Goal: Task Accomplishment & Management: Use online tool/utility

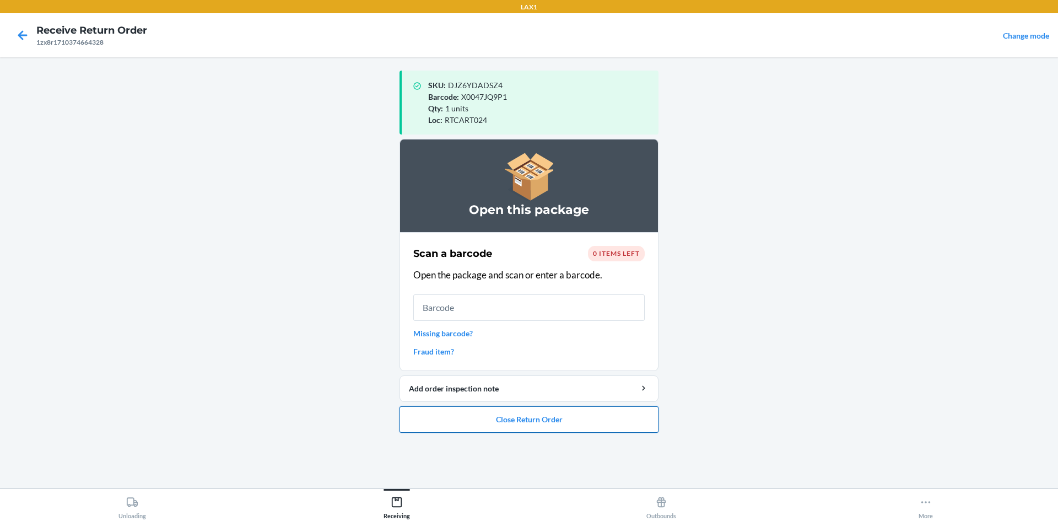
click at [528, 413] on button "Close Return Order" at bounding box center [528, 419] width 259 height 26
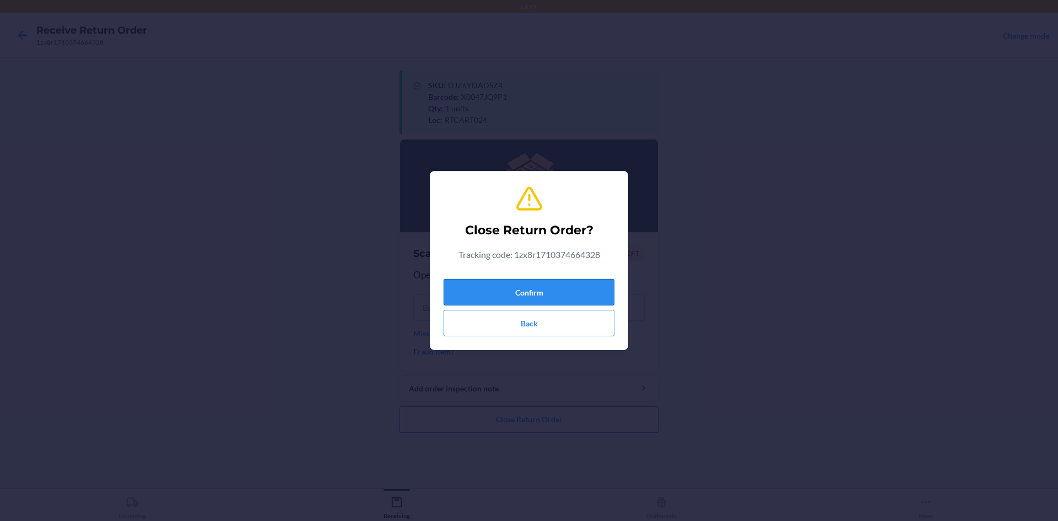
drag, startPoint x: 530, startPoint y: 299, endPoint x: 529, endPoint y: 285, distance: 13.8
click at [531, 299] on button "Confirm" at bounding box center [529, 292] width 171 height 26
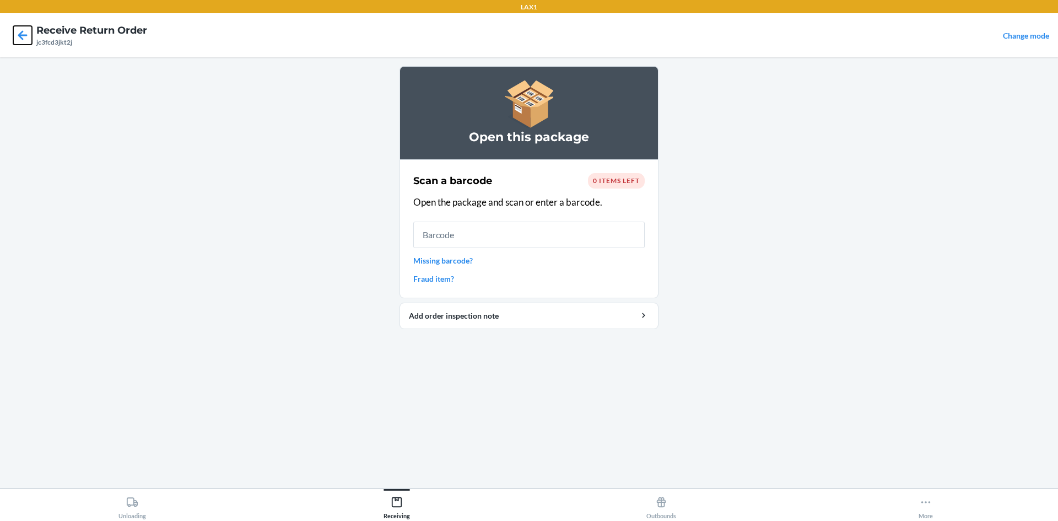
click at [19, 31] on icon at bounding box center [22, 35] width 19 height 19
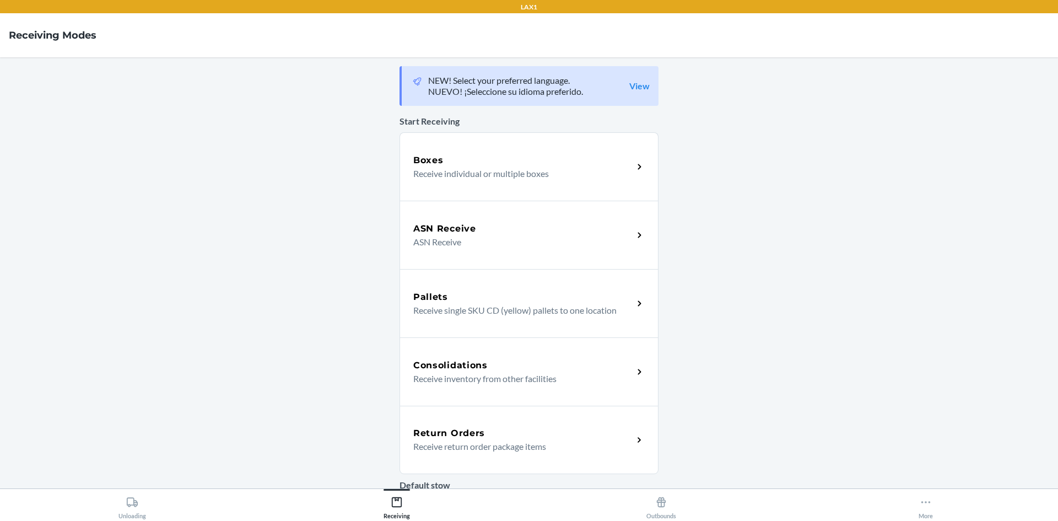
click at [587, 437] on div "Return Orders" at bounding box center [523, 432] width 220 height 13
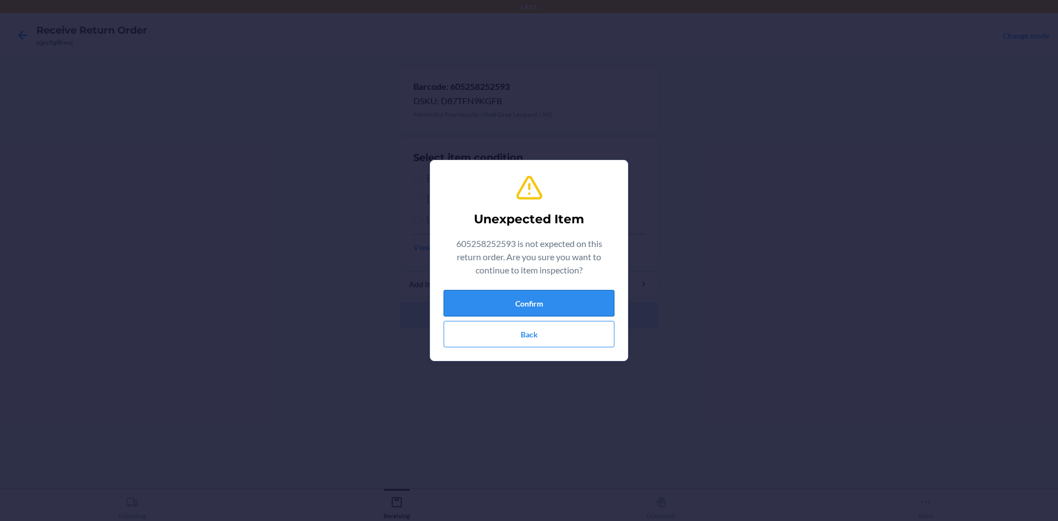
click at [560, 307] on button "Confirm" at bounding box center [529, 303] width 171 height 26
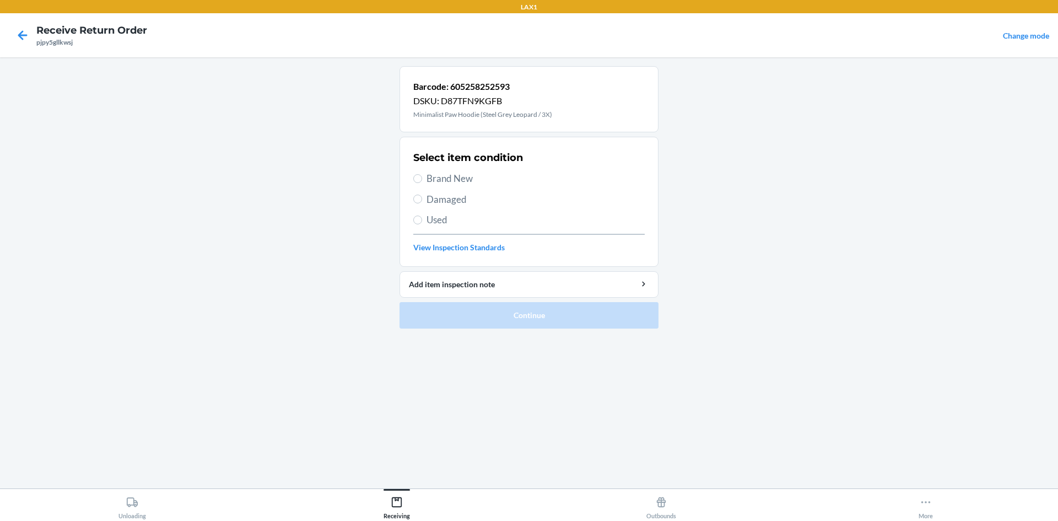
click at [470, 173] on span "Brand New" at bounding box center [535, 178] width 218 height 14
click at [422, 174] on input "Brand New" at bounding box center [417, 178] width 9 height 9
radio input "true"
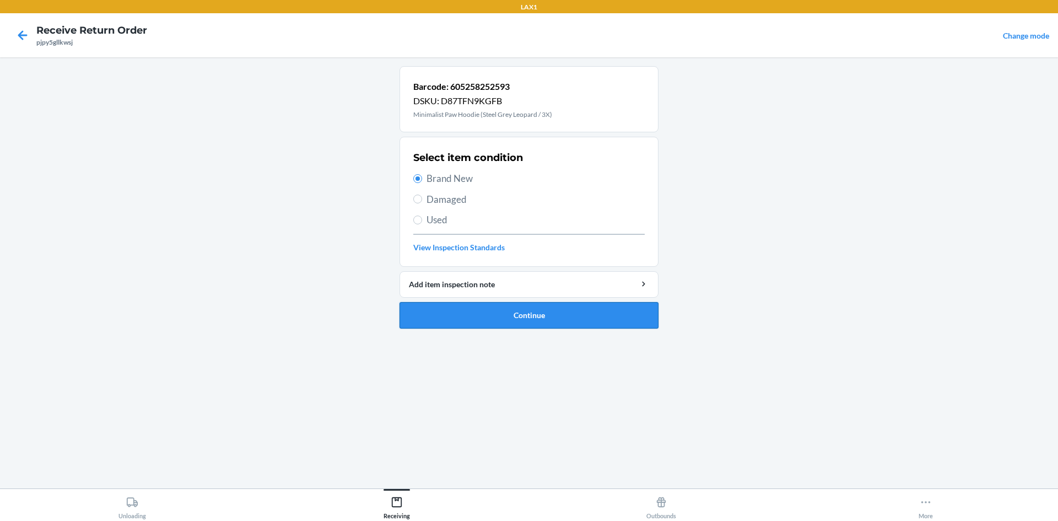
click at [529, 324] on button "Continue" at bounding box center [528, 315] width 259 height 26
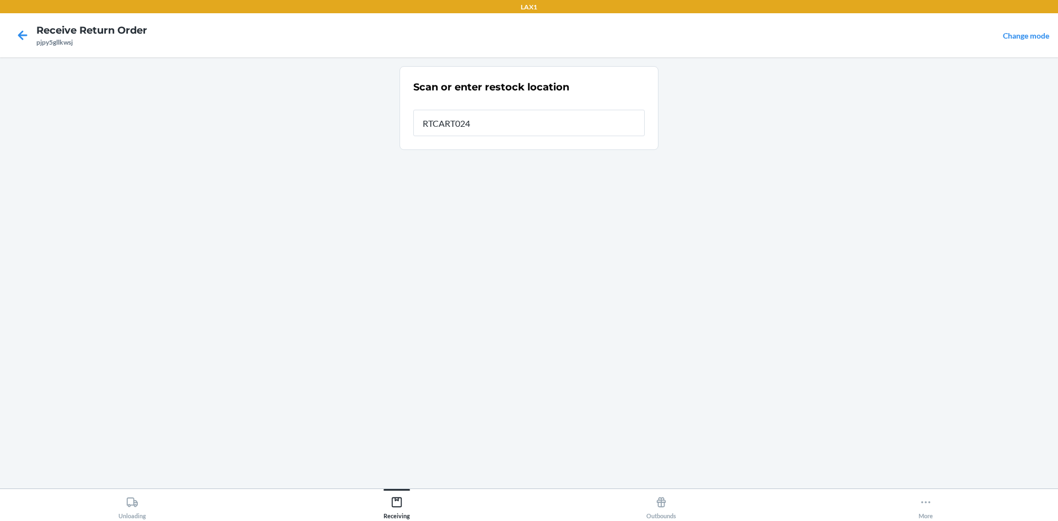
type input "RTCART024"
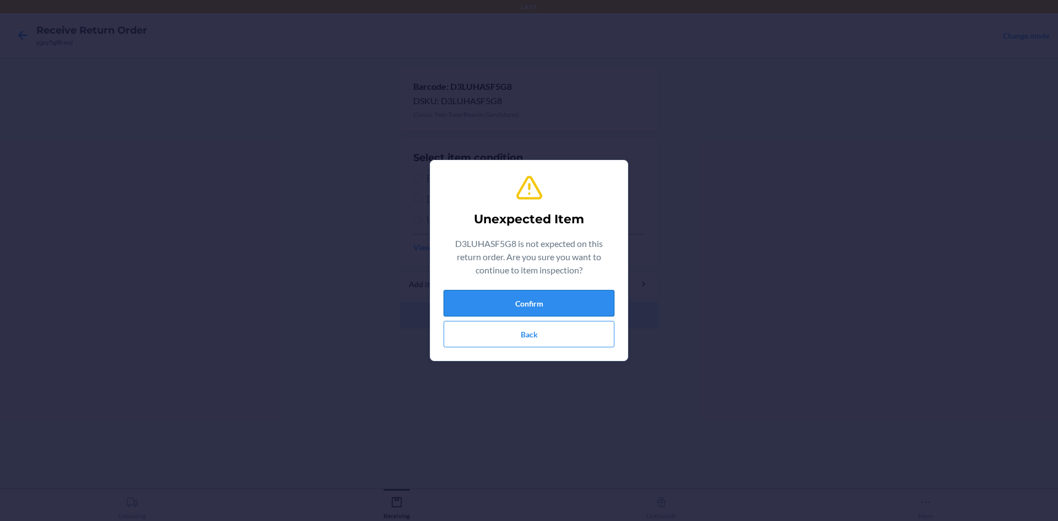
click at [545, 311] on button "Confirm" at bounding box center [529, 303] width 171 height 26
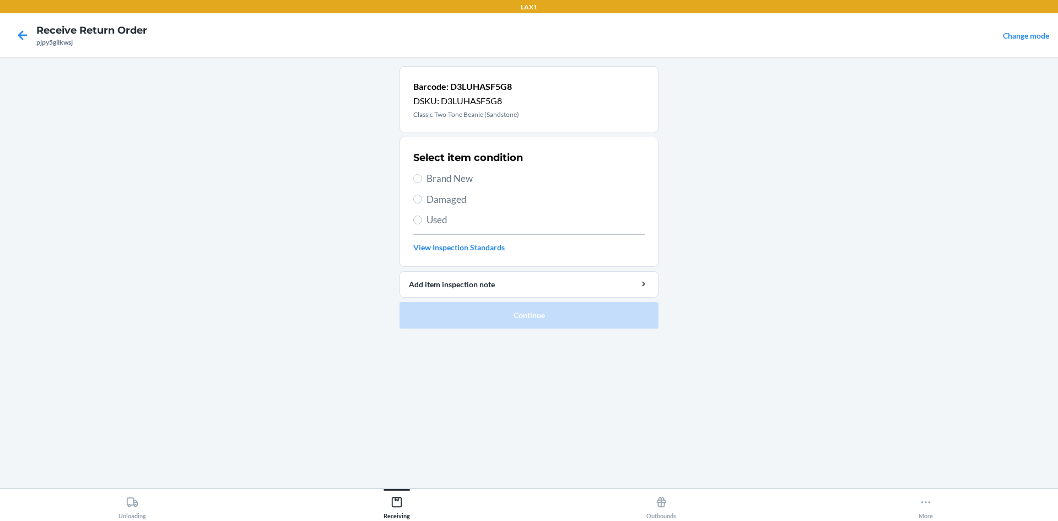
click at [447, 179] on span "Brand New" at bounding box center [535, 178] width 218 height 14
click at [422, 179] on input "Brand New" at bounding box center [417, 178] width 9 height 9
radio input "true"
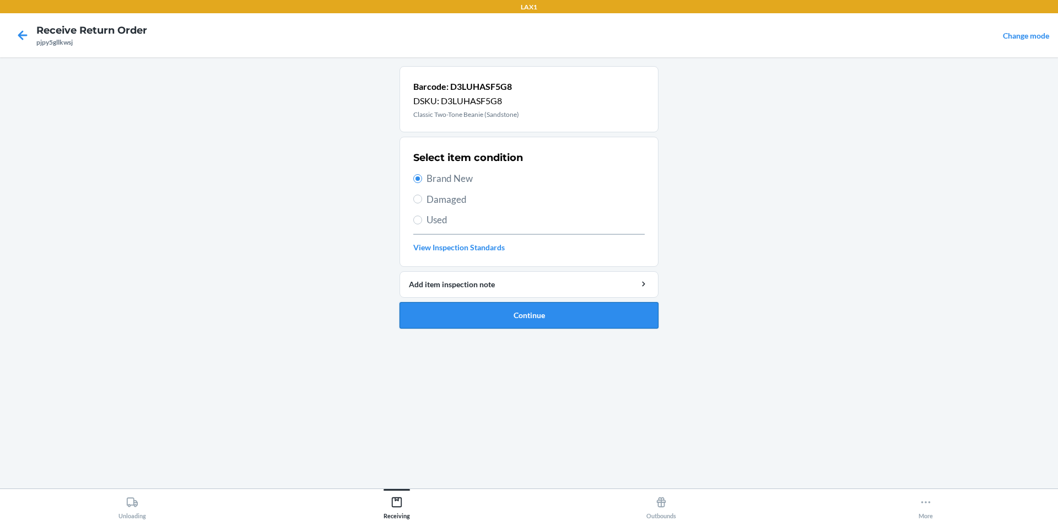
click at [508, 312] on button "Continue" at bounding box center [528, 315] width 259 height 26
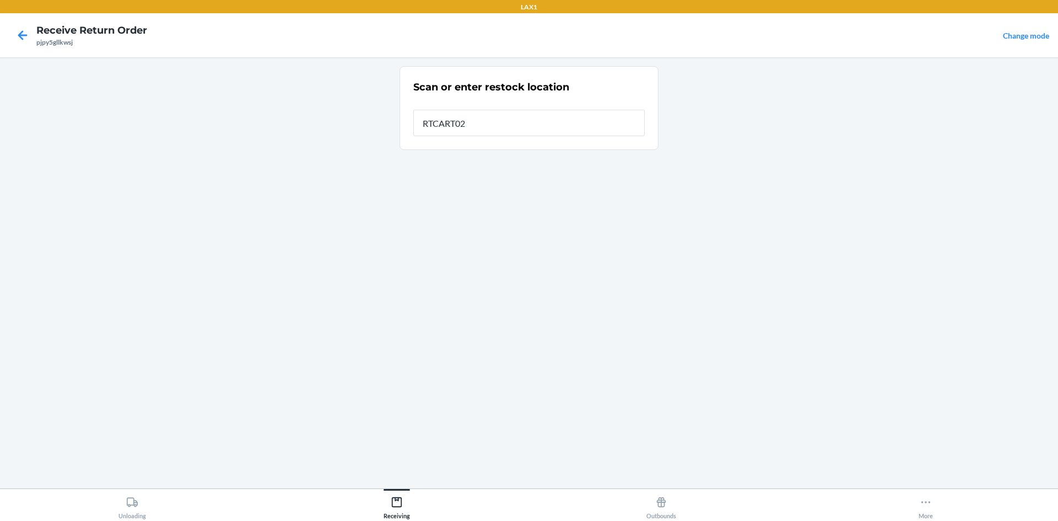
type input "RTCART024"
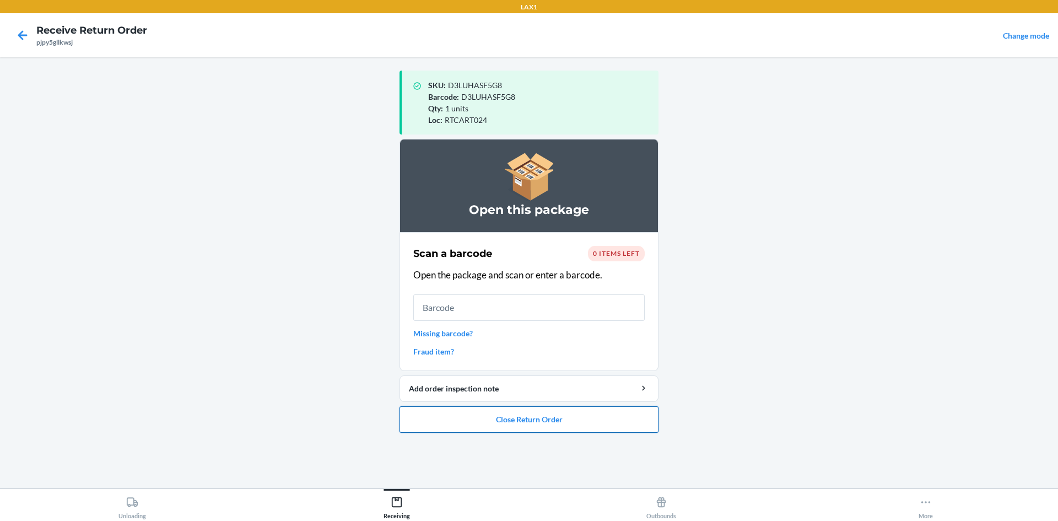
click at [510, 415] on button "Close Return Order" at bounding box center [528, 419] width 259 height 26
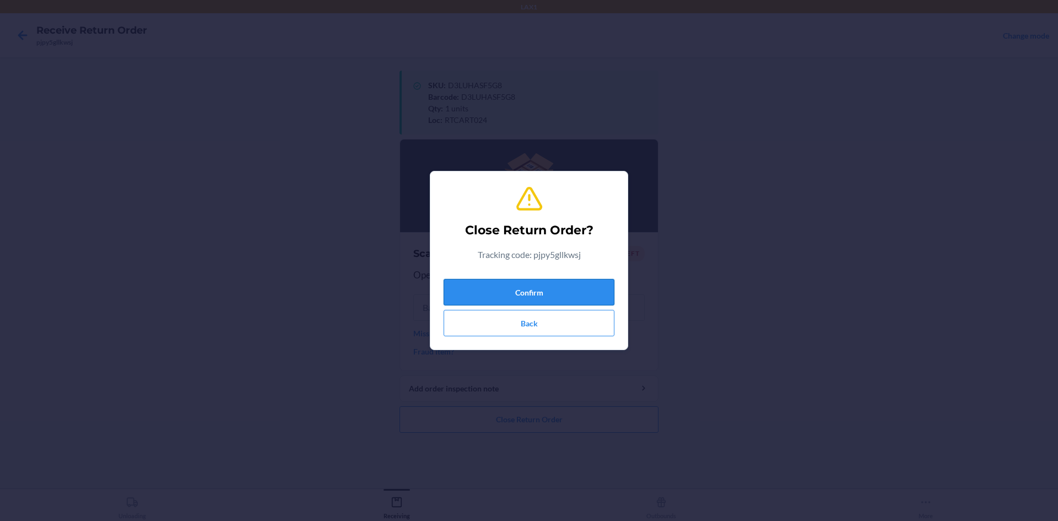
click at [538, 290] on button "Confirm" at bounding box center [529, 292] width 171 height 26
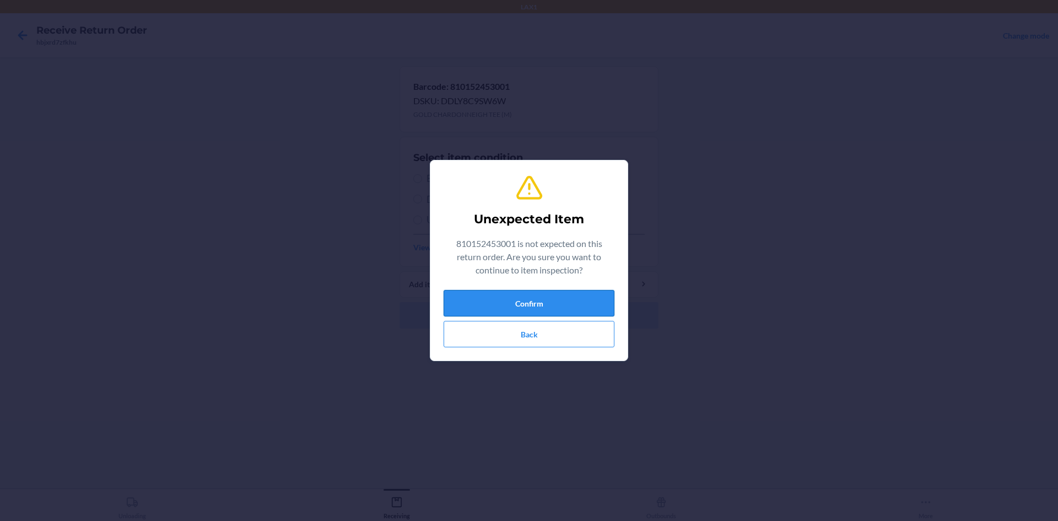
click at [536, 302] on button "Confirm" at bounding box center [529, 303] width 171 height 26
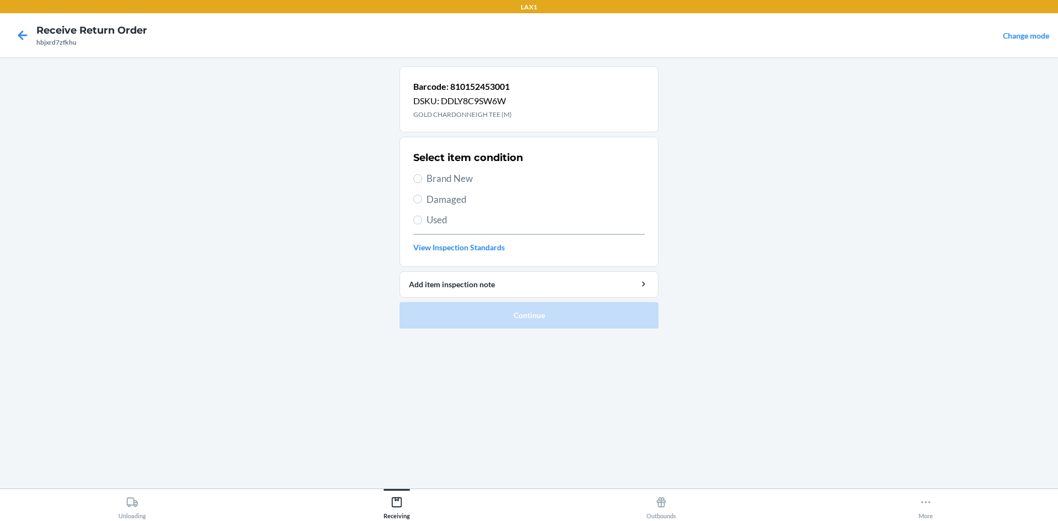
click at [460, 180] on span "Brand New" at bounding box center [535, 178] width 218 height 14
click at [422, 180] on input "Brand New" at bounding box center [417, 178] width 9 height 9
radio input "true"
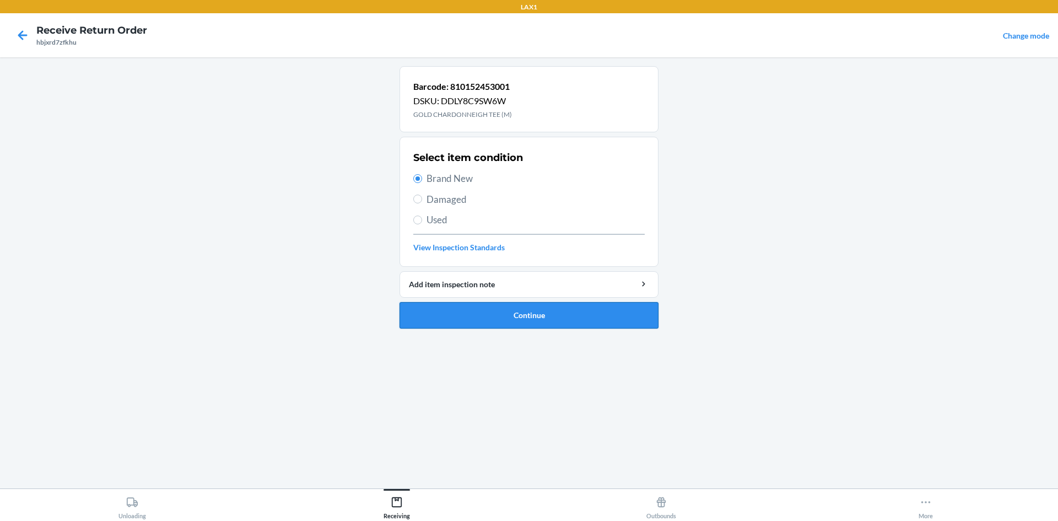
click at [465, 305] on button "Continue" at bounding box center [528, 315] width 259 height 26
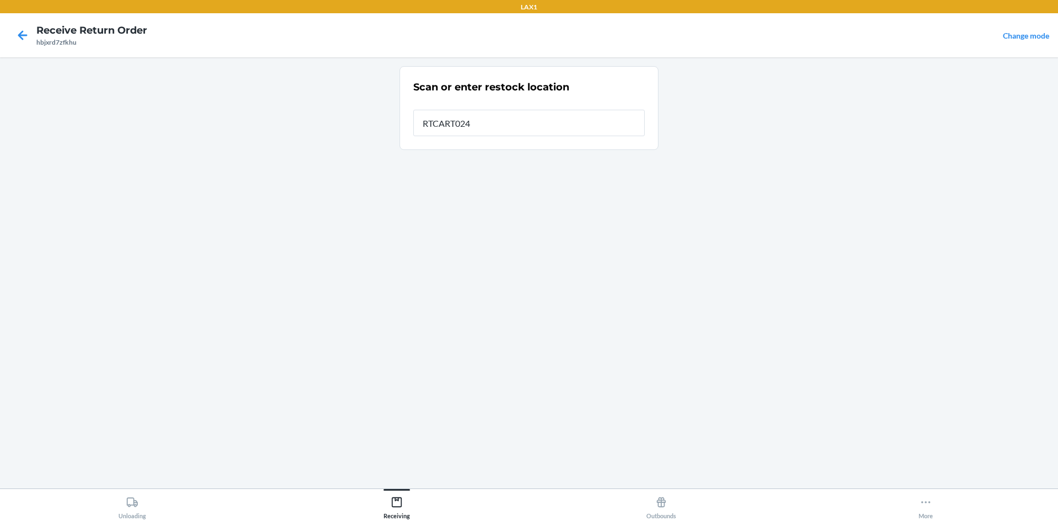
type input "RTCART024"
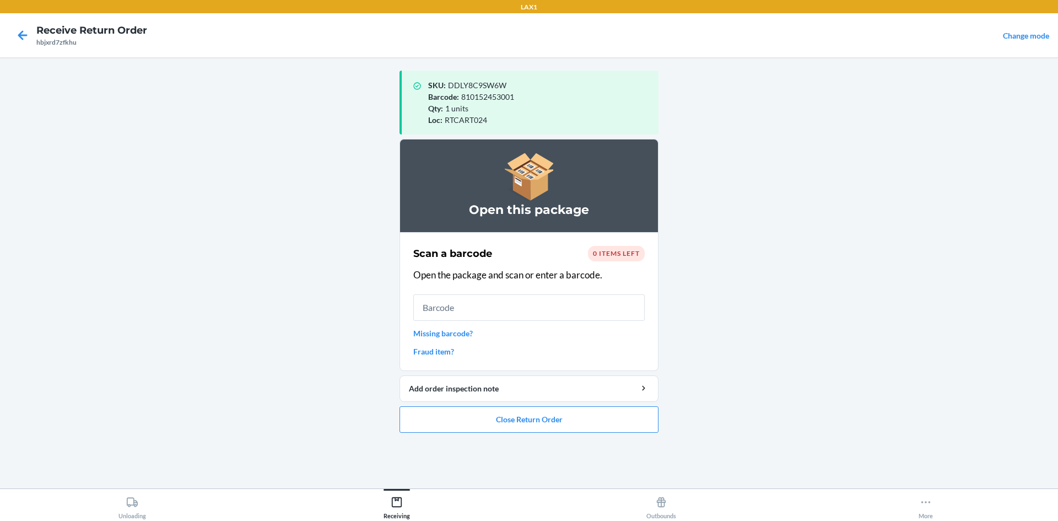
drag, startPoint x: 622, startPoint y: 441, endPoint x: 616, endPoint y: 420, distance: 21.3
click at [622, 437] on ol "Open this package Scan a barcode 0 items left Open the package and scan or ente…" at bounding box center [528, 290] width 259 height 302
click at [615, 419] on button "Close Return Order" at bounding box center [528, 419] width 259 height 26
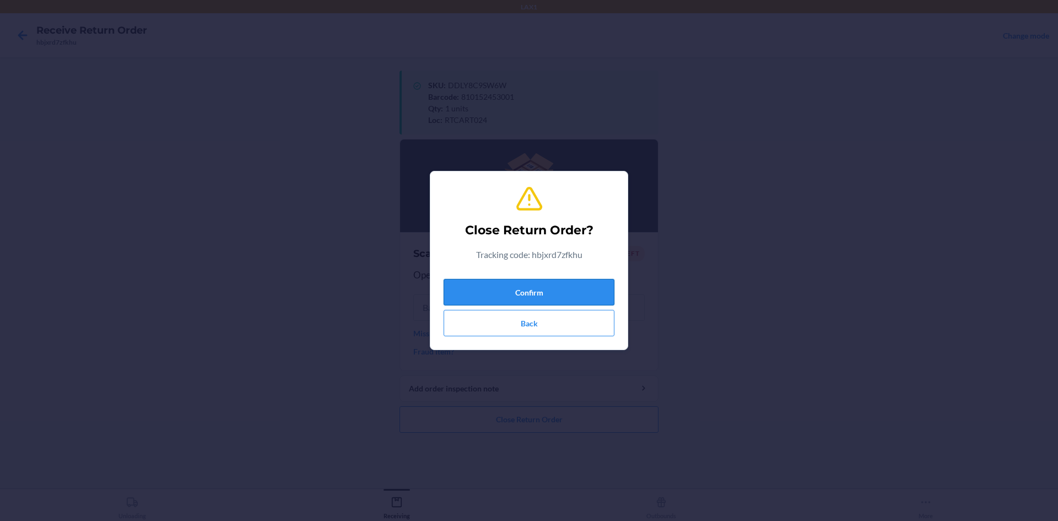
drag, startPoint x: 538, startPoint y: 289, endPoint x: 566, endPoint y: 215, distance: 79.3
click at [538, 288] on button "Confirm" at bounding box center [529, 292] width 171 height 26
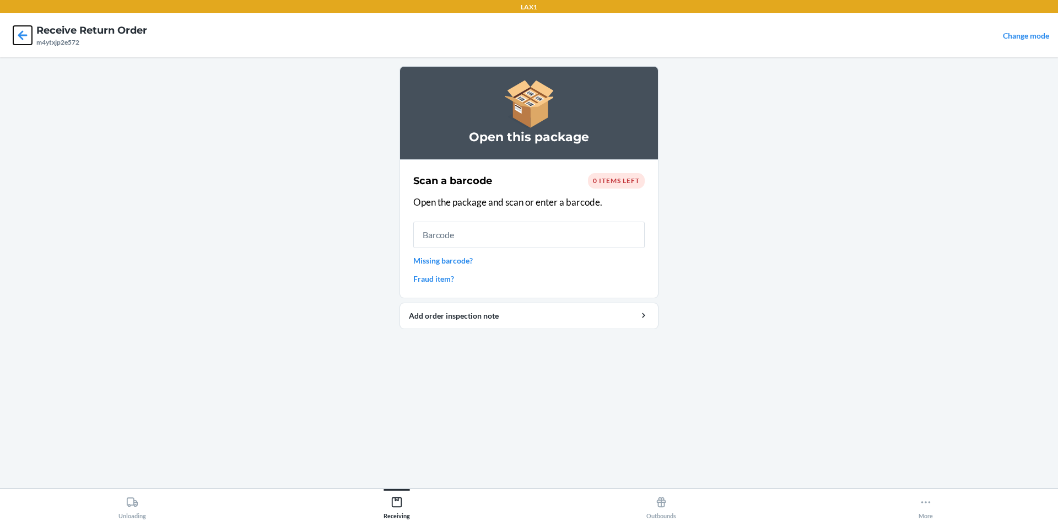
click at [25, 36] on icon at bounding box center [22, 35] width 19 height 19
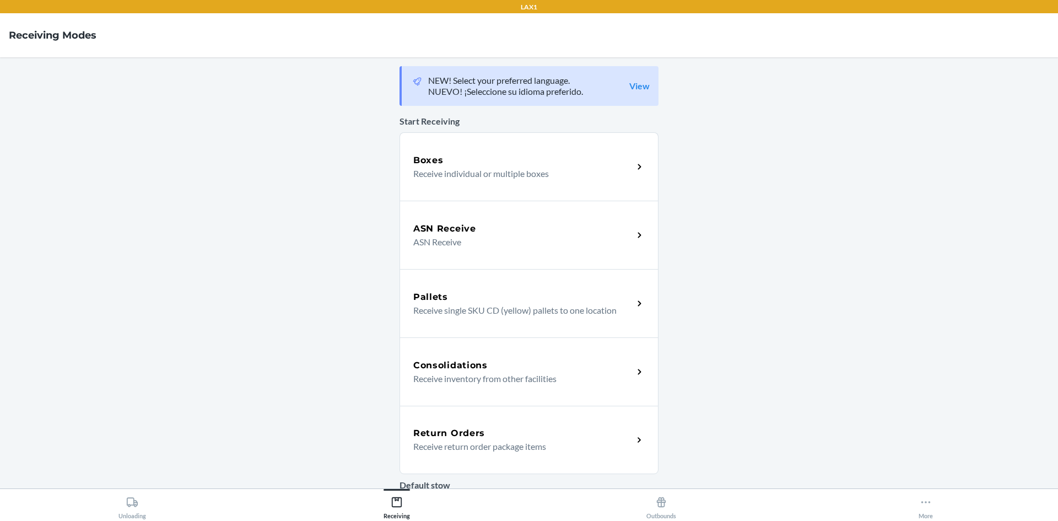
click at [484, 433] on div "Return Orders" at bounding box center [523, 432] width 220 height 13
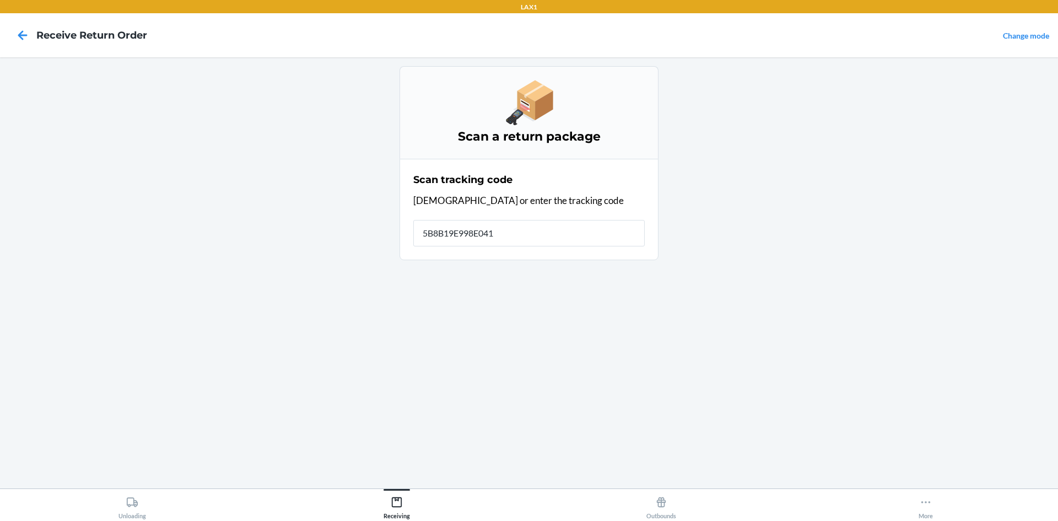
type input "5B8B19E998E041D"
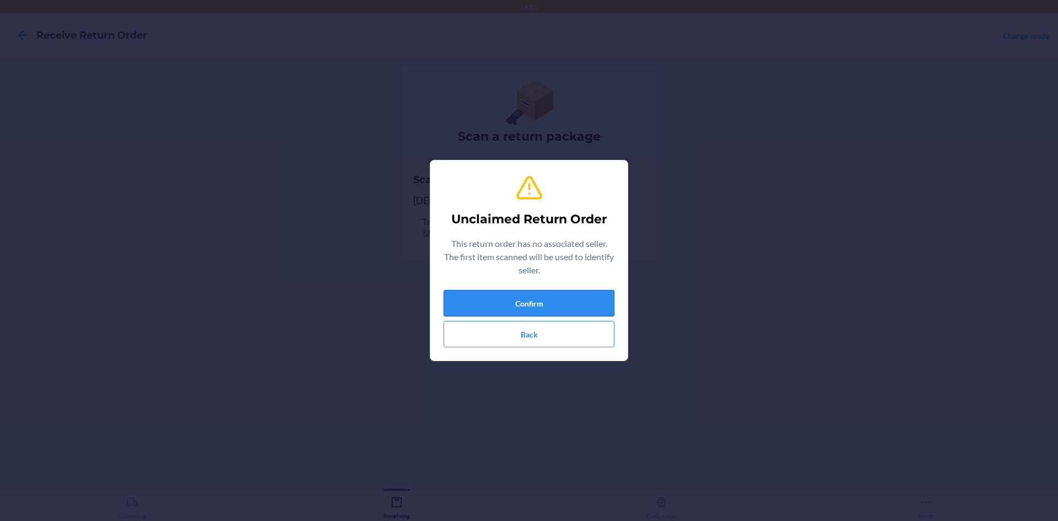
click at [523, 297] on button "Confirm" at bounding box center [529, 303] width 171 height 26
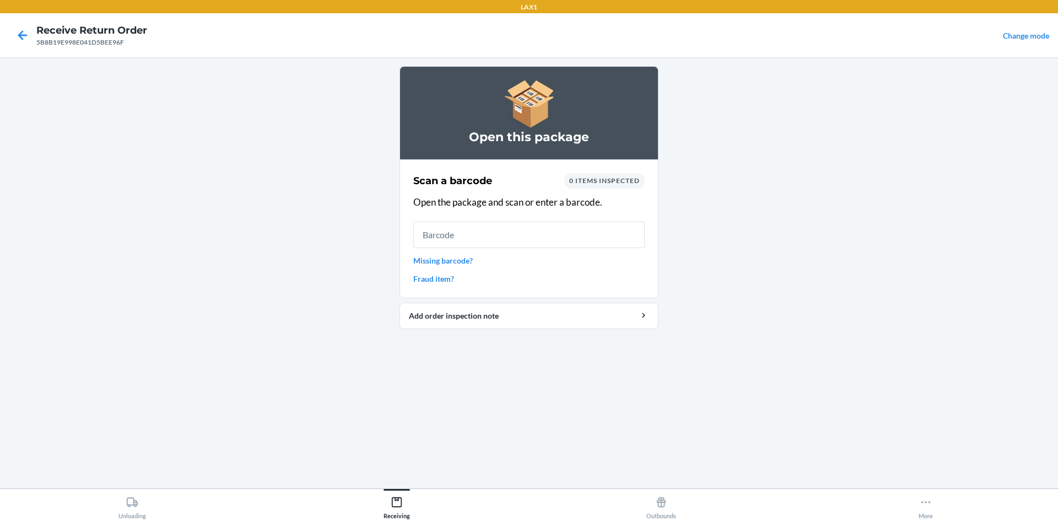
drag, startPoint x: 537, startPoint y: 204, endPoint x: 510, endPoint y: 200, distance: 26.7
drag, startPoint x: 510, startPoint y: 200, endPoint x: 339, endPoint y: 80, distance: 208.9
drag, startPoint x: 339, startPoint y: 80, endPoint x: 280, endPoint y: 183, distance: 118.0
drag, startPoint x: 280, startPoint y: 183, endPoint x: 560, endPoint y: 238, distance: 285.3
click at [560, 238] on input "text" at bounding box center [528, 234] width 231 height 26
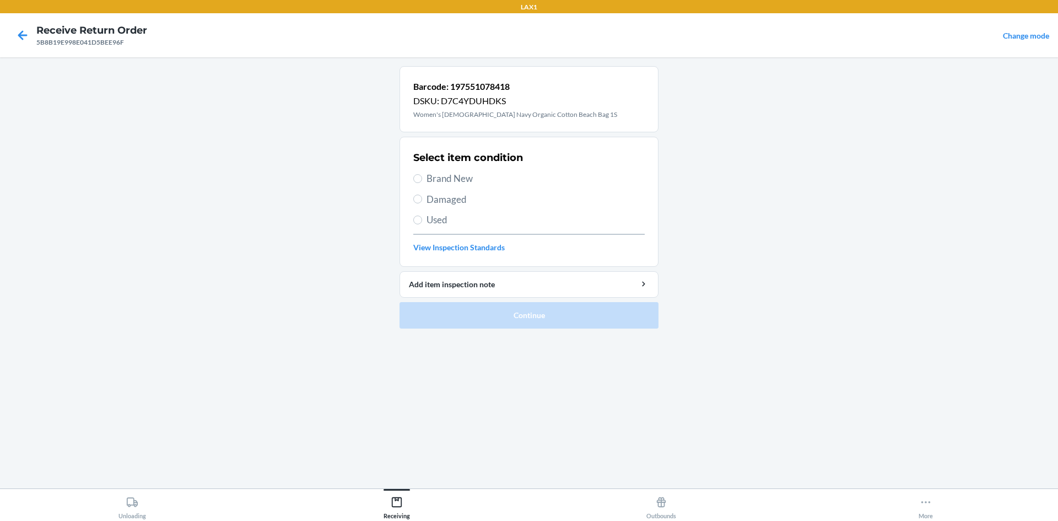
click at [431, 172] on span "Brand New" at bounding box center [535, 178] width 218 height 14
click at [422, 174] on input "Brand New" at bounding box center [417, 178] width 9 height 9
radio input "true"
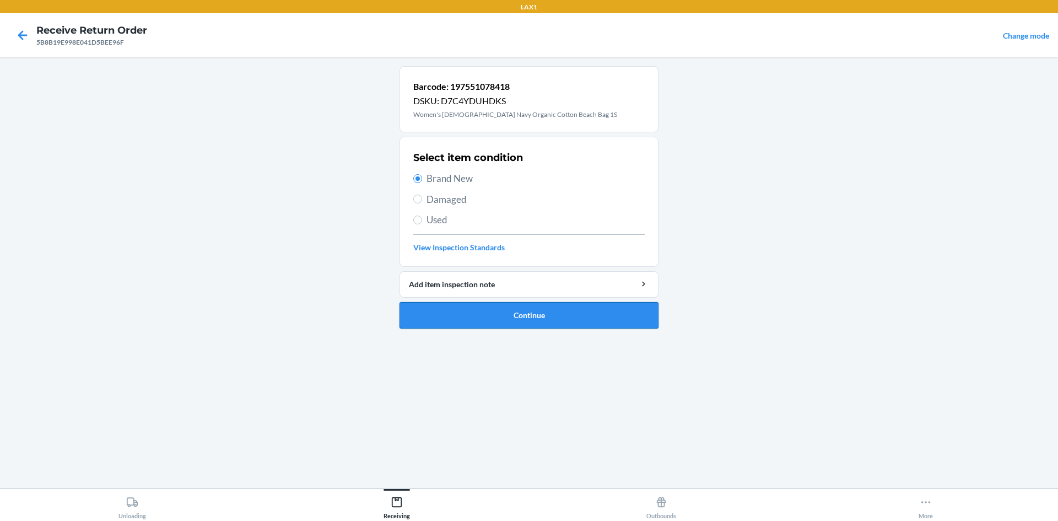
click at [484, 309] on button "Continue" at bounding box center [528, 315] width 259 height 26
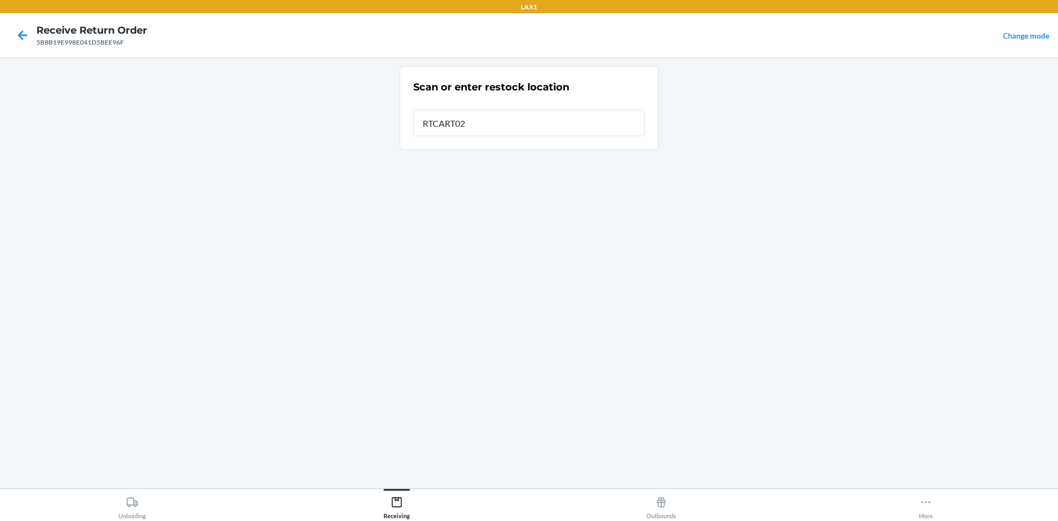
type input "RTCART024"
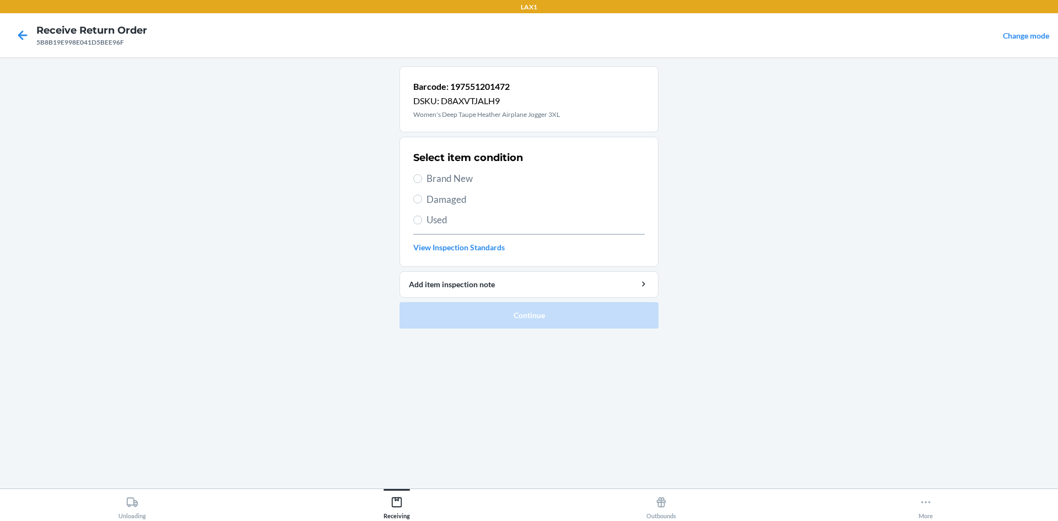
click at [460, 179] on span "Brand New" at bounding box center [535, 178] width 218 height 14
click at [422, 179] on input "Brand New" at bounding box center [417, 178] width 9 height 9
radio input "true"
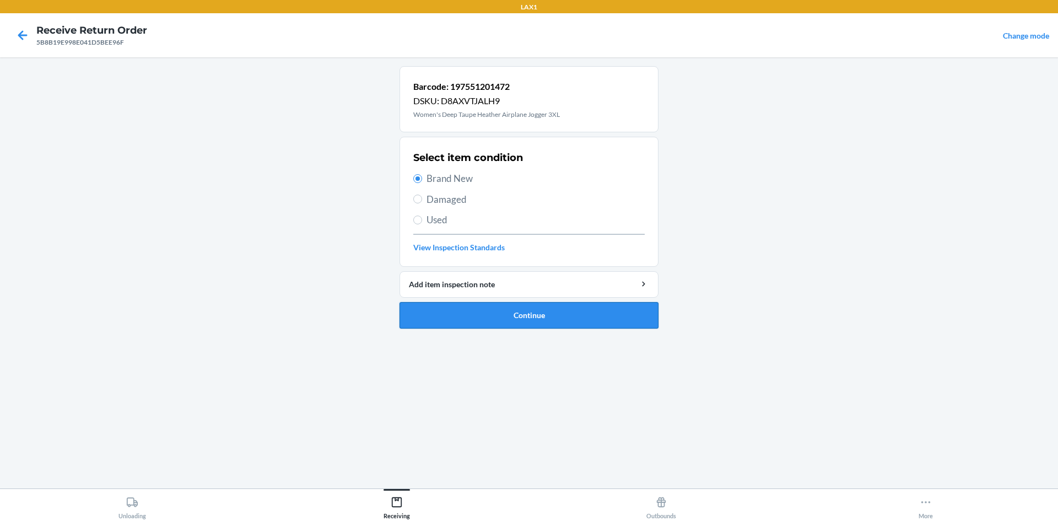
click at [494, 312] on button "Continue" at bounding box center [528, 315] width 259 height 26
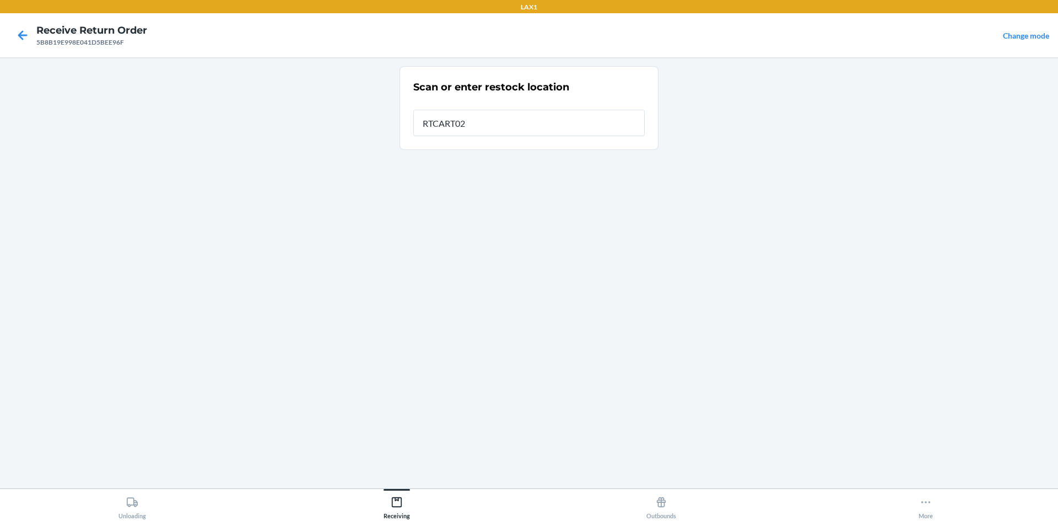
type input "RTCART024"
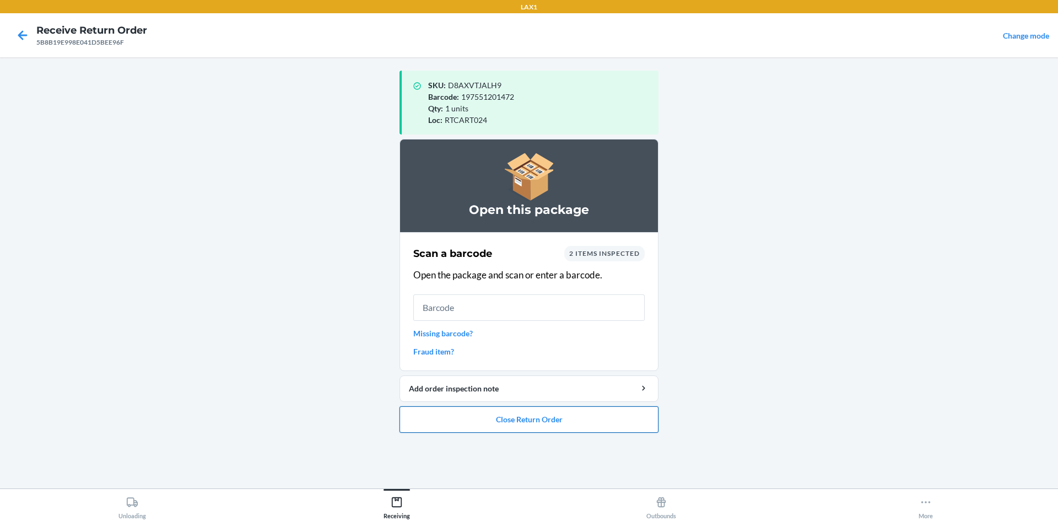
click at [614, 419] on button "Close Return Order" at bounding box center [528, 419] width 259 height 26
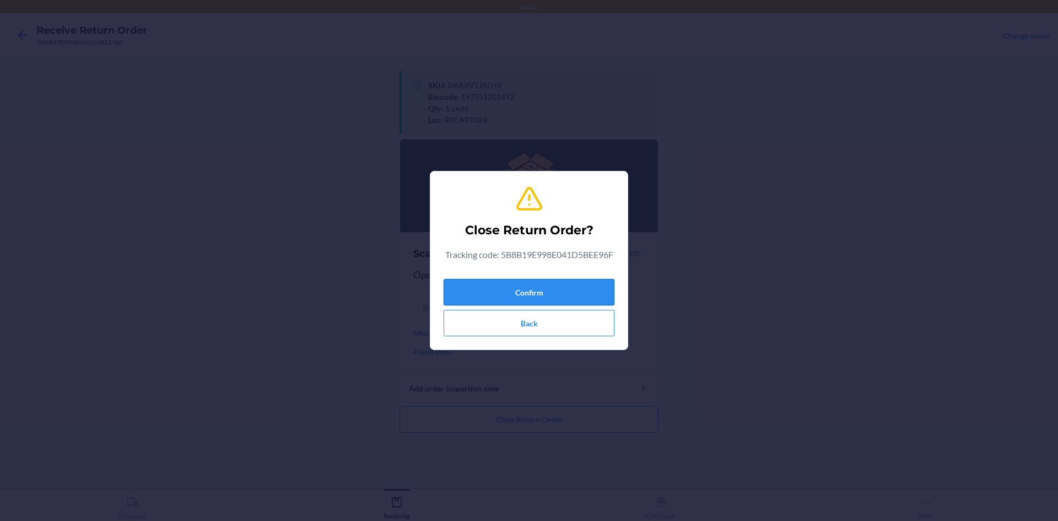
click at [559, 296] on button "Confirm" at bounding box center [529, 292] width 171 height 26
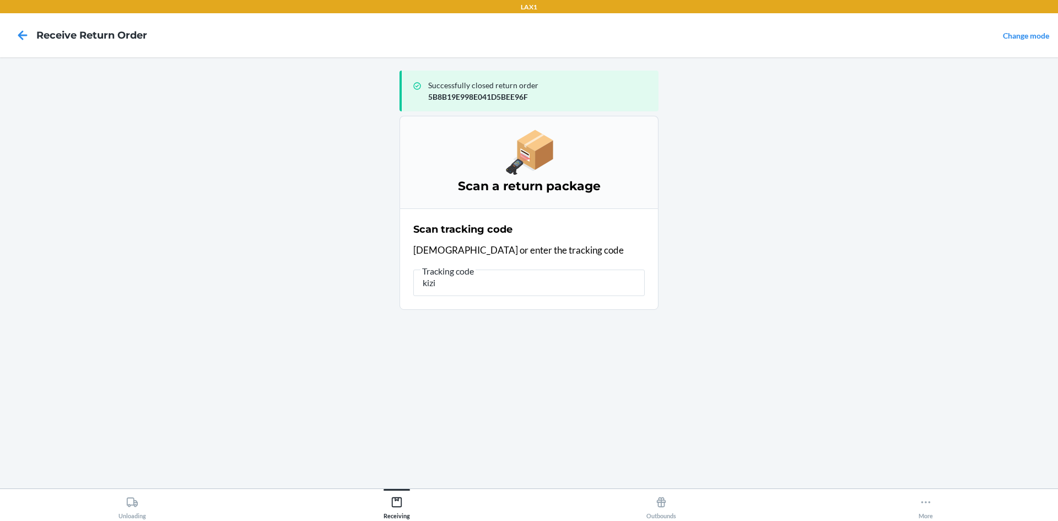
type input "kizik"
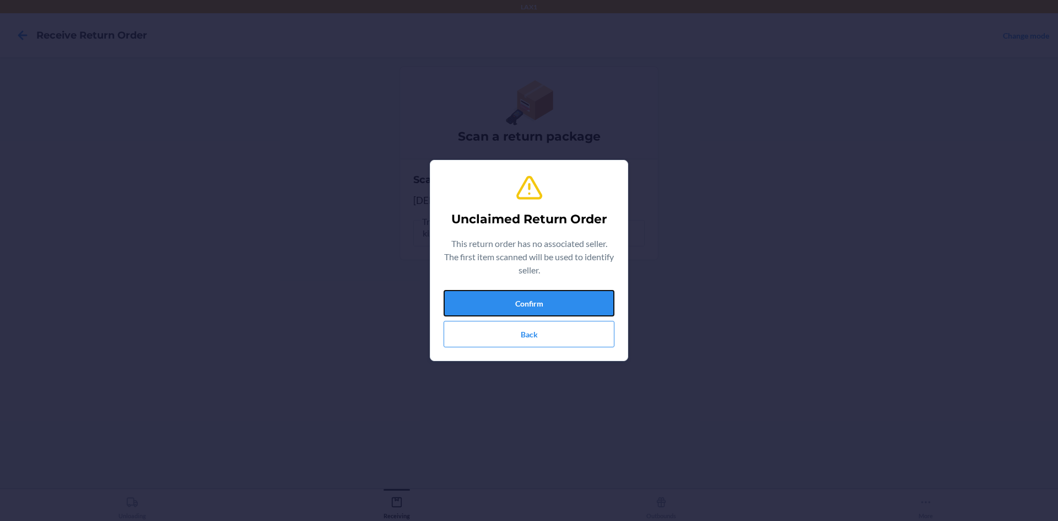
click at [559, 295] on button "Confirm" at bounding box center [529, 303] width 171 height 26
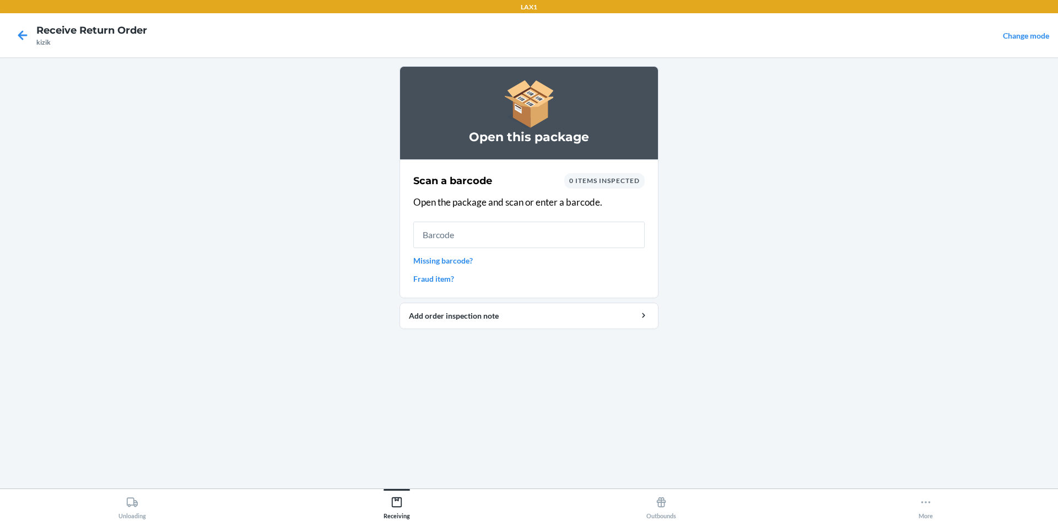
click at [451, 256] on link "Missing barcode?" at bounding box center [528, 261] width 231 height 12
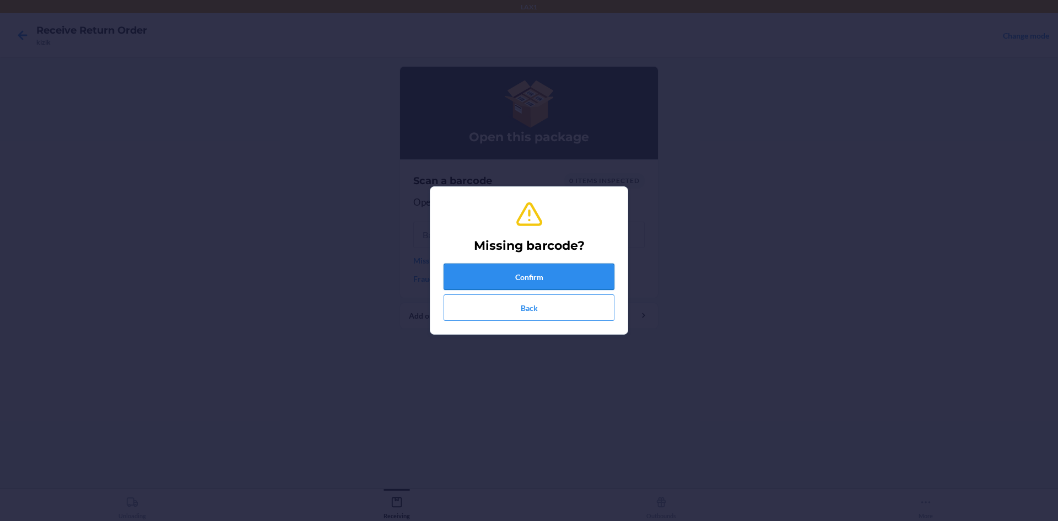
click at [472, 279] on button "Confirm" at bounding box center [529, 276] width 171 height 26
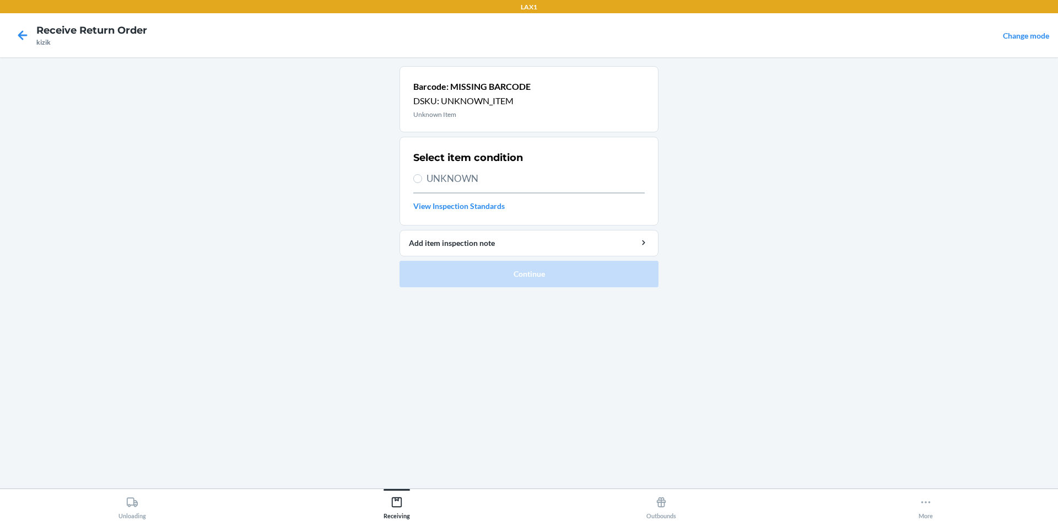
click at [448, 178] on span "UNKNOWN" at bounding box center [535, 178] width 218 height 14
click at [422, 178] on input "UNKNOWN" at bounding box center [417, 178] width 9 height 9
radio input "true"
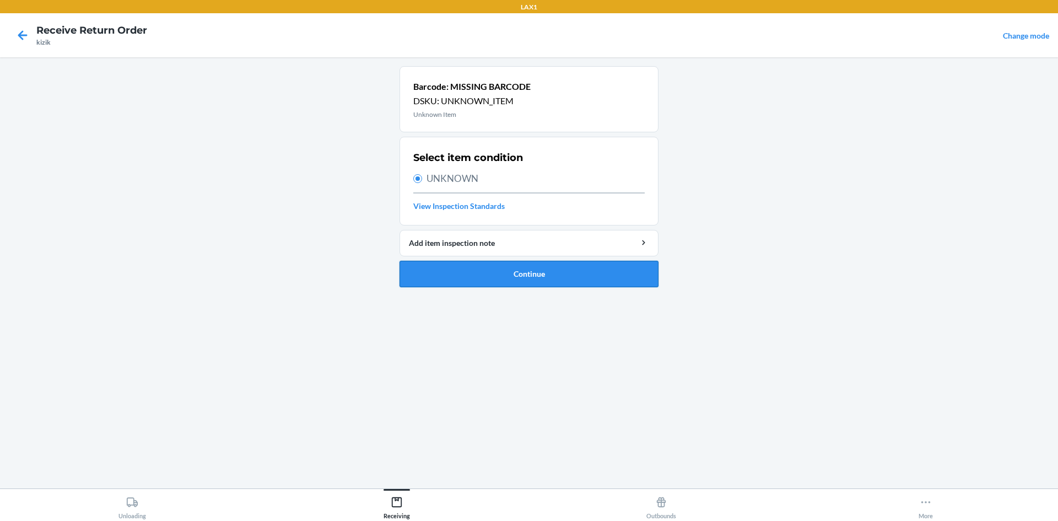
click at [459, 271] on button "Continue" at bounding box center [528, 274] width 259 height 26
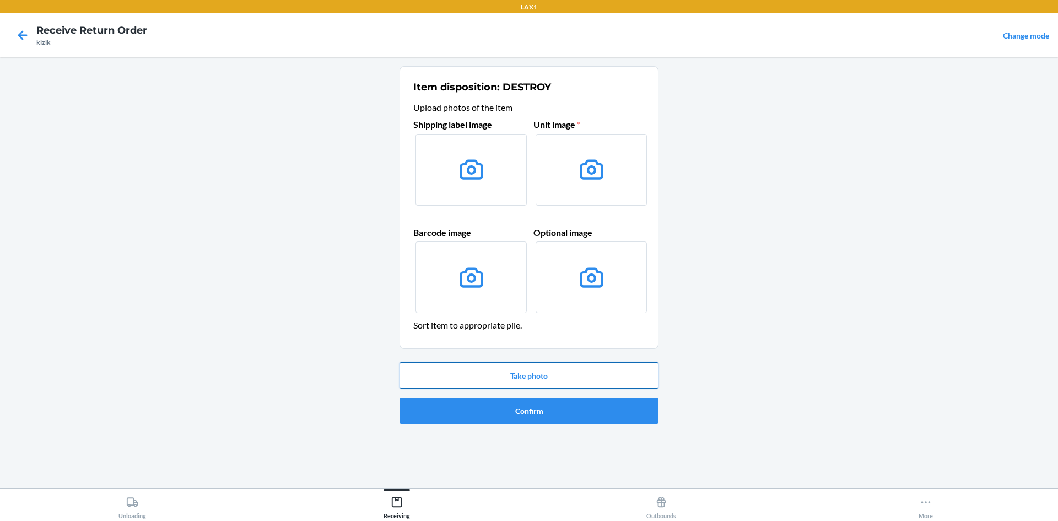
click at [515, 380] on button "Take photo" at bounding box center [528, 375] width 259 height 26
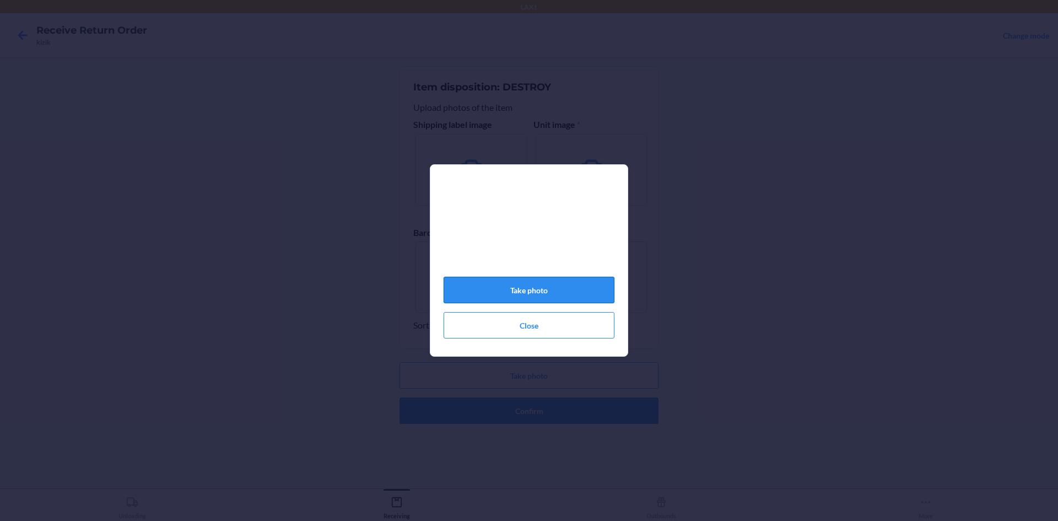
click at [576, 291] on button "Take photo" at bounding box center [529, 290] width 171 height 26
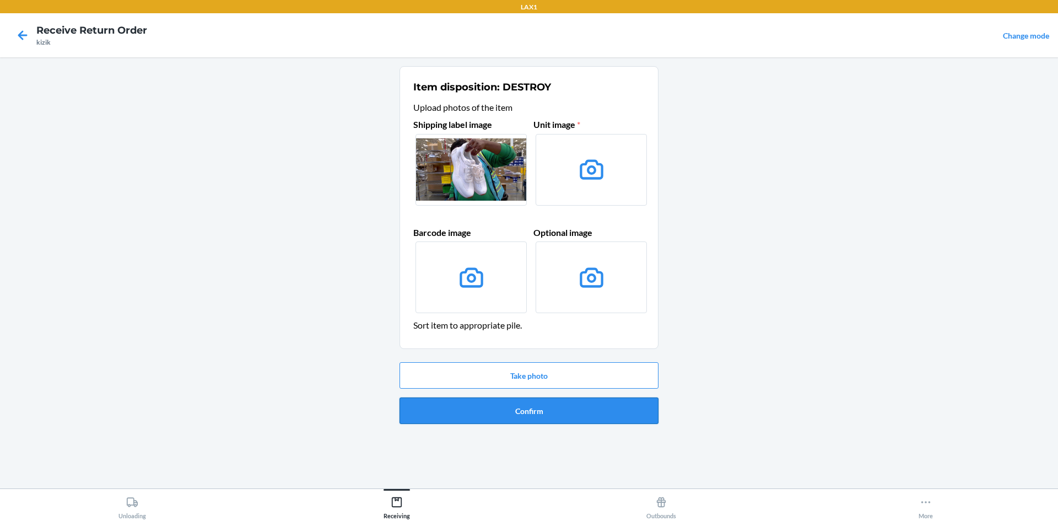
click at [503, 404] on button "Confirm" at bounding box center [528, 410] width 259 height 26
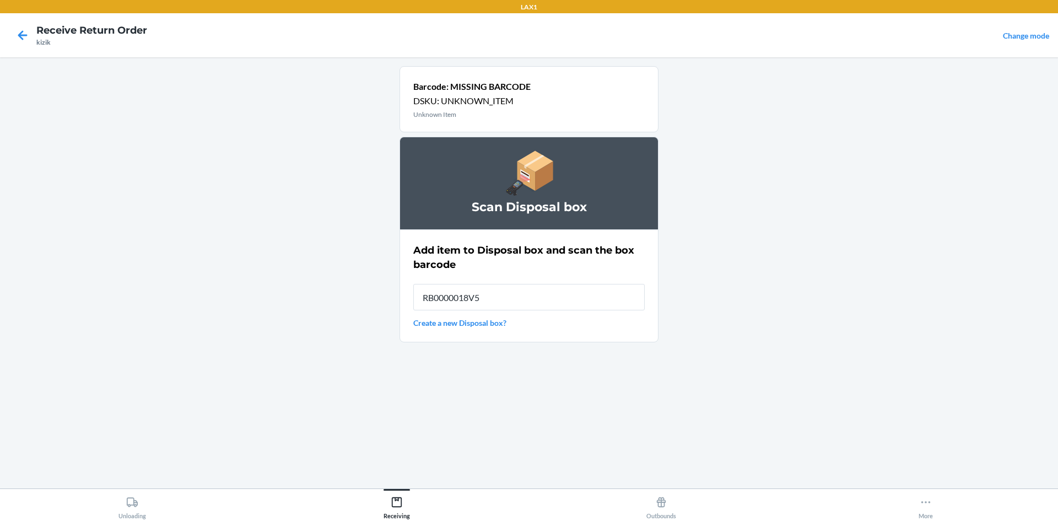
type input "RB0000018V5"
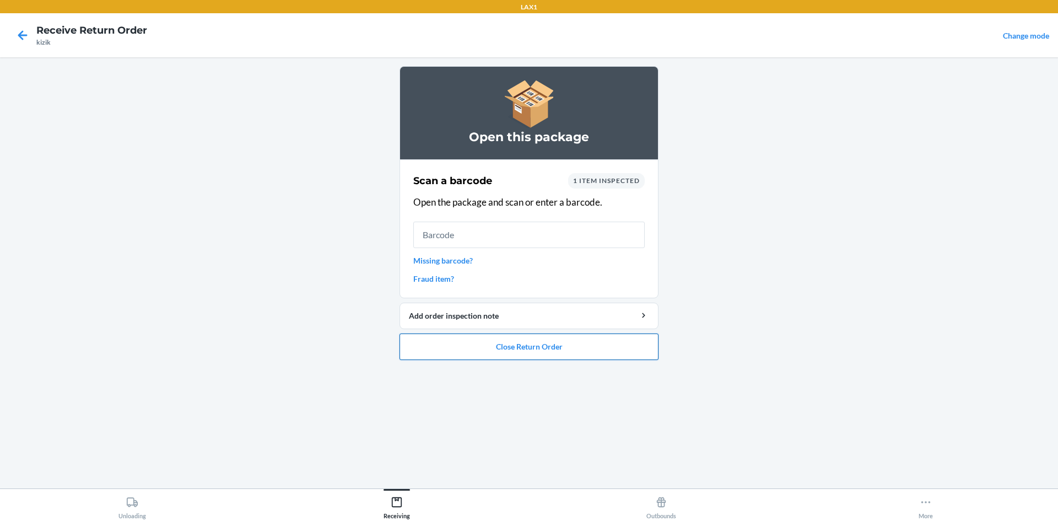
click at [561, 356] on button "Close Return Order" at bounding box center [528, 346] width 259 height 26
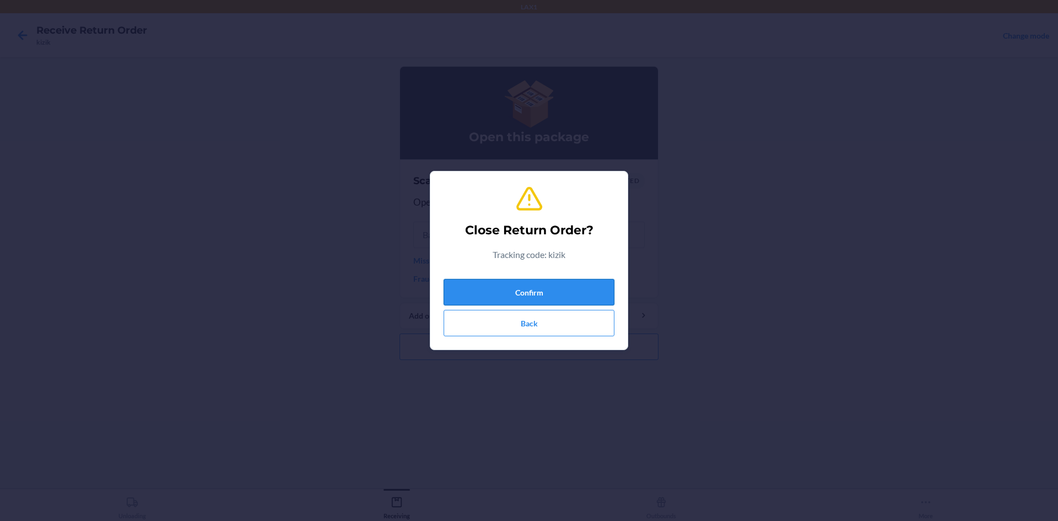
click at [563, 288] on button "Confirm" at bounding box center [529, 292] width 171 height 26
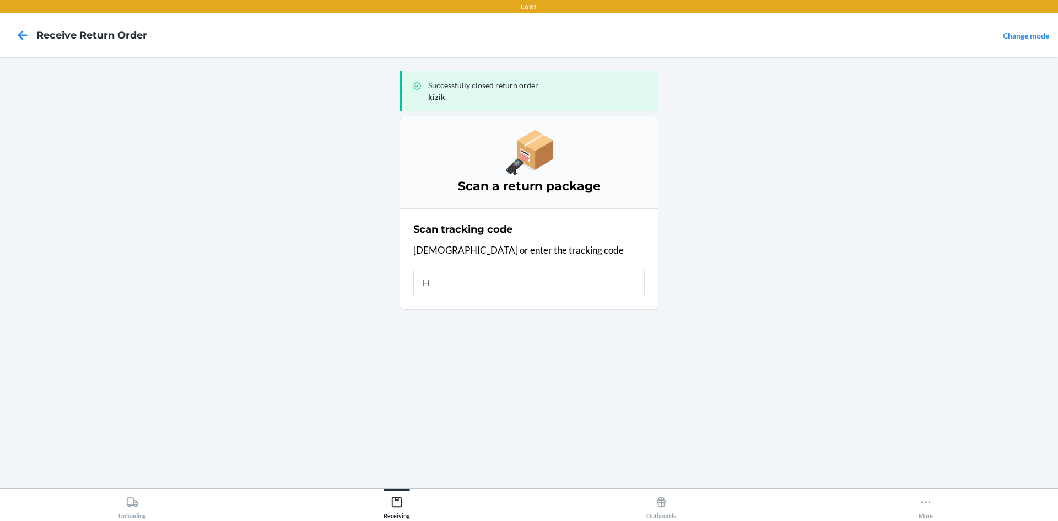
type input "HR"
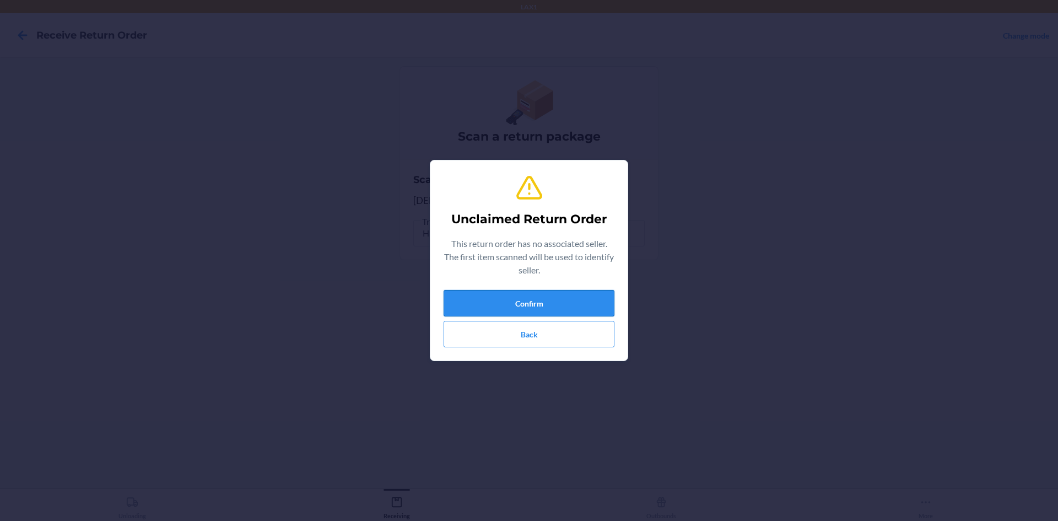
click at [561, 302] on button "Confirm" at bounding box center [529, 303] width 171 height 26
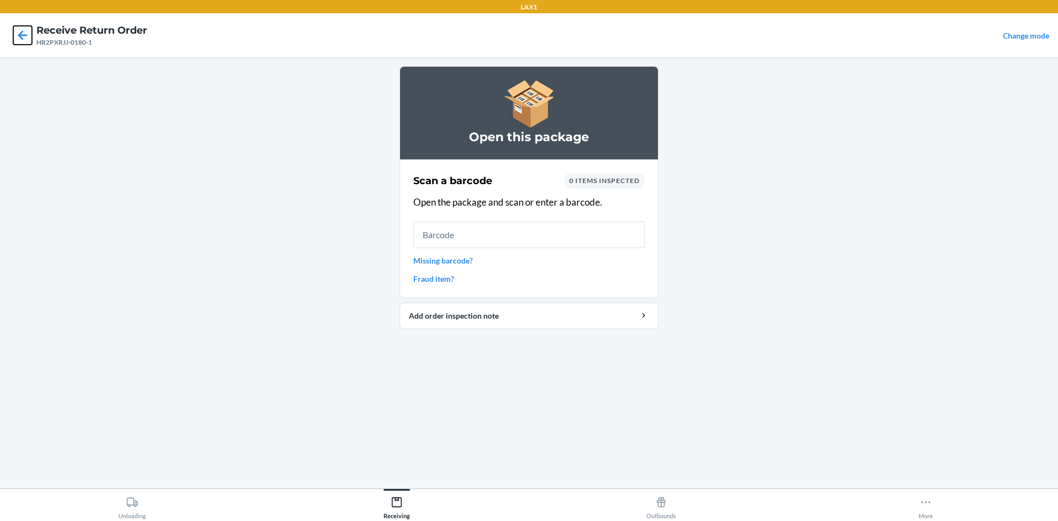
click at [25, 27] on icon at bounding box center [22, 35] width 19 height 19
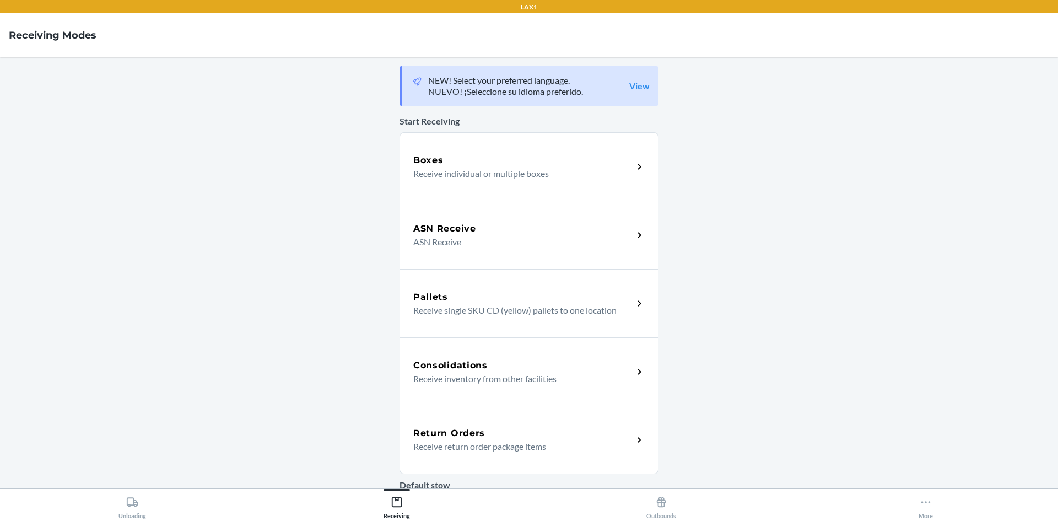
click at [517, 441] on p "Receive return order package items" at bounding box center [518, 446] width 211 height 13
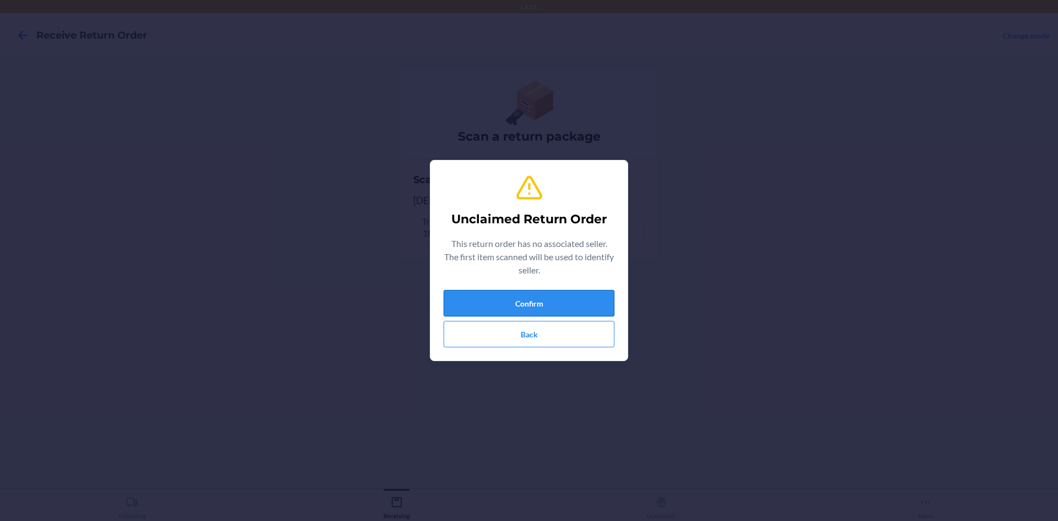
click at [529, 295] on button "Confirm" at bounding box center [529, 303] width 171 height 26
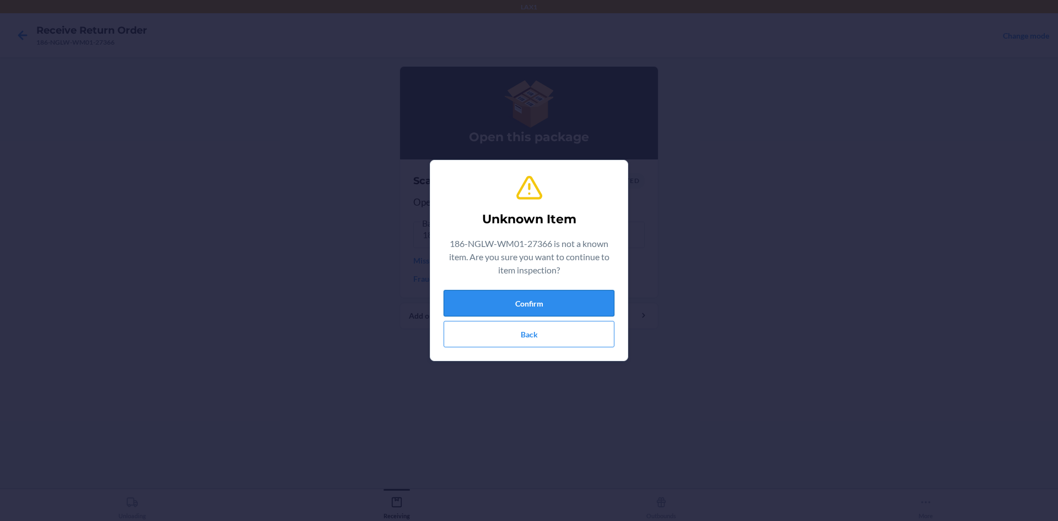
click at [539, 305] on button "Confirm" at bounding box center [529, 303] width 171 height 26
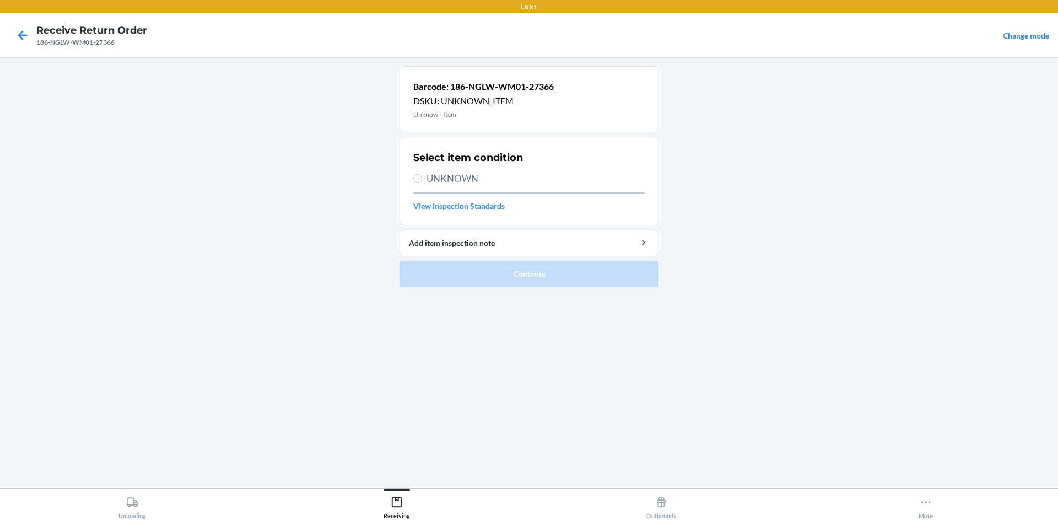
click at [461, 177] on span "UNKNOWN" at bounding box center [535, 178] width 218 height 14
click at [422, 177] on input "UNKNOWN" at bounding box center [417, 178] width 9 height 9
radio input "true"
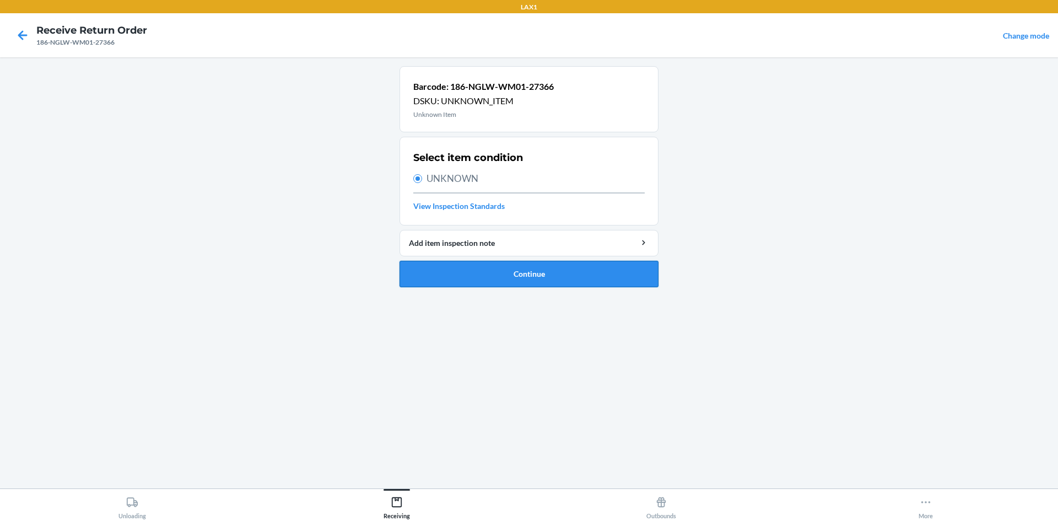
click at [486, 268] on button "Continue" at bounding box center [528, 274] width 259 height 26
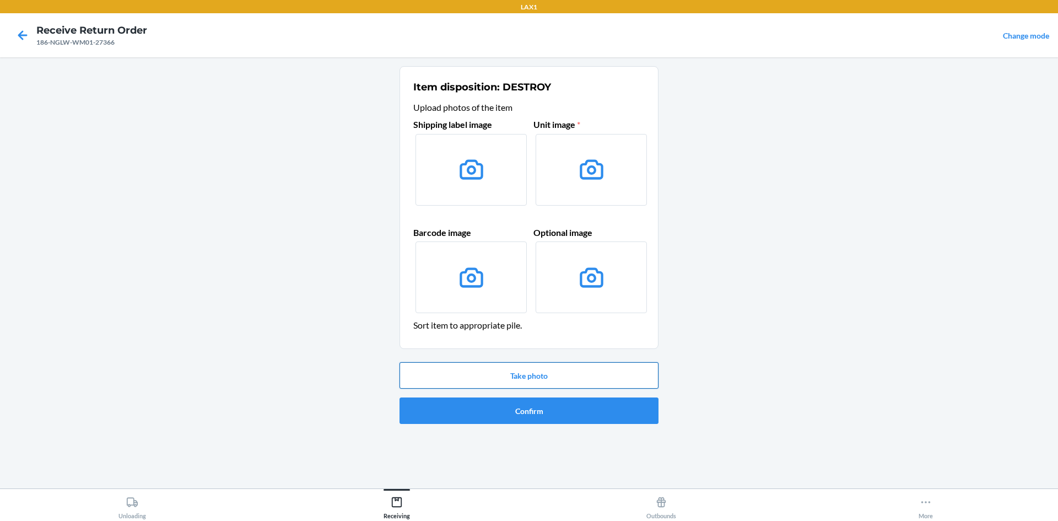
click at [520, 375] on button "Take photo" at bounding box center [528, 375] width 259 height 26
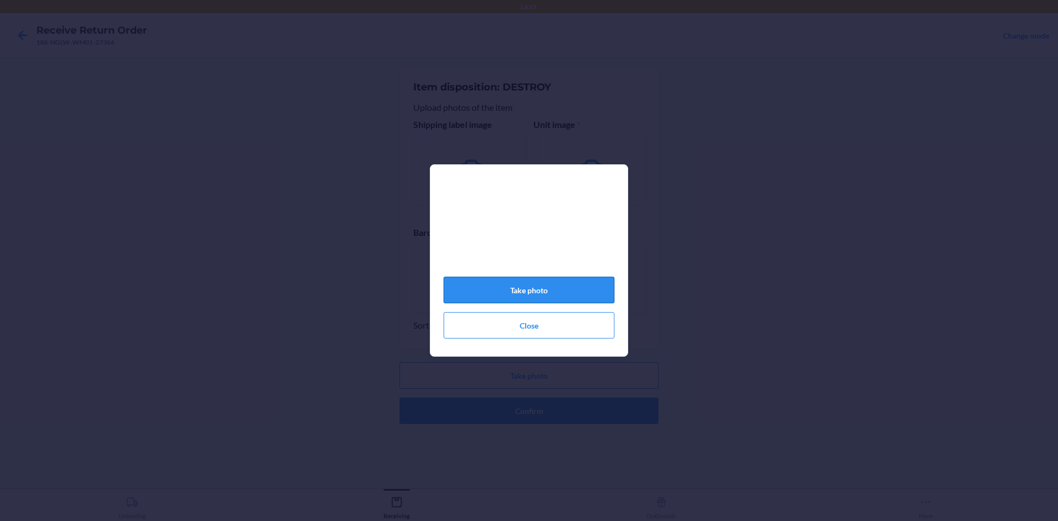
click at [561, 300] on button "Take photo" at bounding box center [529, 290] width 171 height 26
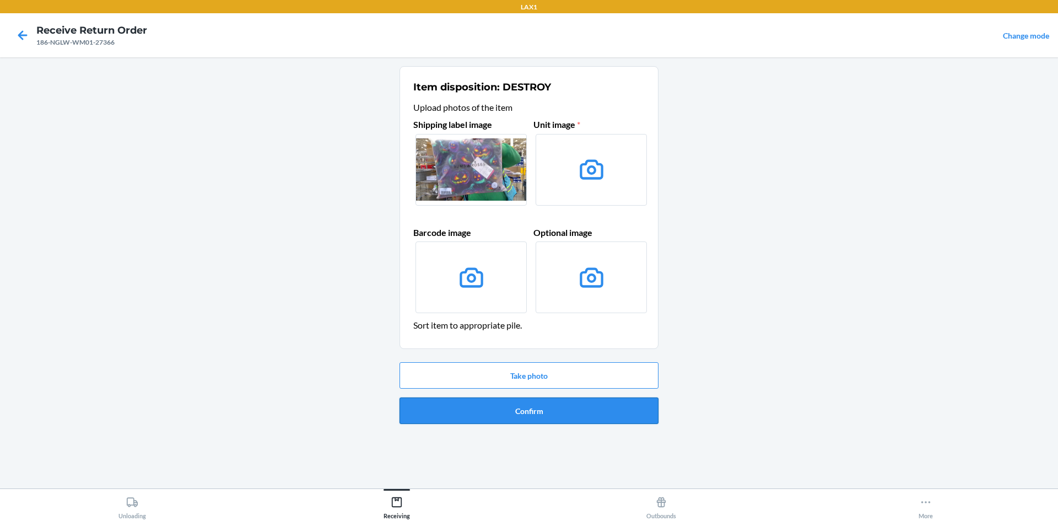
click at [533, 406] on button "Confirm" at bounding box center [528, 410] width 259 height 26
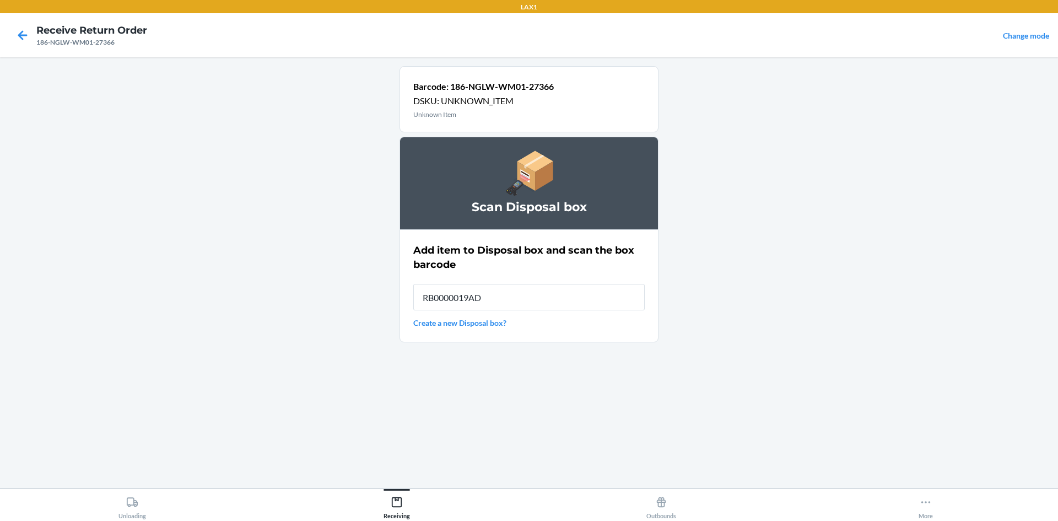
type input "RB0000019AD"
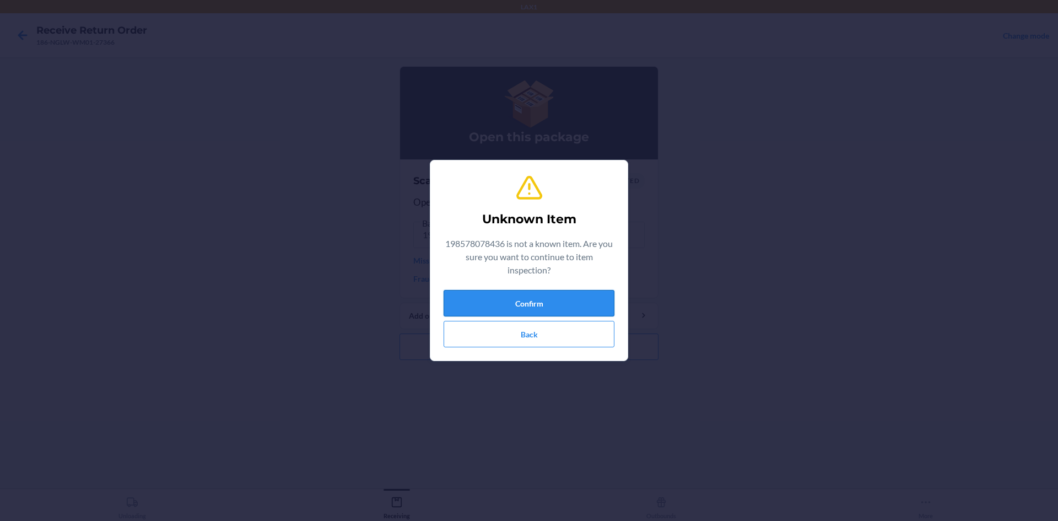
click at [544, 302] on button "Confirm" at bounding box center [529, 303] width 171 height 26
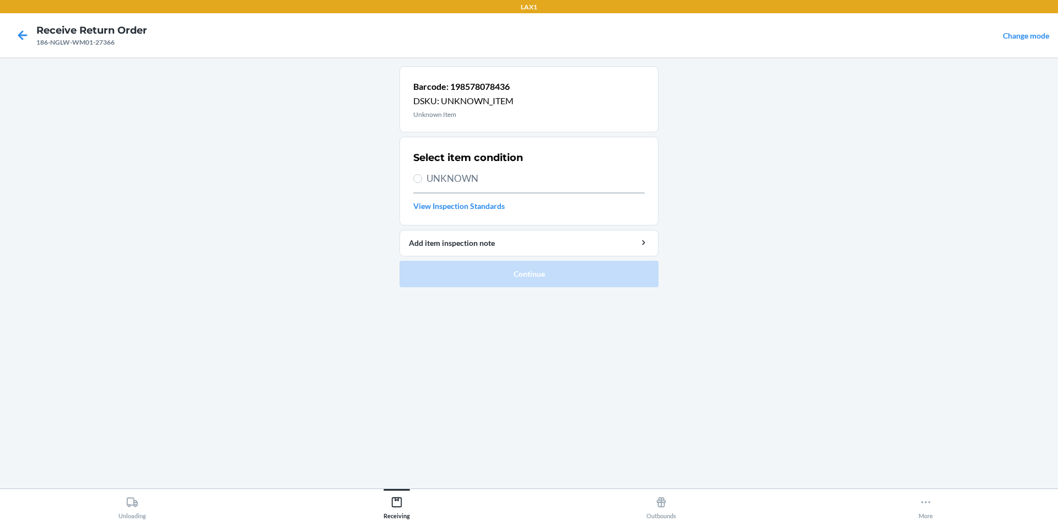
click at [444, 175] on span "UNKNOWN" at bounding box center [535, 178] width 218 height 14
click at [422, 175] on input "UNKNOWN" at bounding box center [417, 178] width 9 height 9
radio input "true"
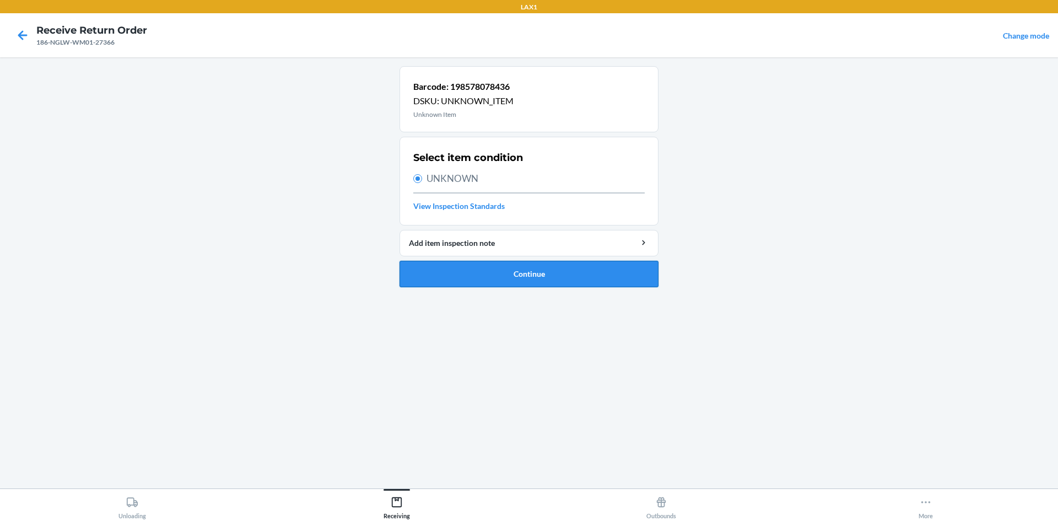
click at [465, 267] on button "Continue" at bounding box center [528, 274] width 259 height 26
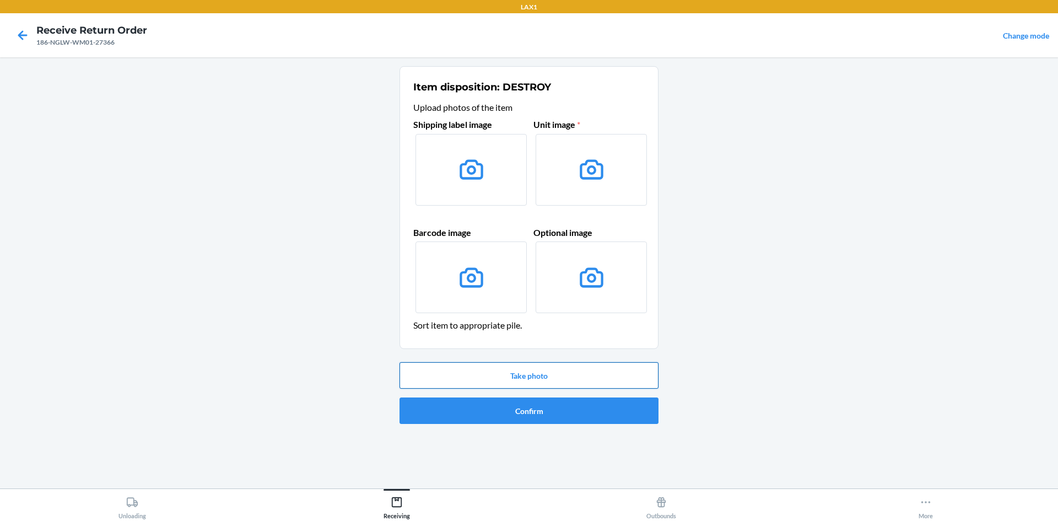
drag, startPoint x: 538, startPoint y: 390, endPoint x: 539, endPoint y: 381, distance: 8.3
click at [539, 389] on div "Take photo Confirm" at bounding box center [528, 393] width 259 height 71
click at [535, 372] on button "Take photo" at bounding box center [528, 375] width 259 height 26
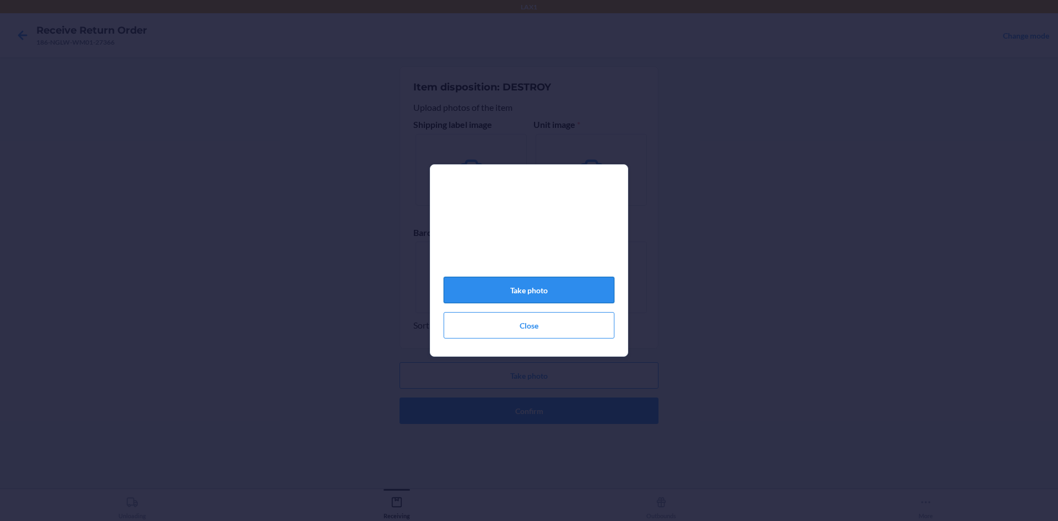
click at [562, 295] on button "Take photo" at bounding box center [529, 290] width 171 height 26
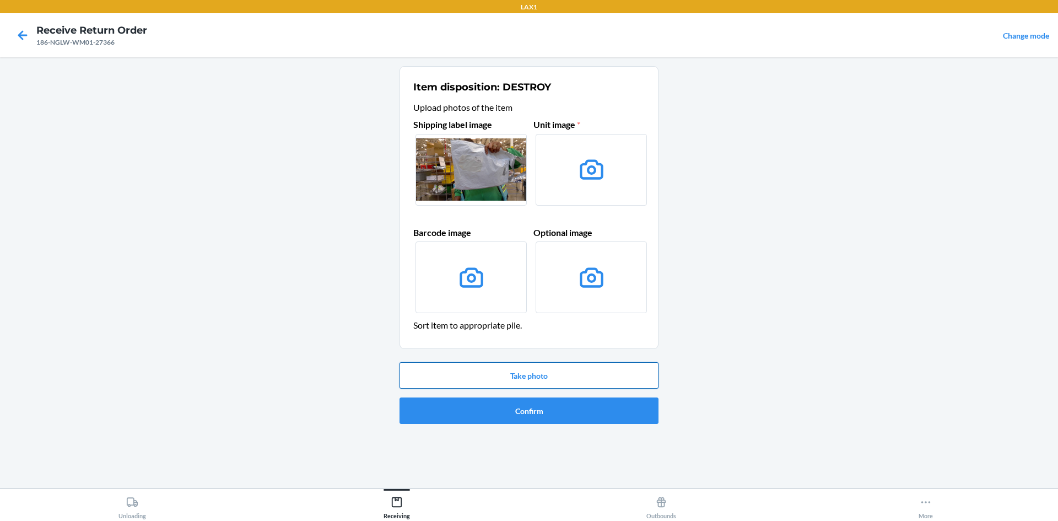
click at [529, 371] on button "Take photo" at bounding box center [528, 375] width 259 height 26
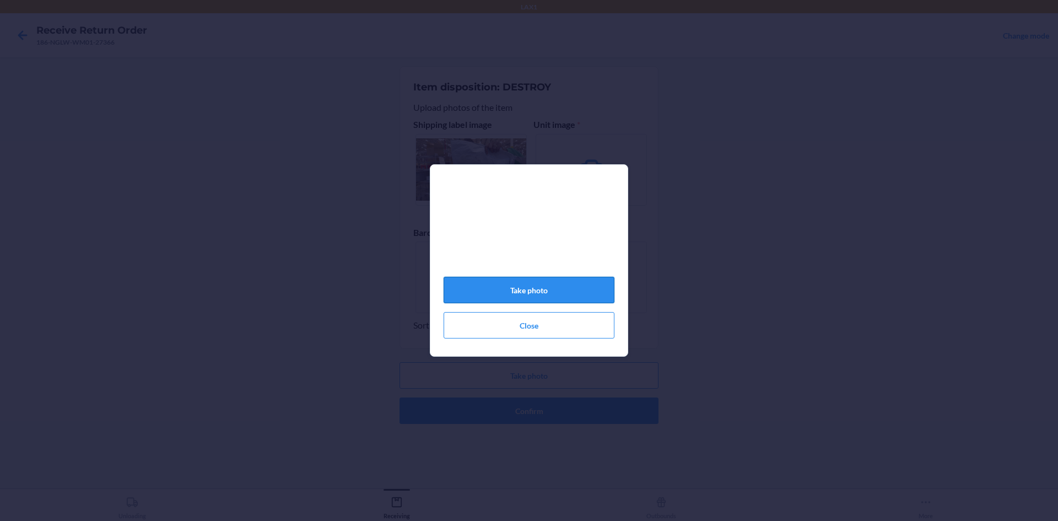
click at [555, 296] on button "Take photo" at bounding box center [529, 290] width 171 height 26
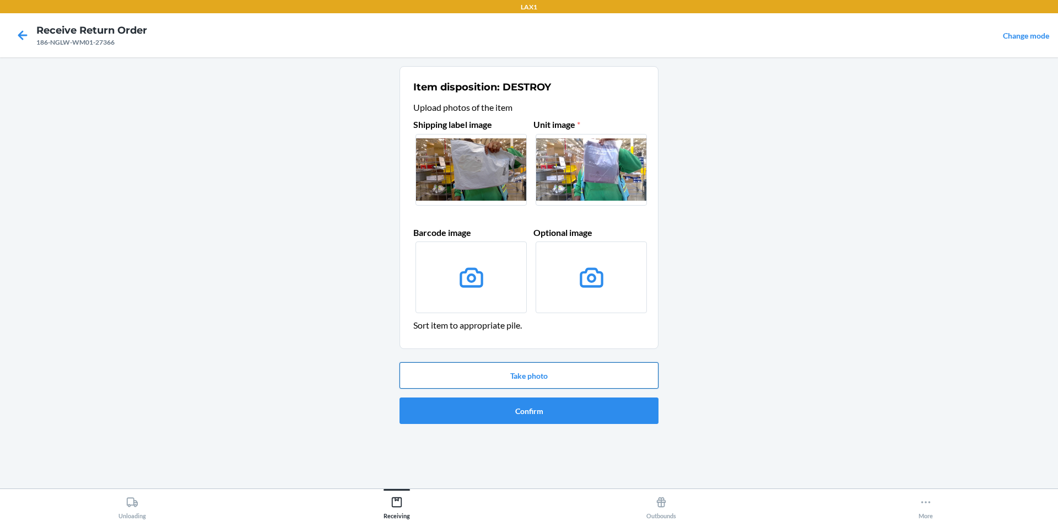
click at [577, 375] on button "Take photo" at bounding box center [528, 375] width 259 height 26
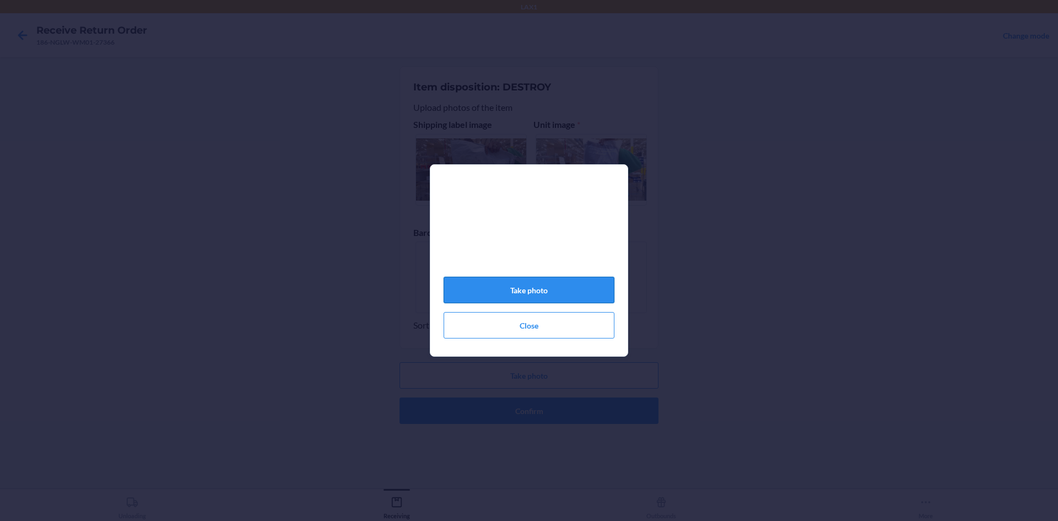
click at [574, 288] on button "Take photo" at bounding box center [529, 290] width 171 height 26
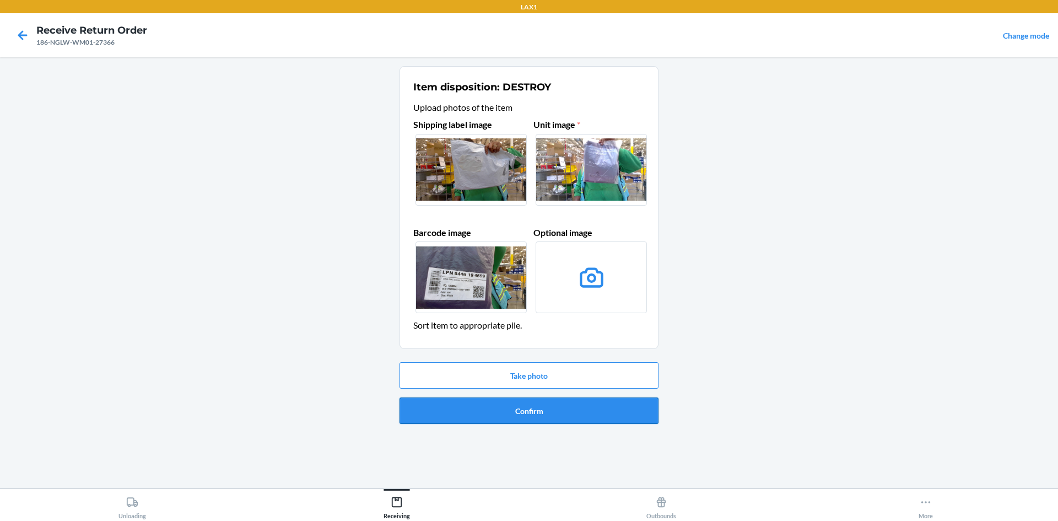
click at [503, 408] on button "Confirm" at bounding box center [528, 410] width 259 height 26
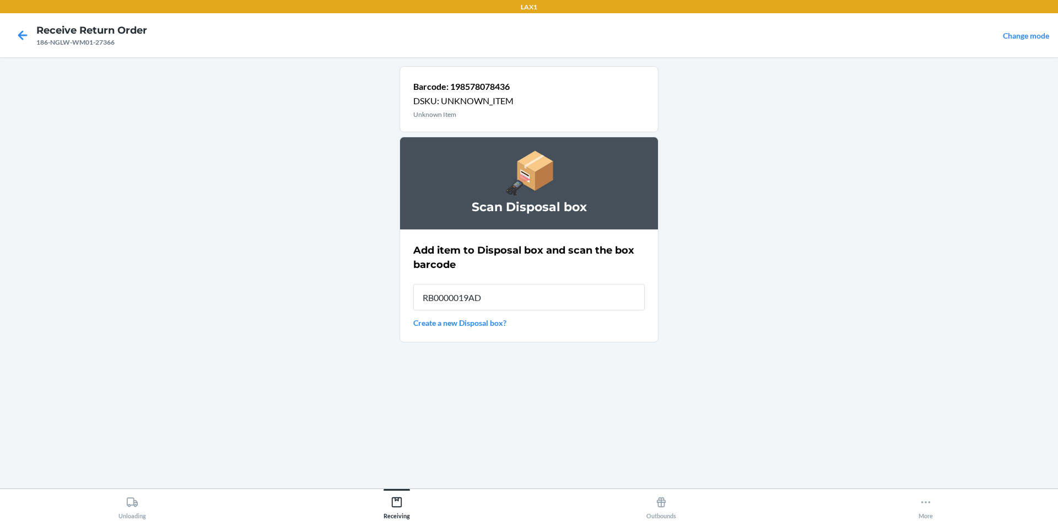
type input "RB0000019AD"
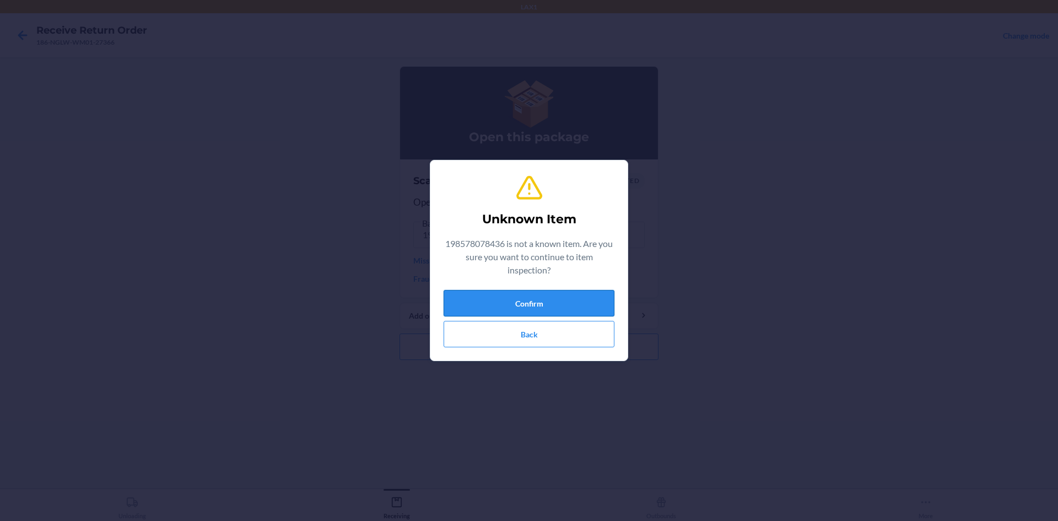
click at [585, 294] on button "Confirm" at bounding box center [529, 303] width 171 height 26
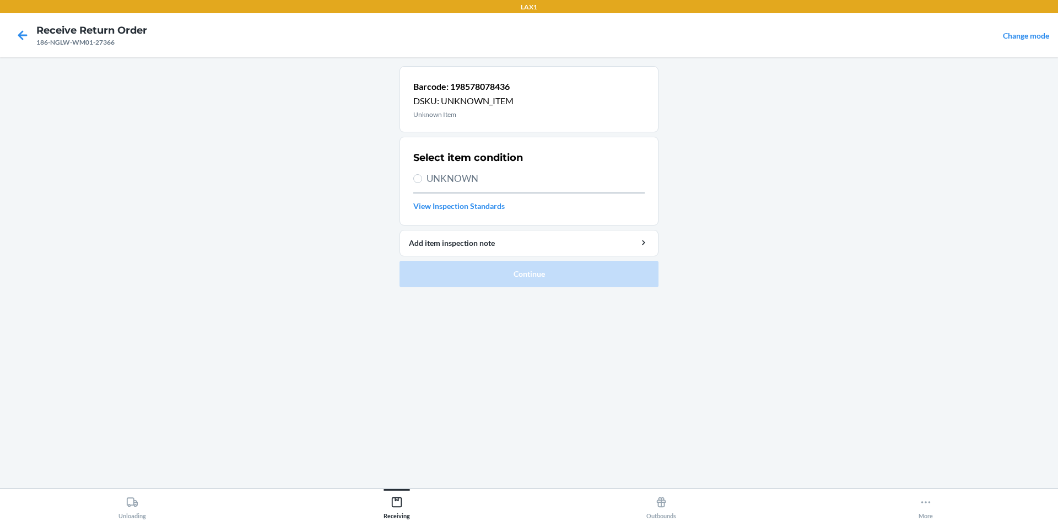
click at [456, 184] on span "UNKNOWN" at bounding box center [535, 178] width 218 height 14
click at [422, 183] on input "UNKNOWN" at bounding box center [417, 178] width 9 height 9
radio input "true"
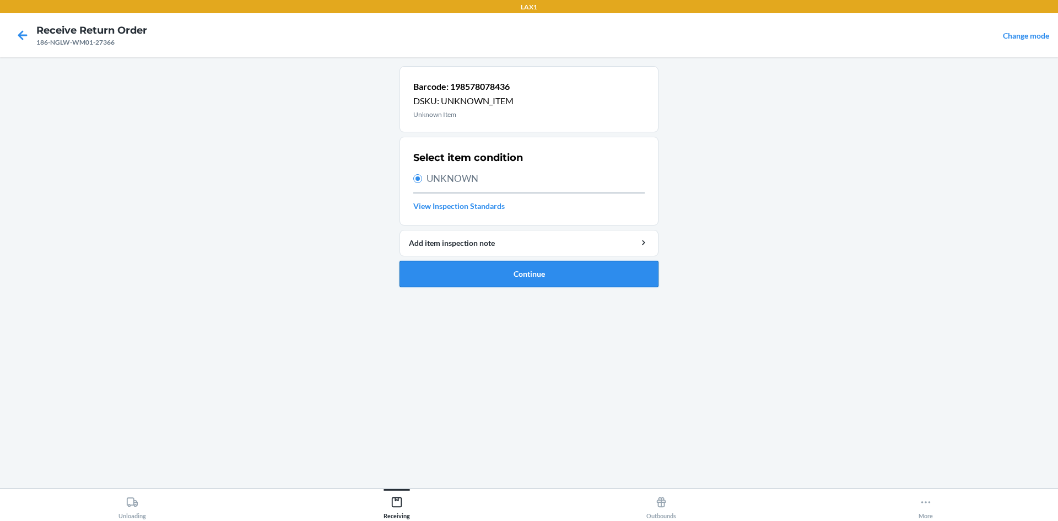
click at [526, 268] on button "Continue" at bounding box center [528, 274] width 259 height 26
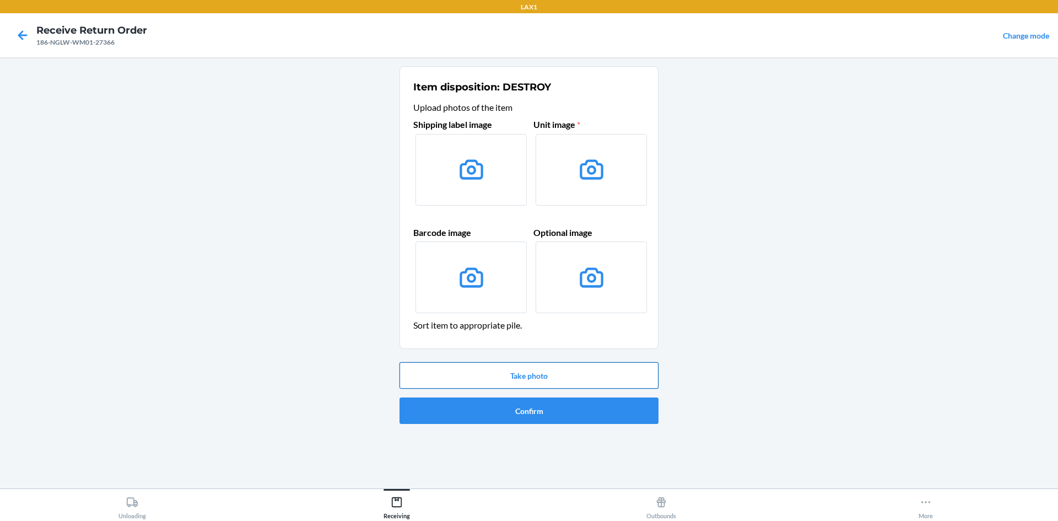
click at [466, 363] on button "Take photo" at bounding box center [528, 375] width 259 height 26
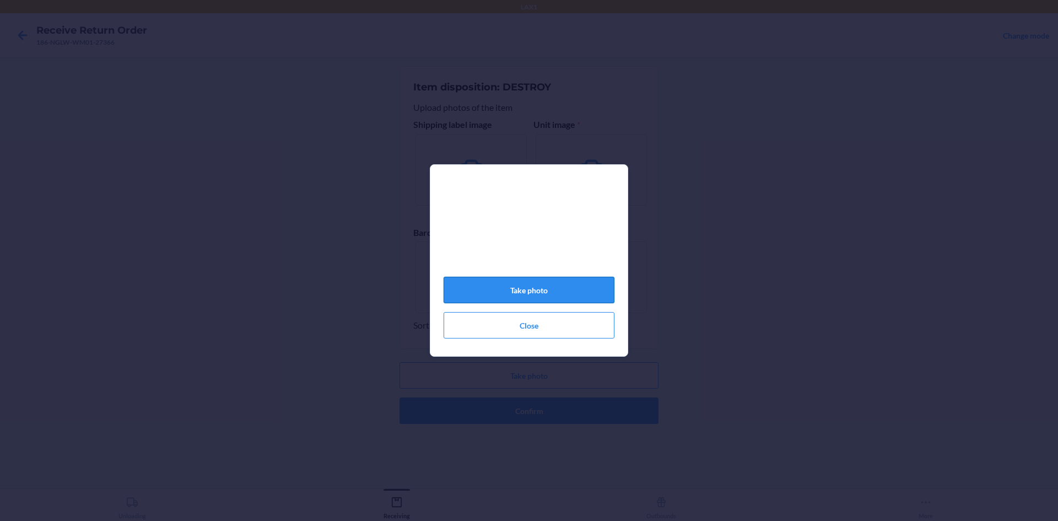
click at [594, 296] on button "Take photo" at bounding box center [529, 290] width 171 height 26
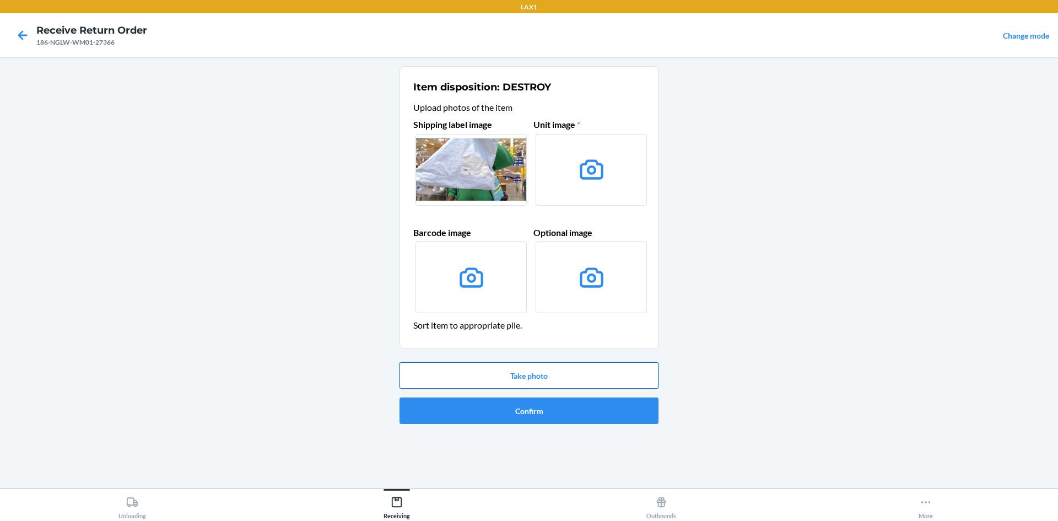
click at [550, 368] on button "Take photo" at bounding box center [528, 375] width 259 height 26
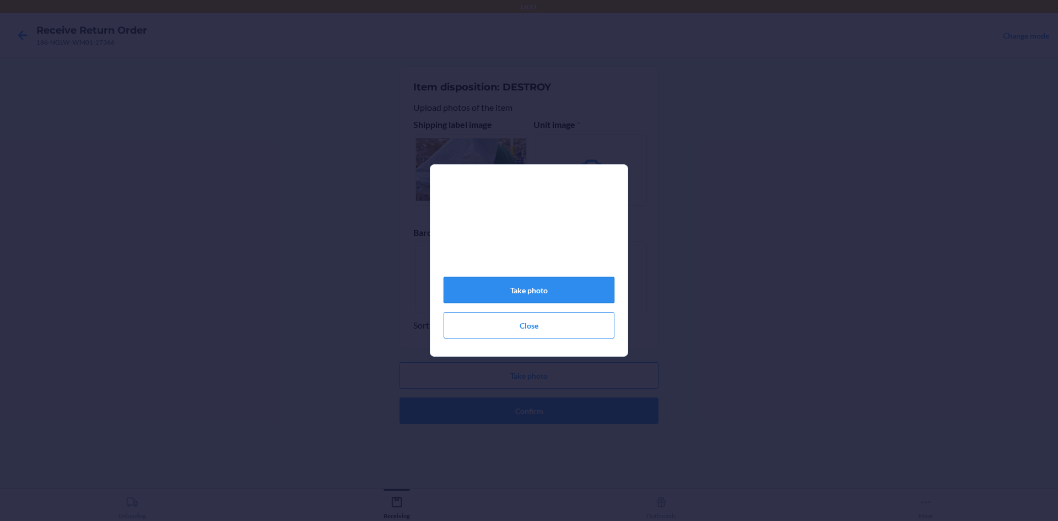
click at [565, 297] on button "Take photo" at bounding box center [529, 290] width 171 height 26
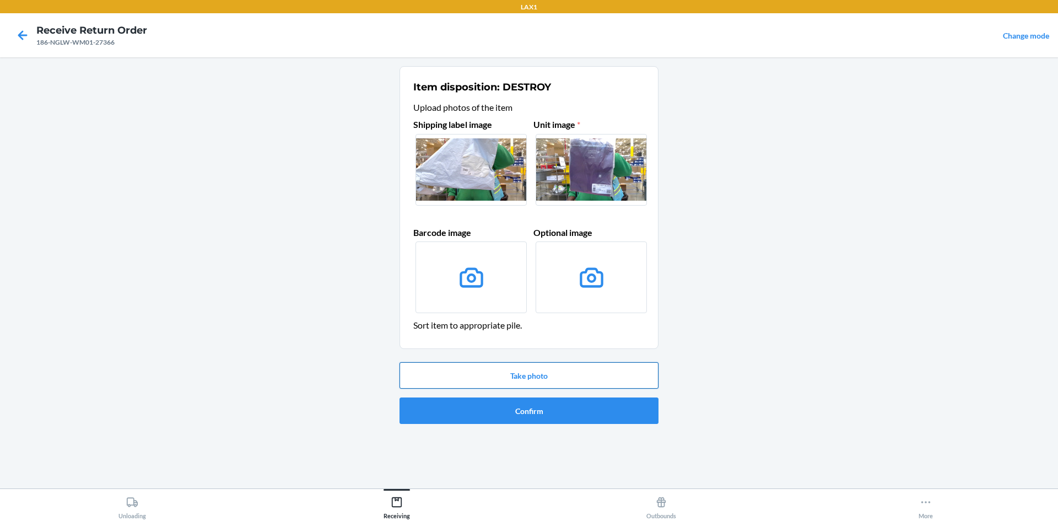
click at [553, 369] on button "Take photo" at bounding box center [528, 375] width 259 height 26
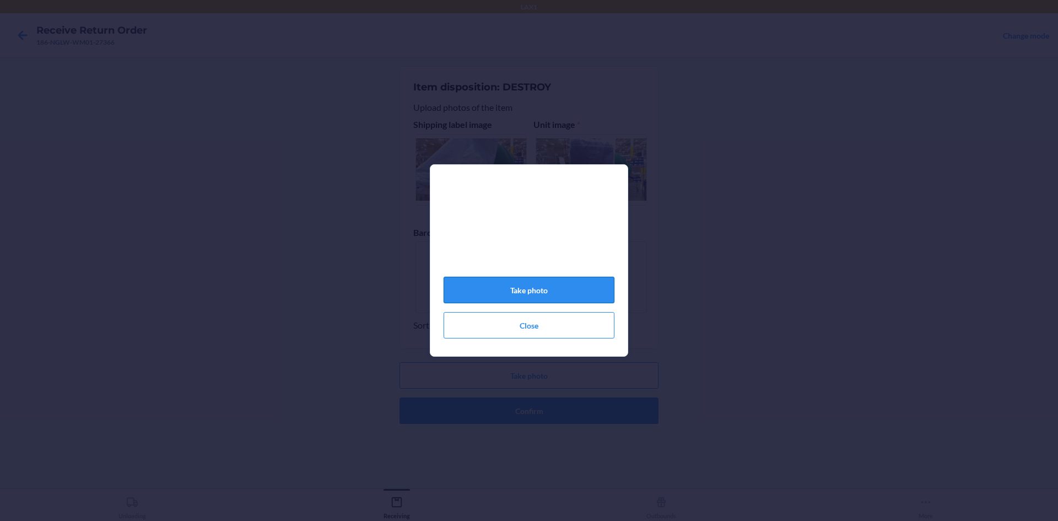
click at [574, 296] on button "Take photo" at bounding box center [529, 290] width 171 height 26
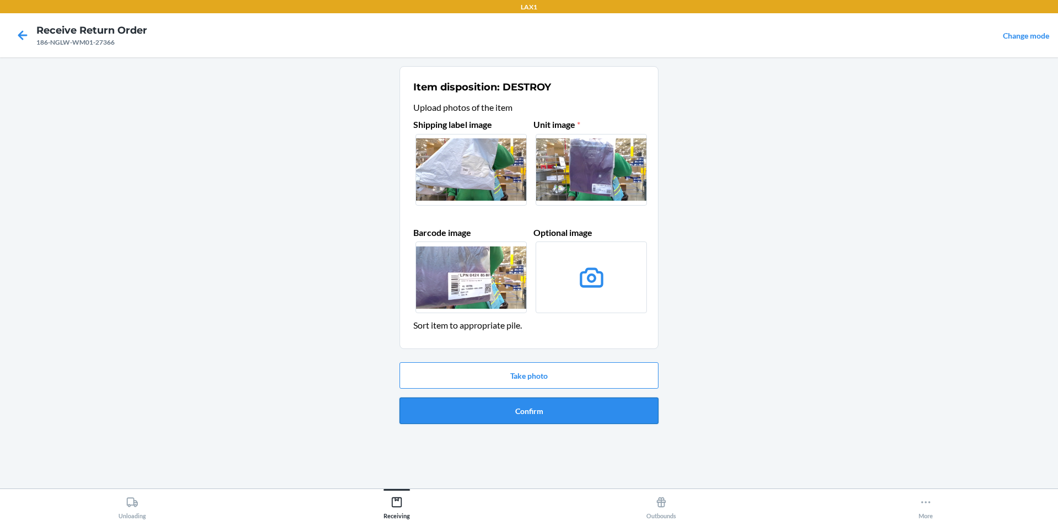
click at [496, 408] on button "Confirm" at bounding box center [528, 410] width 259 height 26
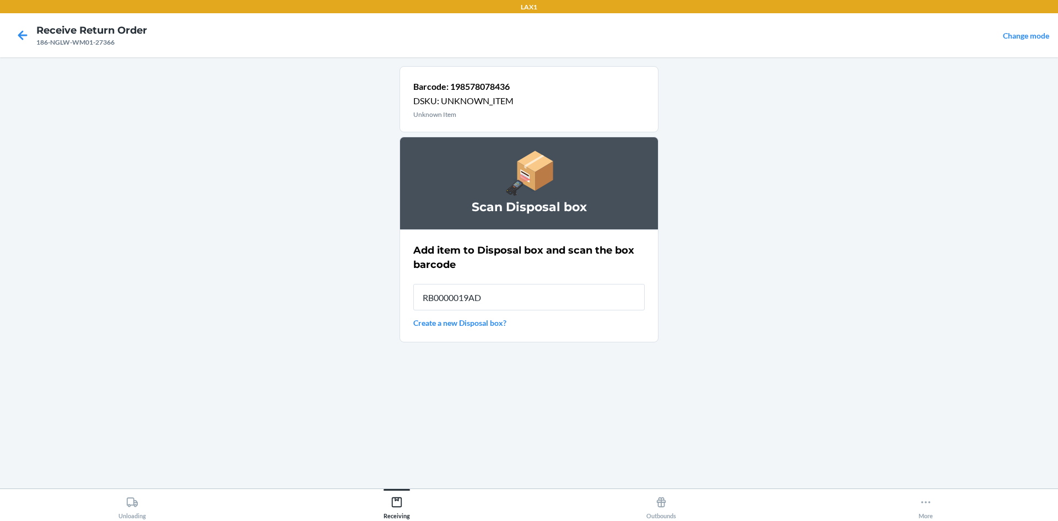
type input "RB0000019AD"
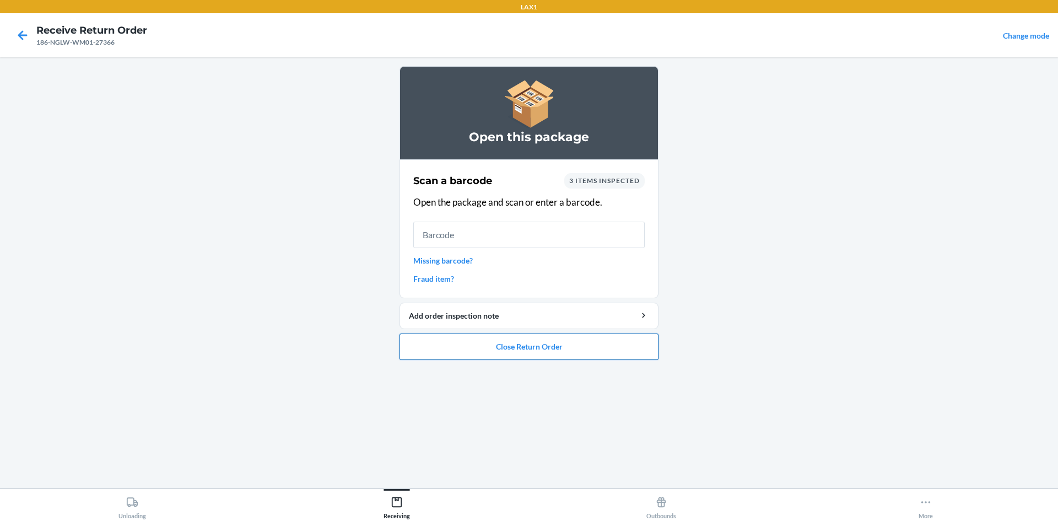
click at [531, 349] on button "Close Return Order" at bounding box center [528, 346] width 259 height 26
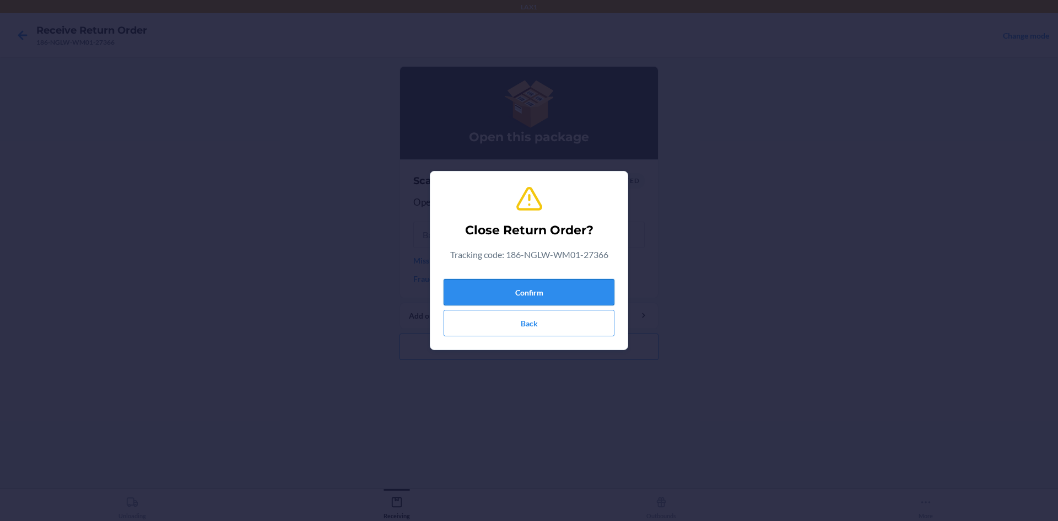
click at [539, 287] on button "Confirm" at bounding box center [529, 292] width 171 height 26
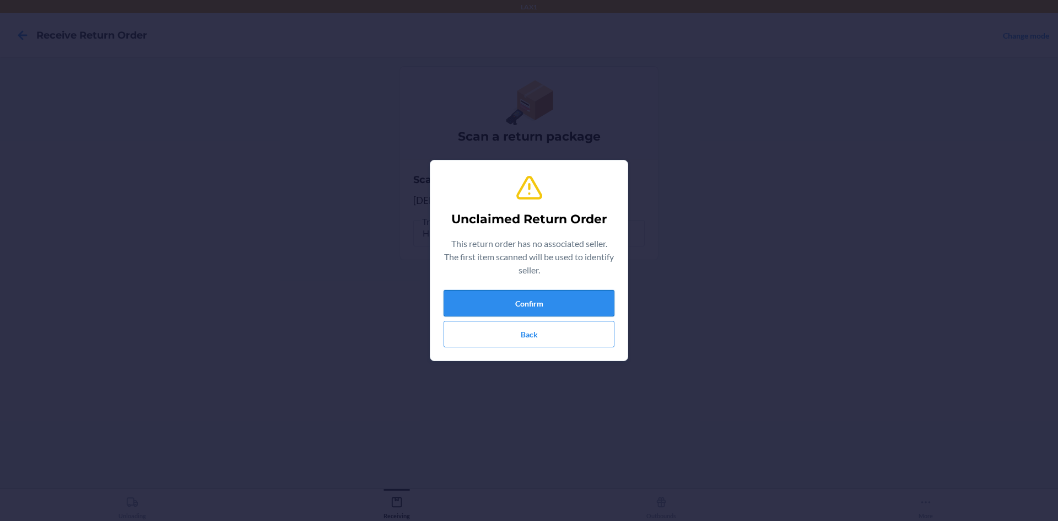
click at [527, 302] on button "Confirm" at bounding box center [529, 303] width 171 height 26
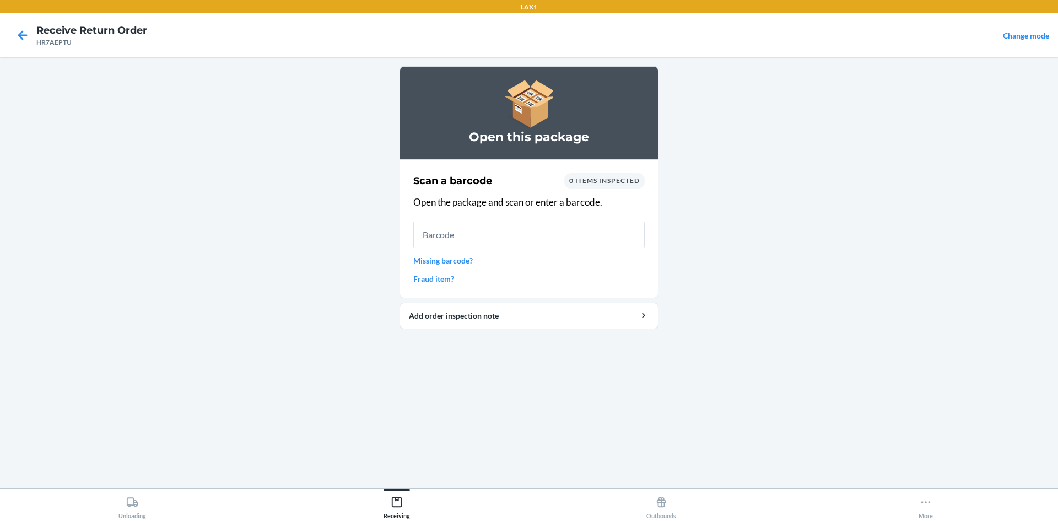
click at [461, 263] on link "Missing barcode?" at bounding box center [528, 261] width 231 height 12
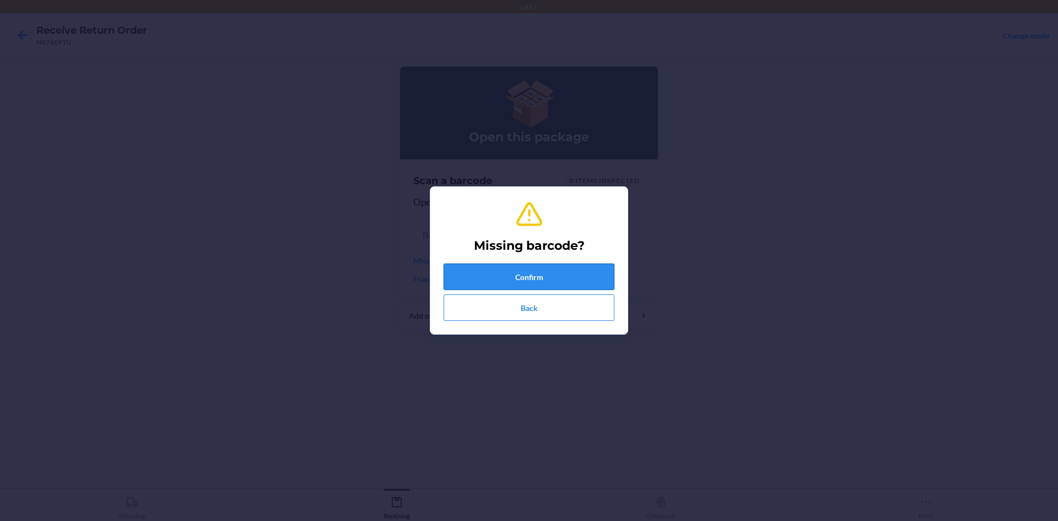
click at [469, 275] on button "Confirm" at bounding box center [529, 276] width 171 height 26
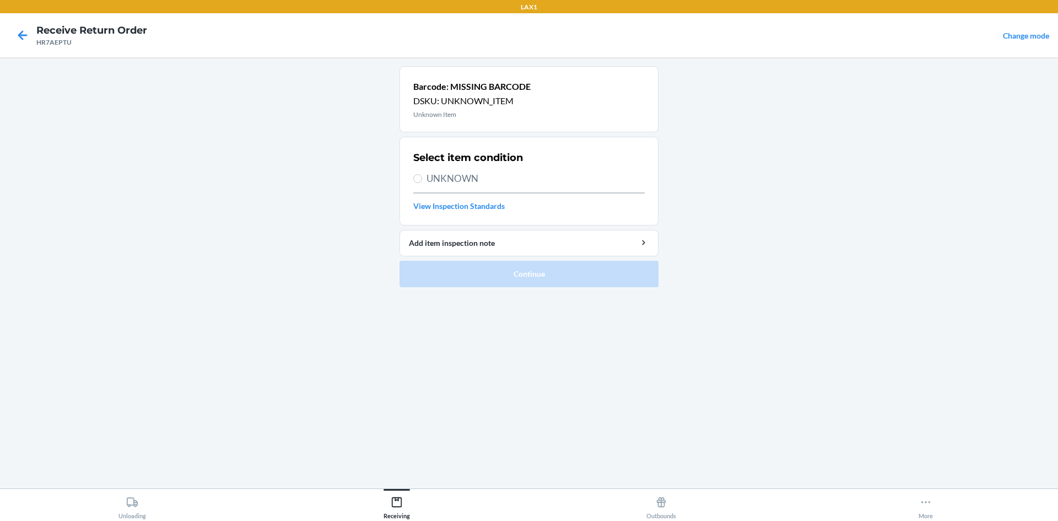
click at [464, 174] on span "UNKNOWN" at bounding box center [535, 178] width 218 height 14
click at [422, 174] on input "UNKNOWN" at bounding box center [417, 178] width 9 height 9
radio input "true"
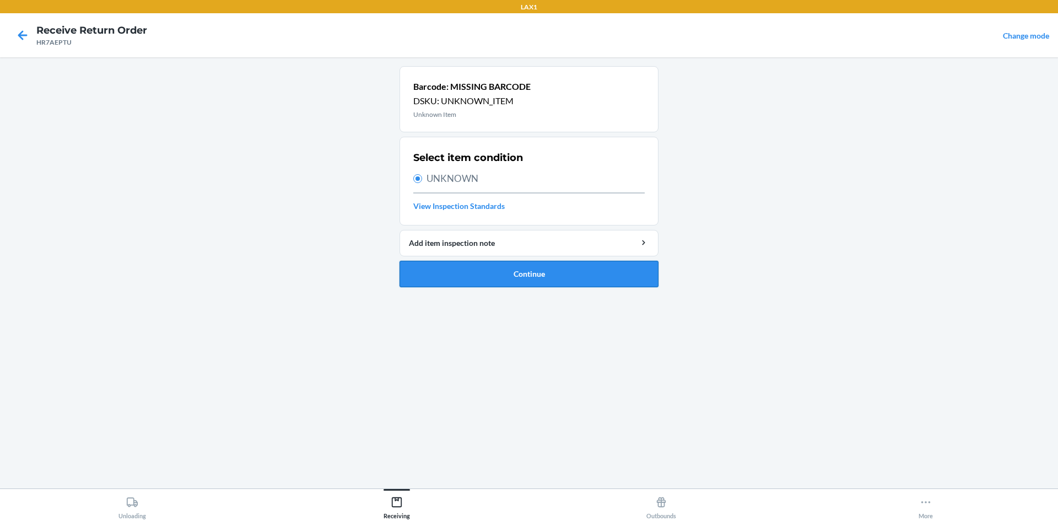
click at [501, 277] on button "Continue" at bounding box center [528, 274] width 259 height 26
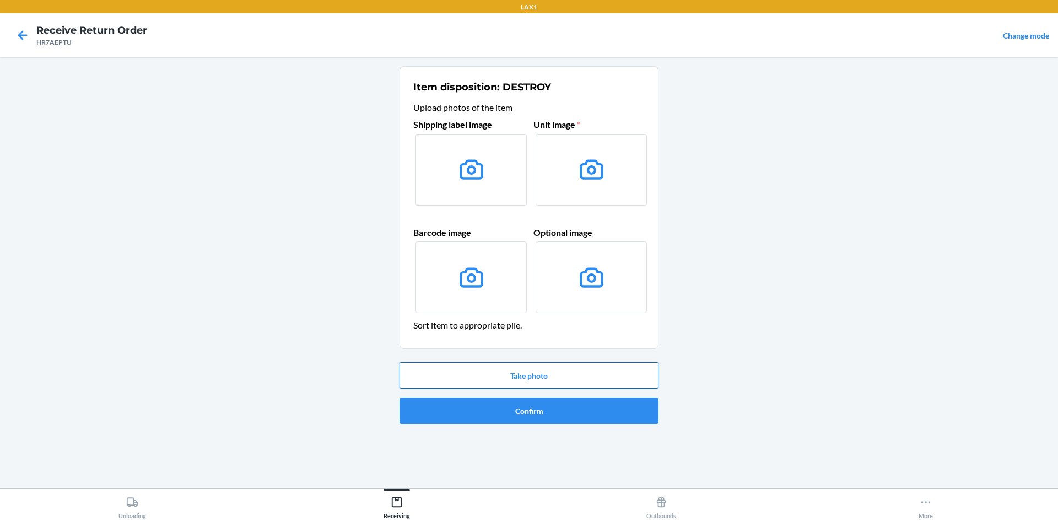
click at [606, 367] on button "Take photo" at bounding box center [528, 375] width 259 height 26
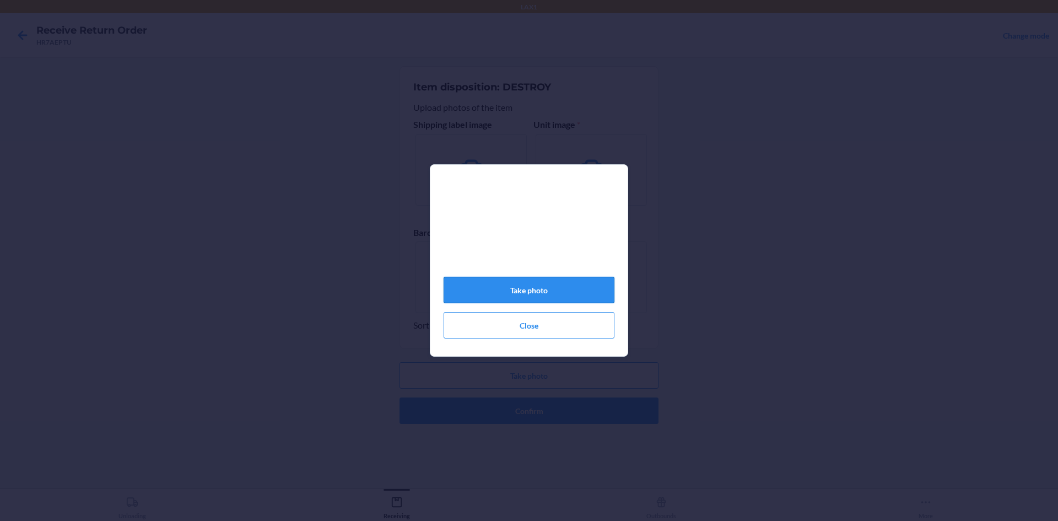
click at [581, 293] on button "Take photo" at bounding box center [529, 290] width 171 height 26
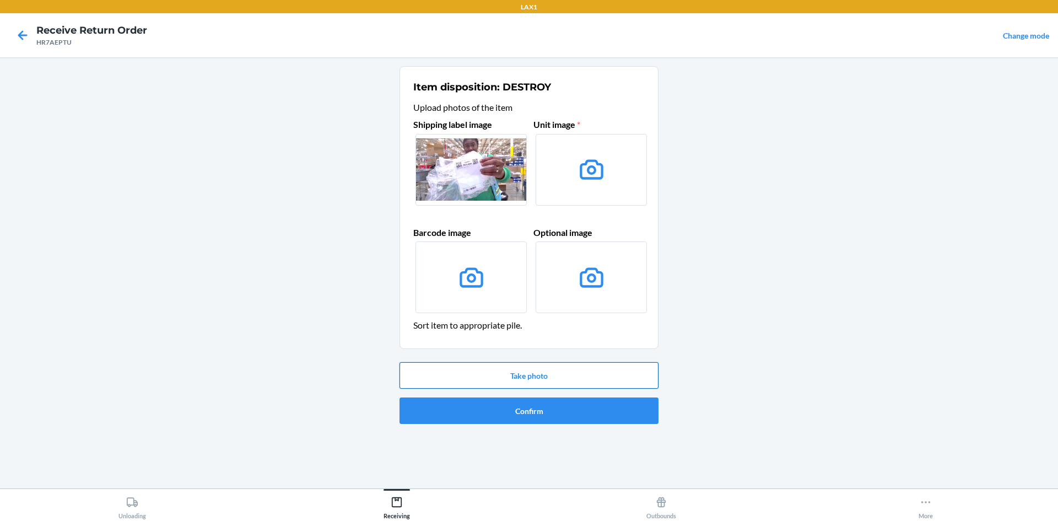
click at [522, 372] on button "Take photo" at bounding box center [528, 375] width 259 height 26
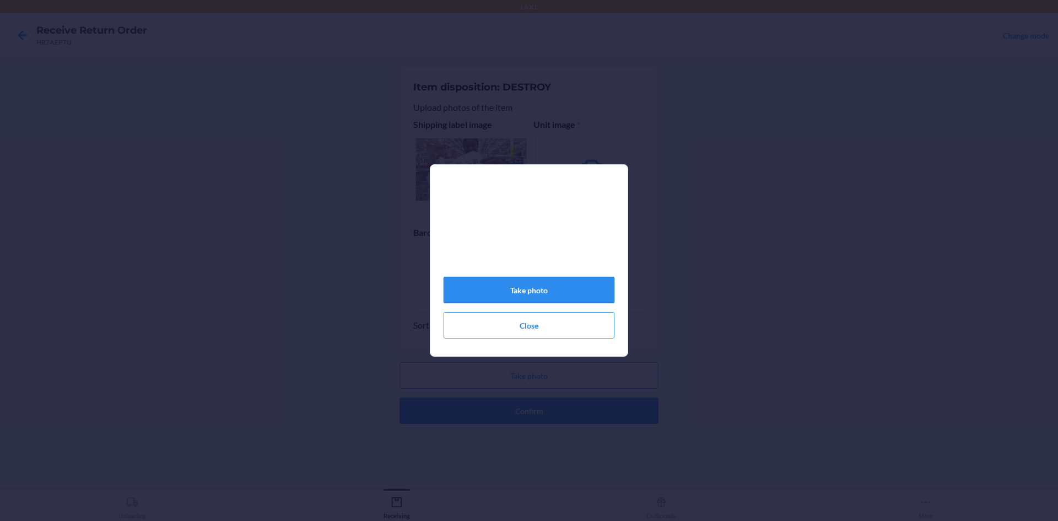
click at [540, 294] on button "Take photo" at bounding box center [529, 290] width 171 height 26
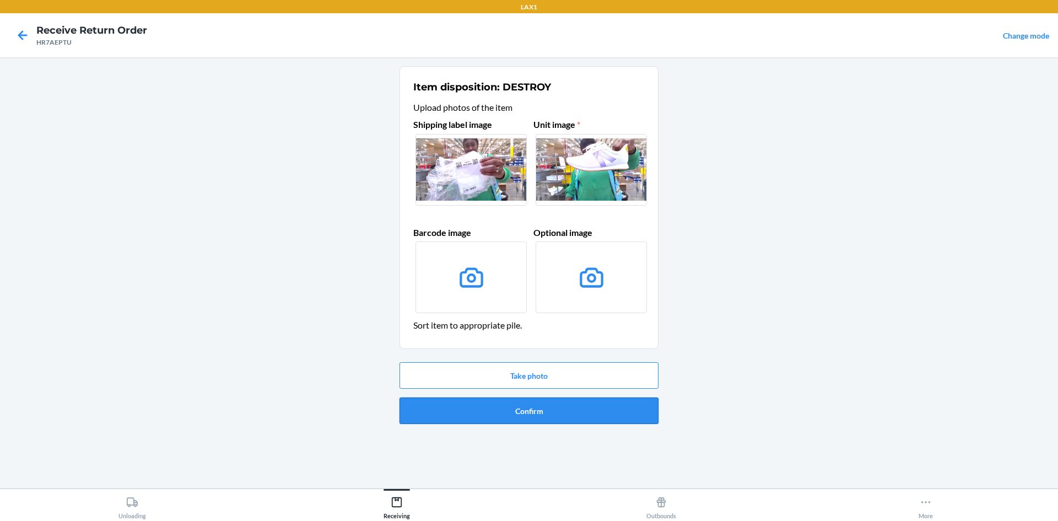
click at [548, 406] on button "Confirm" at bounding box center [528, 410] width 259 height 26
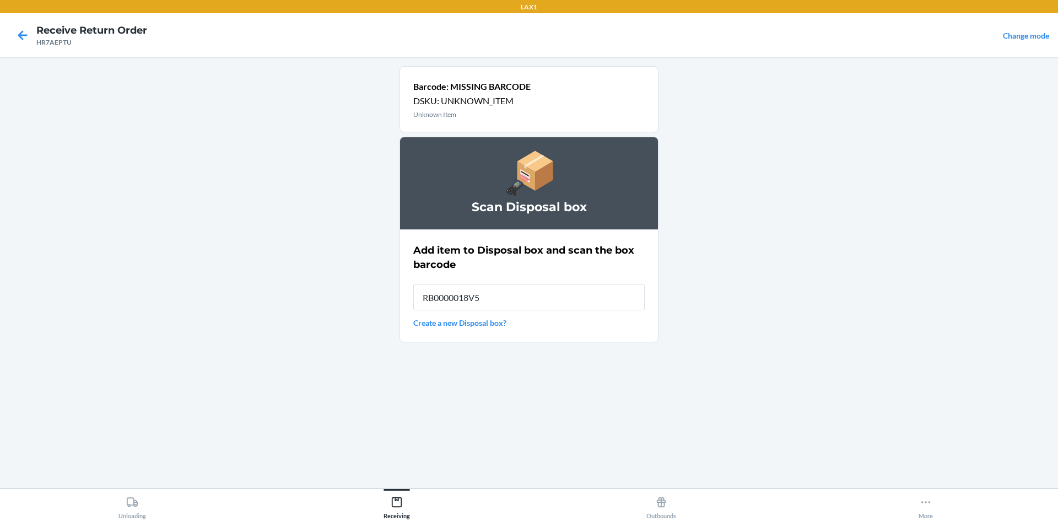
type input "RB0000018V5"
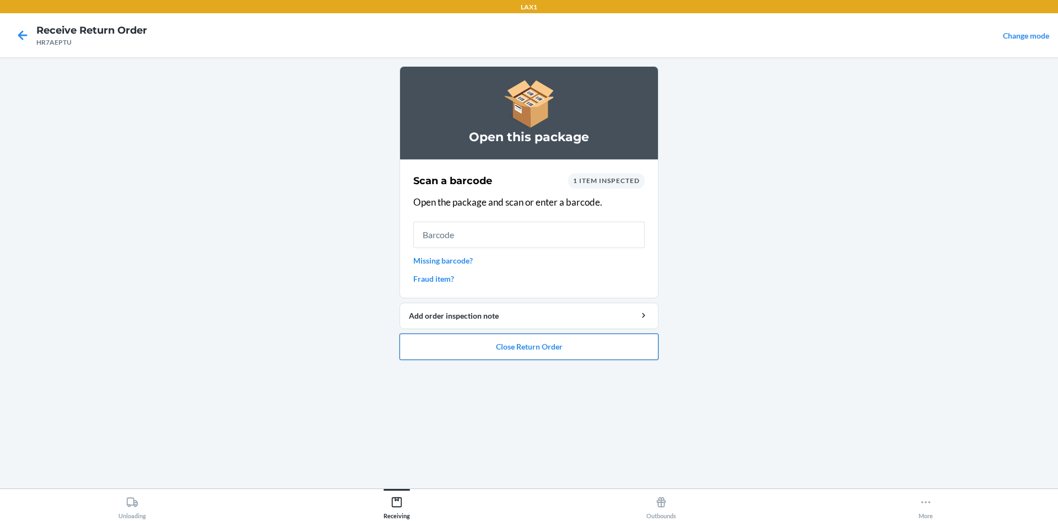
click at [513, 347] on button "Close Return Order" at bounding box center [528, 346] width 259 height 26
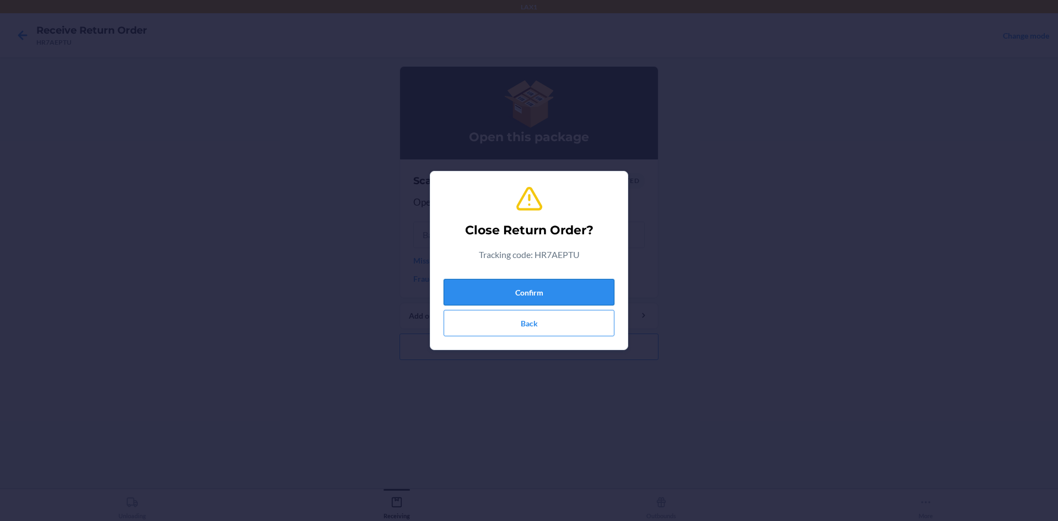
click at [533, 298] on button "Confirm" at bounding box center [529, 292] width 171 height 26
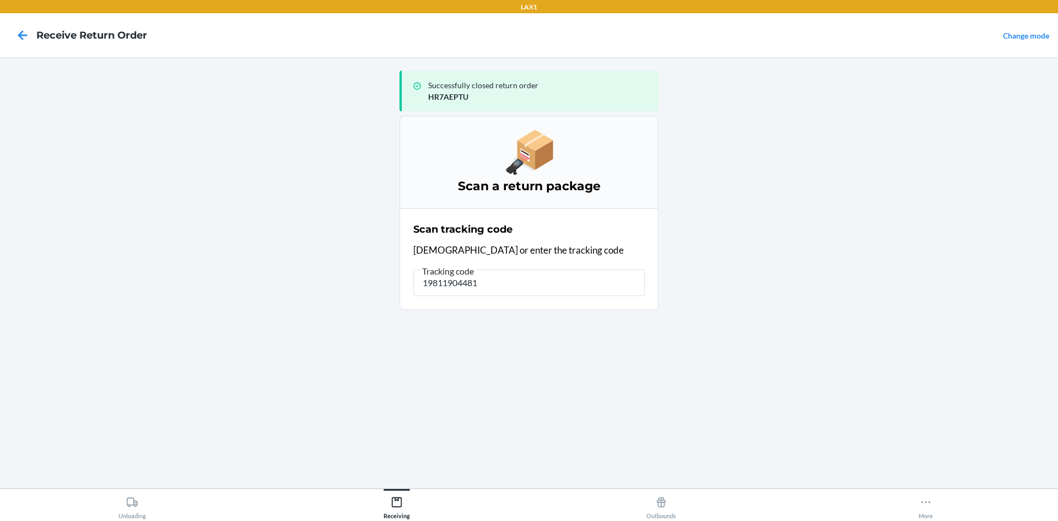
type input "198119044814"
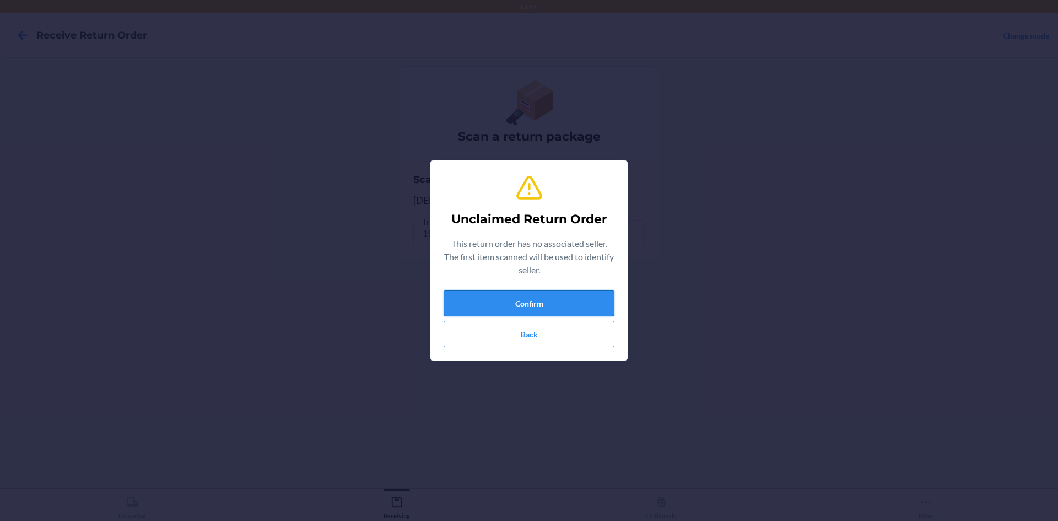
click at [533, 306] on button "Confirm" at bounding box center [529, 303] width 171 height 26
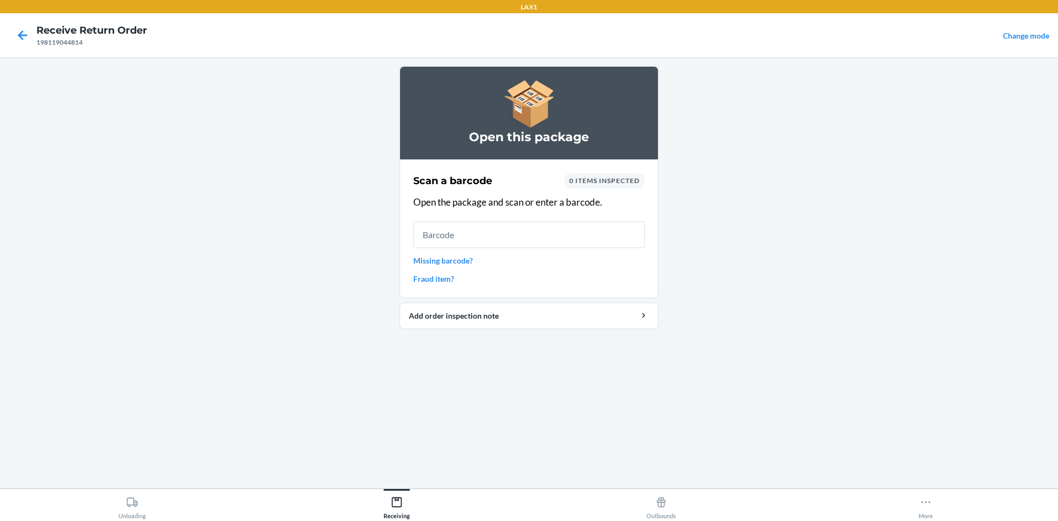
click at [59, 45] on div "198119044814" at bounding box center [91, 42] width 111 height 10
copy div "198119044814"
click at [494, 235] on input "text" at bounding box center [528, 234] width 231 height 26
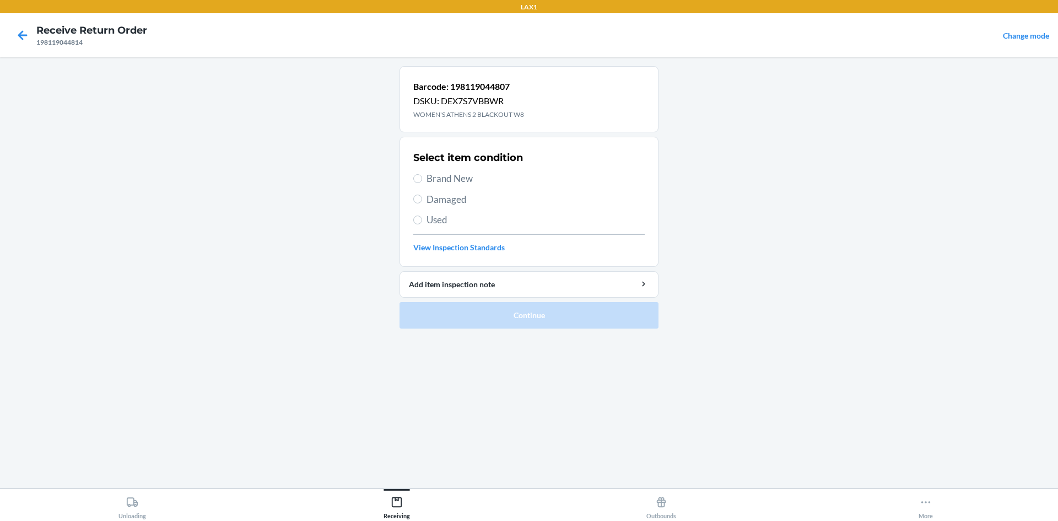
click at [439, 172] on span "Brand New" at bounding box center [535, 178] width 218 height 14
click at [422, 174] on input "Brand New" at bounding box center [417, 178] width 9 height 9
radio input "true"
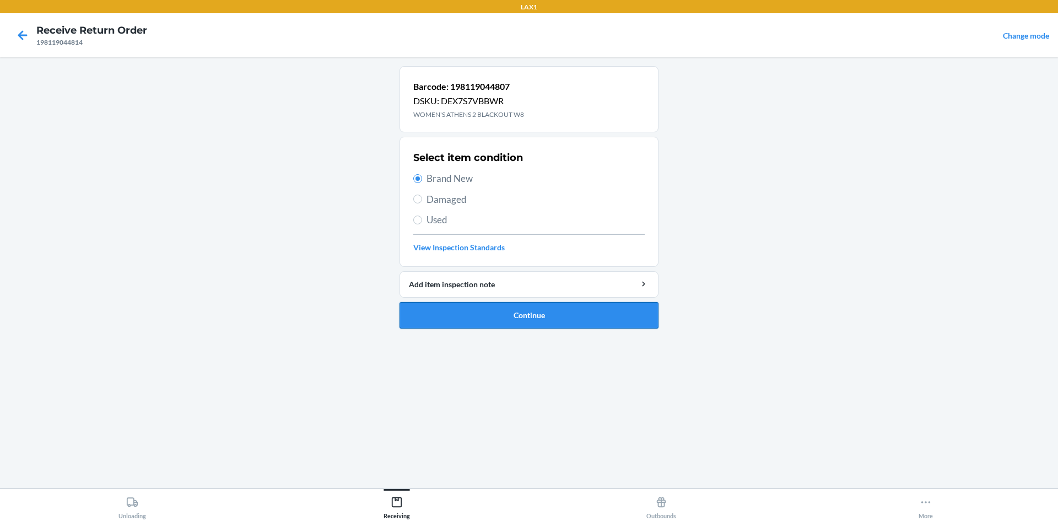
click at [483, 303] on button "Continue" at bounding box center [528, 315] width 259 height 26
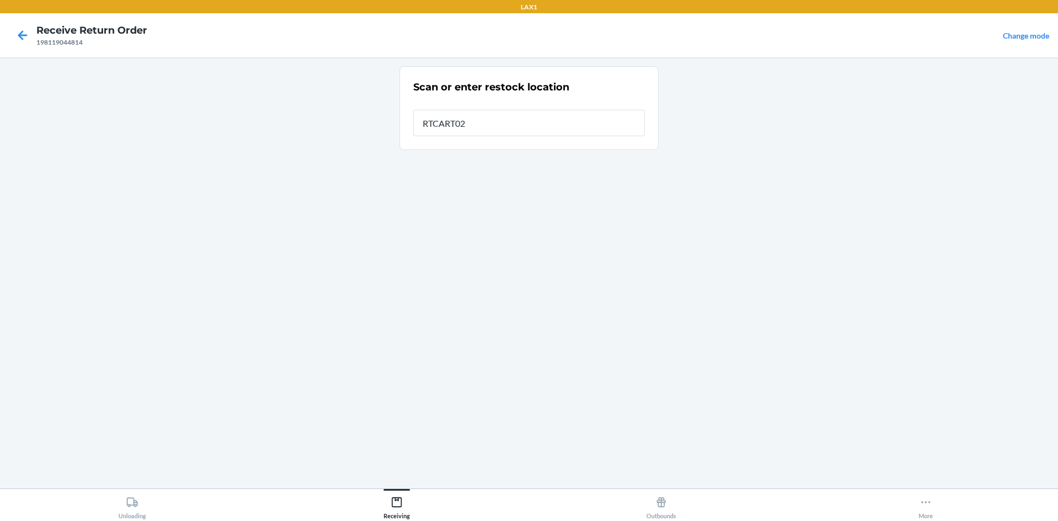
type input "RTCART024"
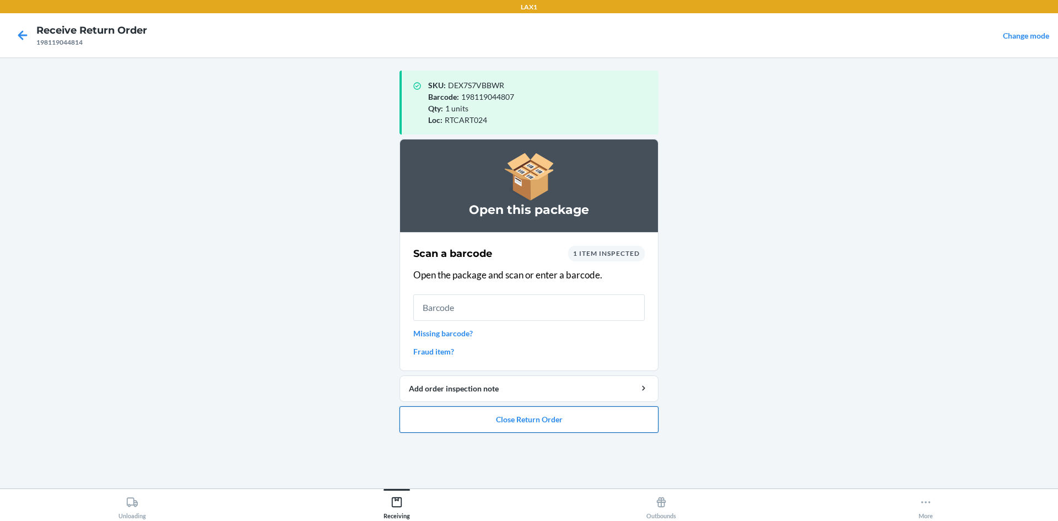
click at [448, 421] on button "Close Return Order" at bounding box center [528, 419] width 259 height 26
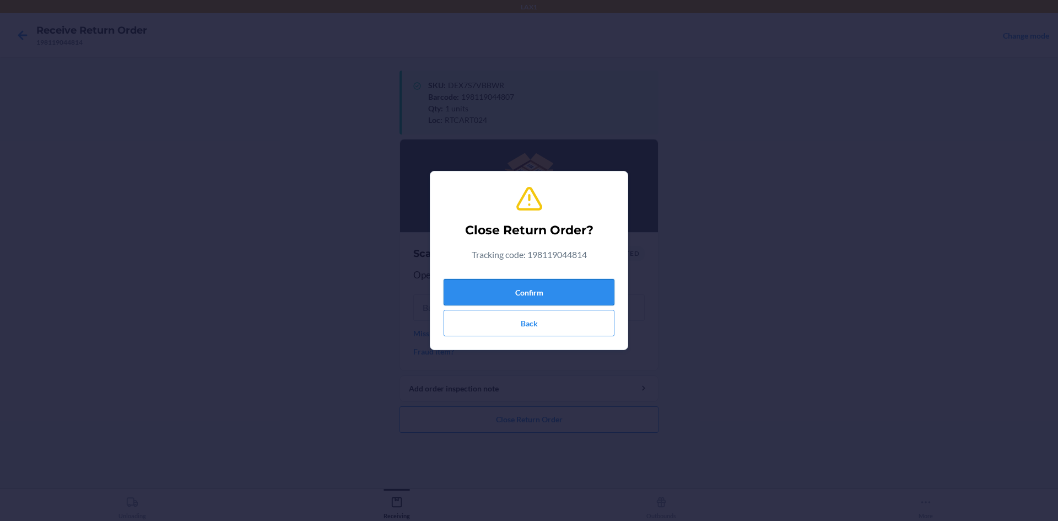
click at [516, 290] on button "Confirm" at bounding box center [529, 292] width 171 height 26
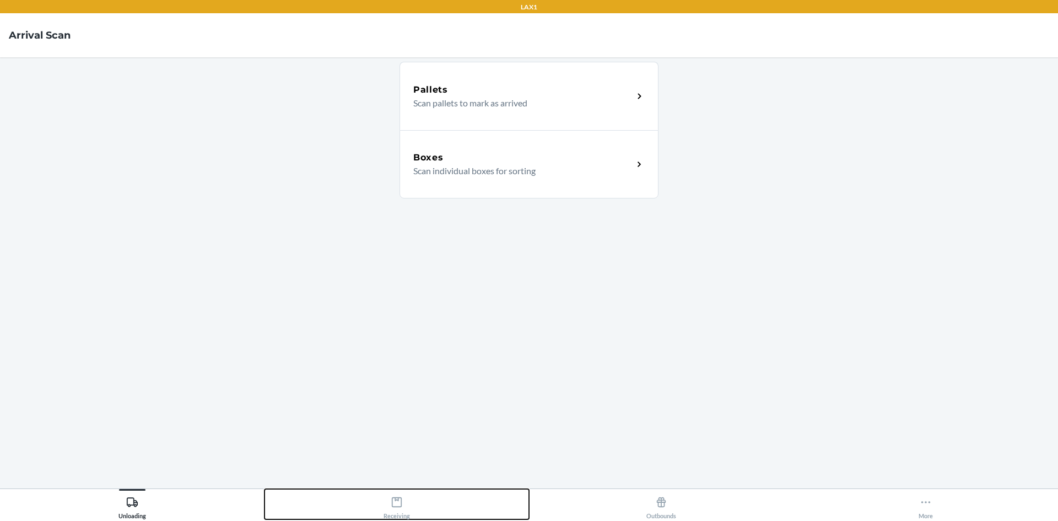
click at [414, 498] on button "Receiving" at bounding box center [396, 504] width 264 height 30
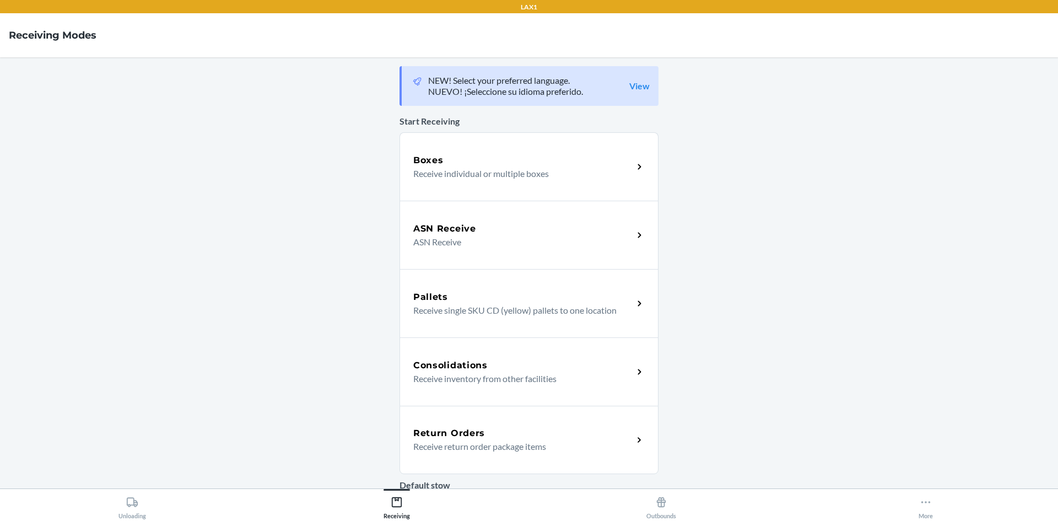
click at [456, 417] on div "Return Orders Receive return order package items" at bounding box center [528, 440] width 259 height 68
click at [499, 460] on div "Return Orders Receive return order package items" at bounding box center [528, 440] width 259 height 68
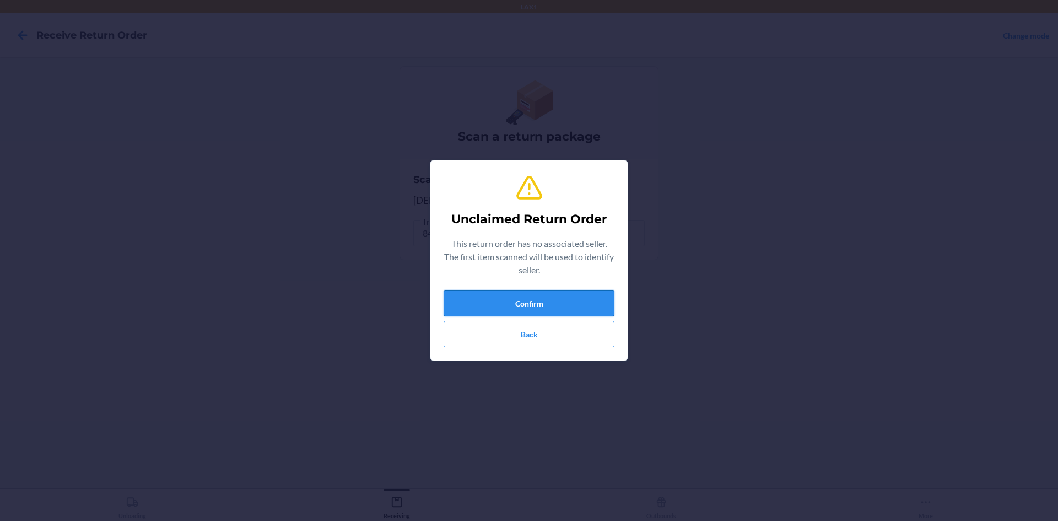
click at [547, 301] on button "Confirm" at bounding box center [529, 303] width 171 height 26
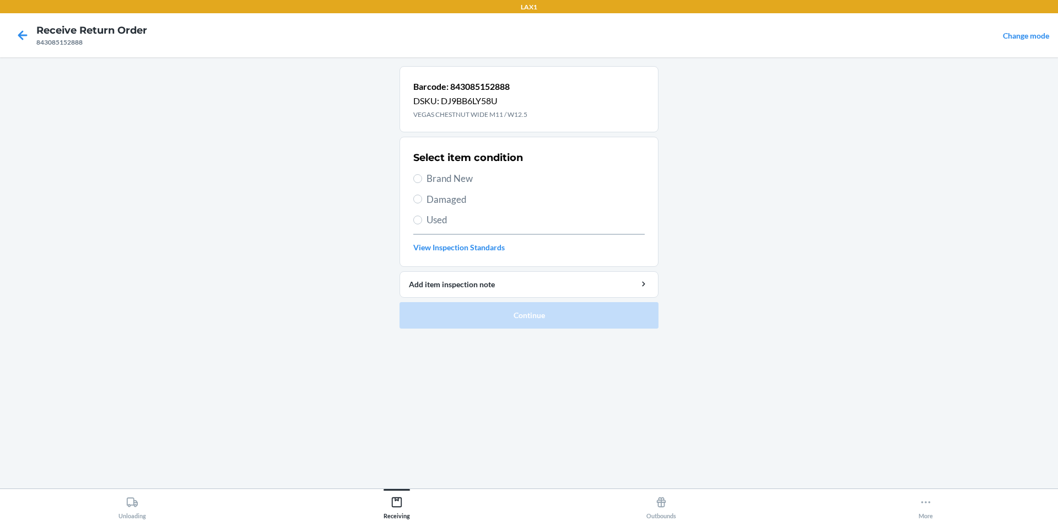
click at [469, 185] on span "Brand New" at bounding box center [535, 178] width 218 height 14
click at [422, 183] on input "Brand New" at bounding box center [417, 178] width 9 height 9
radio input "true"
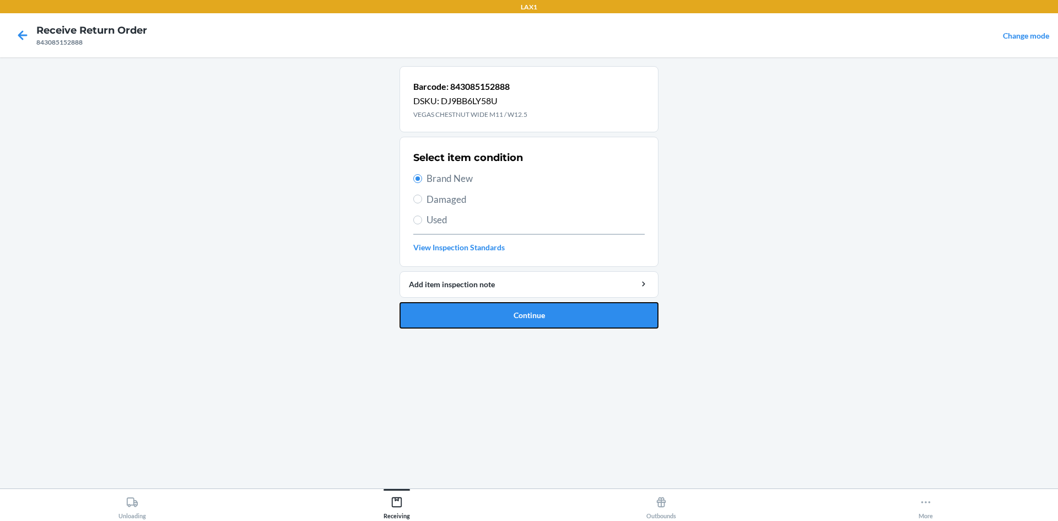
click at [507, 306] on button "Continue" at bounding box center [528, 315] width 259 height 26
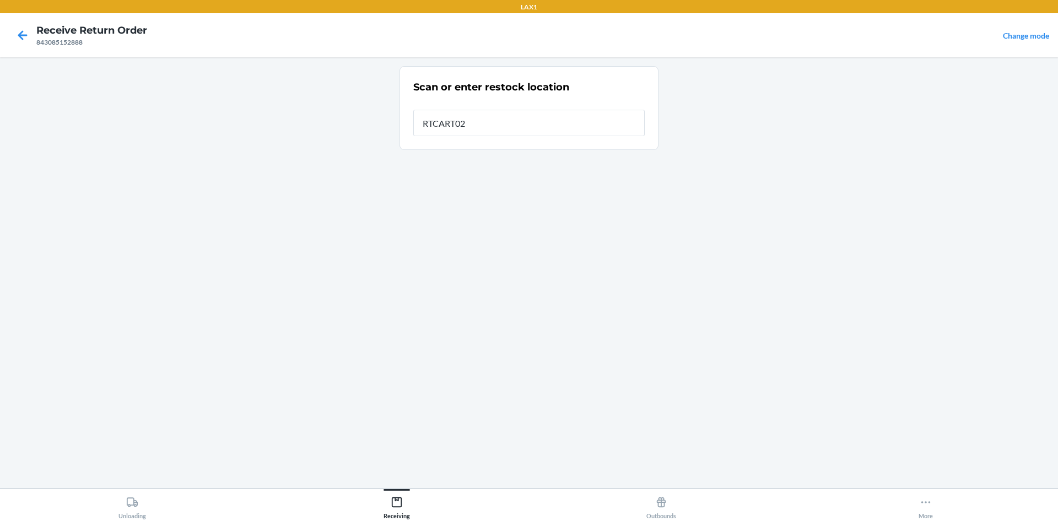
type input "RTCART024"
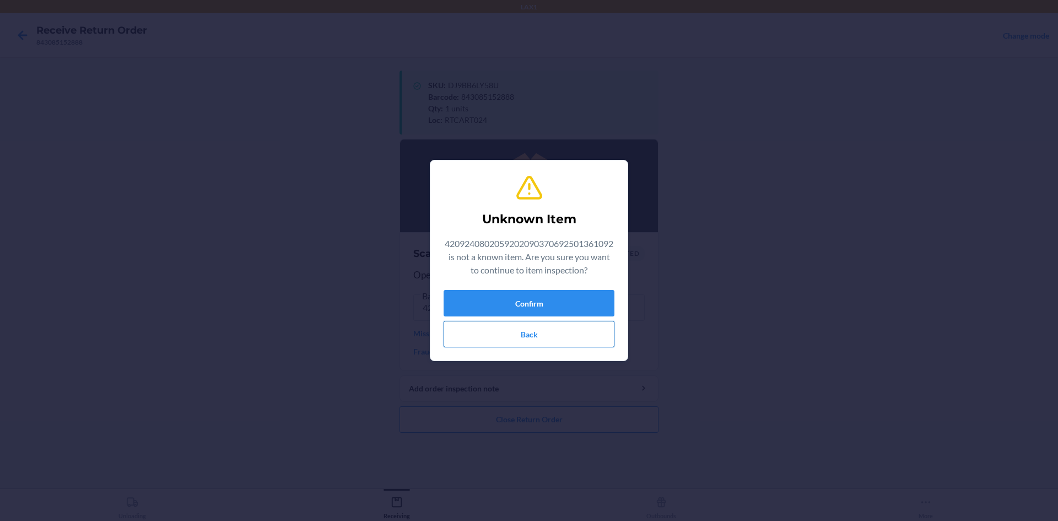
click at [483, 325] on button "Back" at bounding box center [529, 334] width 171 height 26
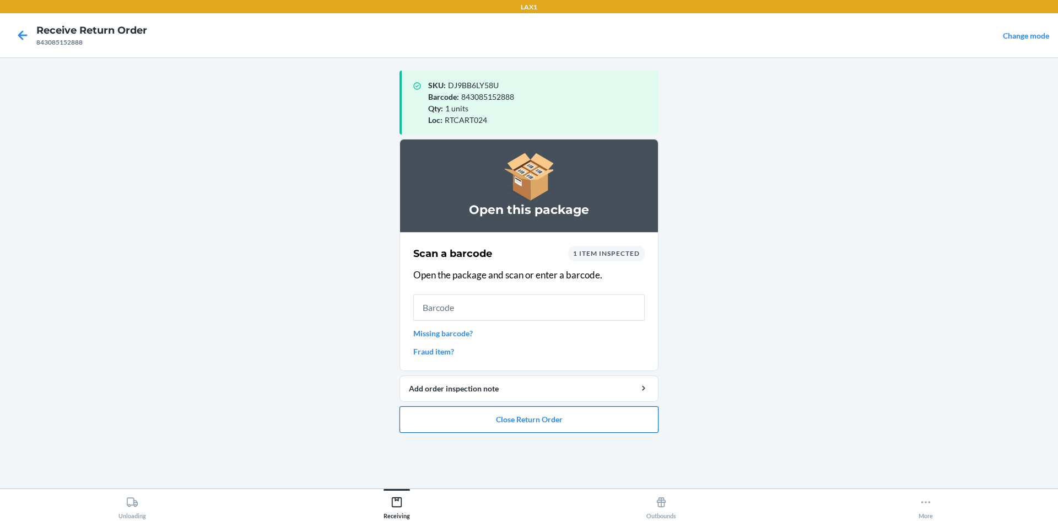
click at [485, 410] on button "Close Return Order" at bounding box center [528, 419] width 259 height 26
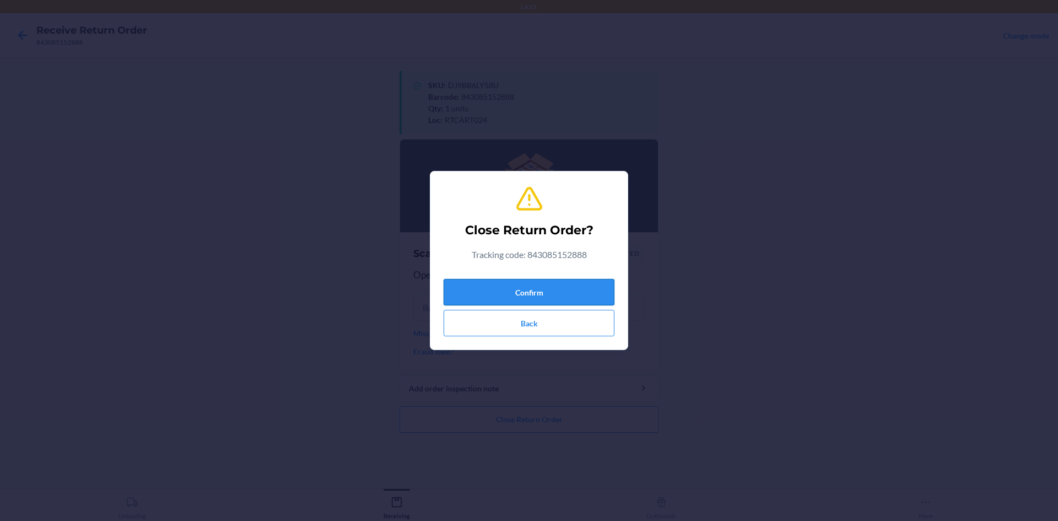
click at [508, 298] on button "Confirm" at bounding box center [529, 292] width 171 height 26
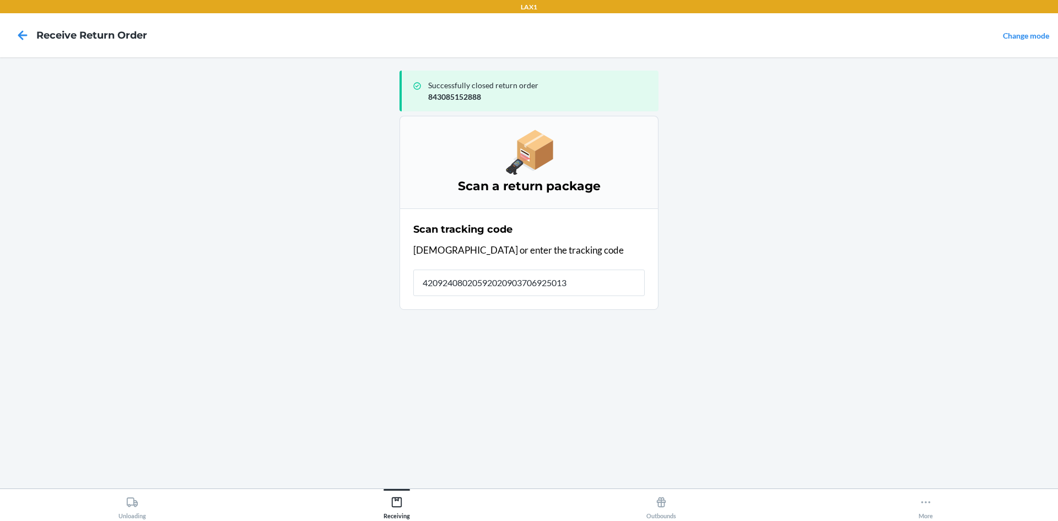
type input "420924080205920209037069250136"
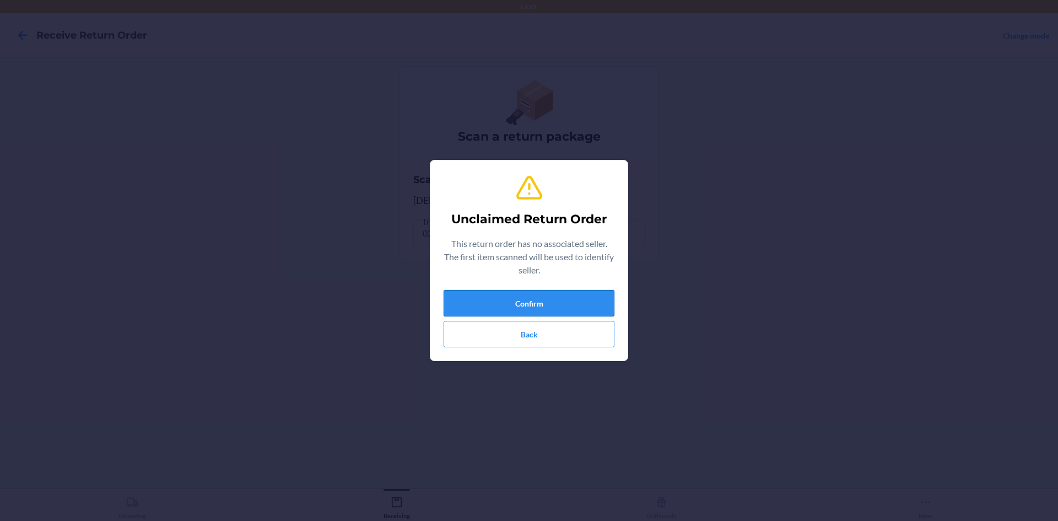
click at [529, 309] on button "Confirm" at bounding box center [529, 303] width 171 height 26
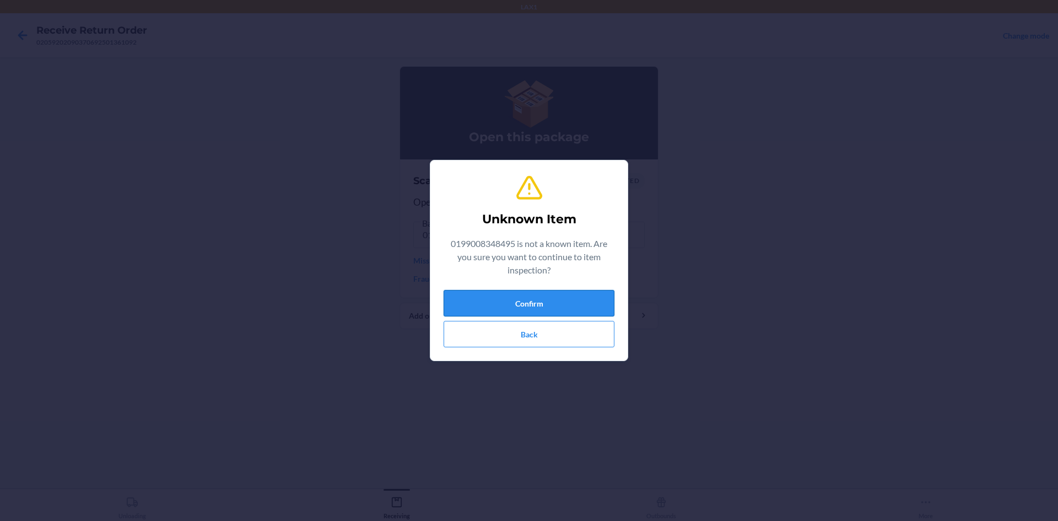
click at [582, 307] on button "Confirm" at bounding box center [529, 303] width 171 height 26
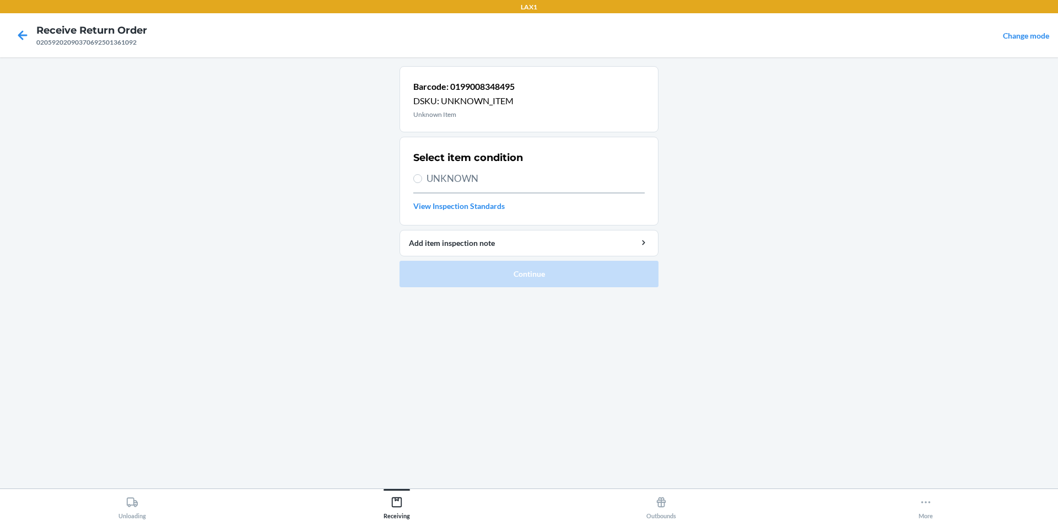
click at [463, 166] on div "Select item condition UNKNOWN View Inspection Standards" at bounding box center [528, 181] width 231 height 68
click at [461, 176] on span "UNKNOWN" at bounding box center [535, 178] width 218 height 14
click at [422, 176] on input "UNKNOWN" at bounding box center [417, 178] width 9 height 9
radio input "true"
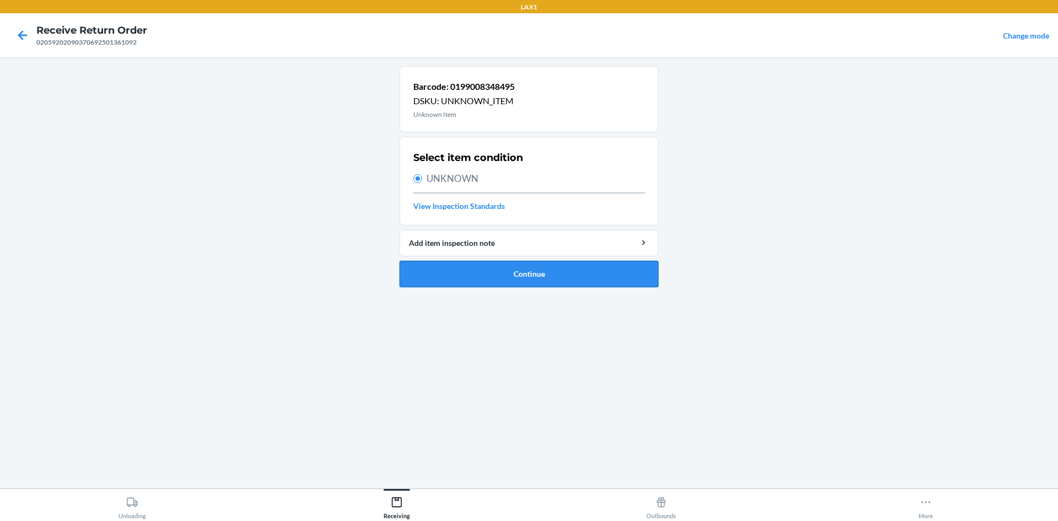
click at [514, 271] on button "Continue" at bounding box center [528, 274] width 259 height 26
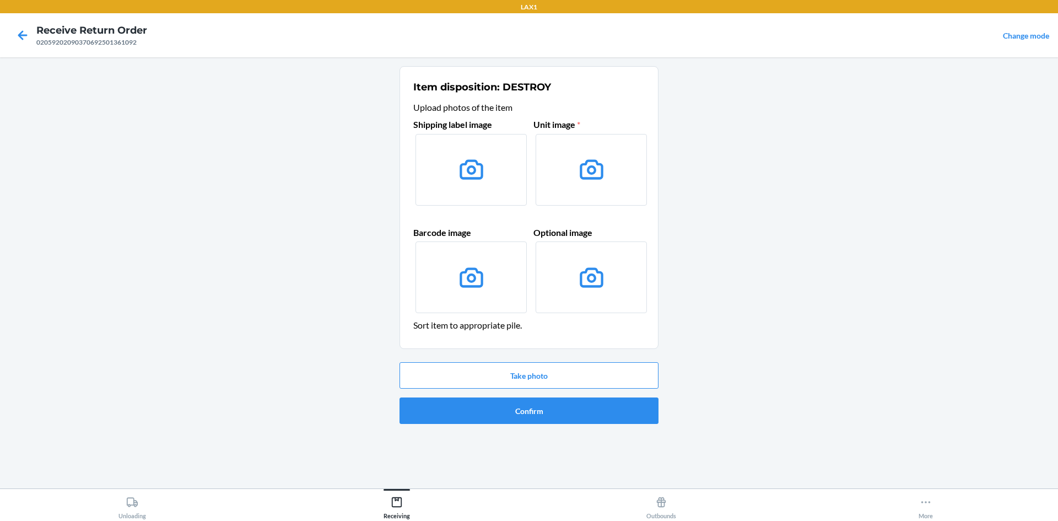
click at [560, 360] on div "Take photo Confirm" at bounding box center [528, 393] width 259 height 71
click at [567, 367] on button "Take photo" at bounding box center [528, 375] width 259 height 26
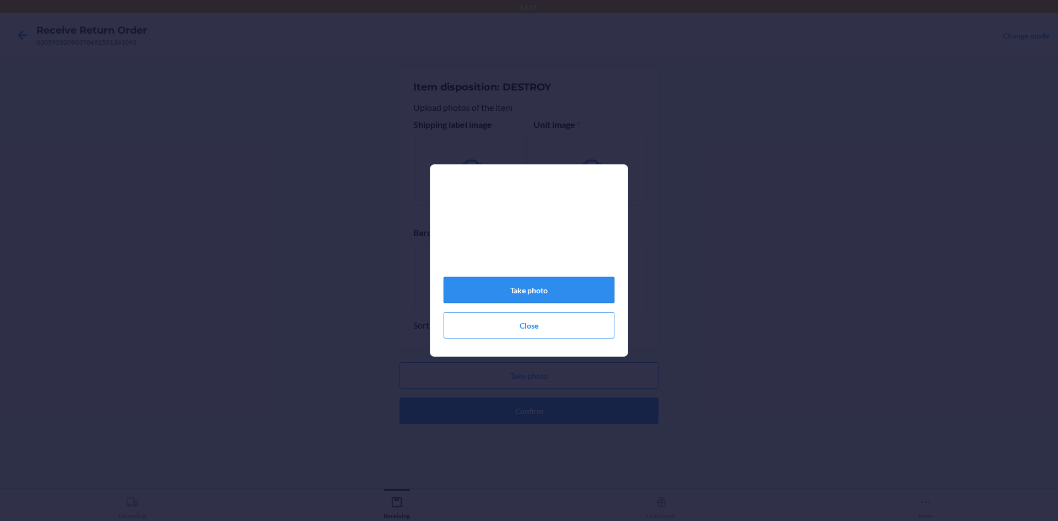
click at [572, 289] on button "Take photo" at bounding box center [529, 290] width 171 height 26
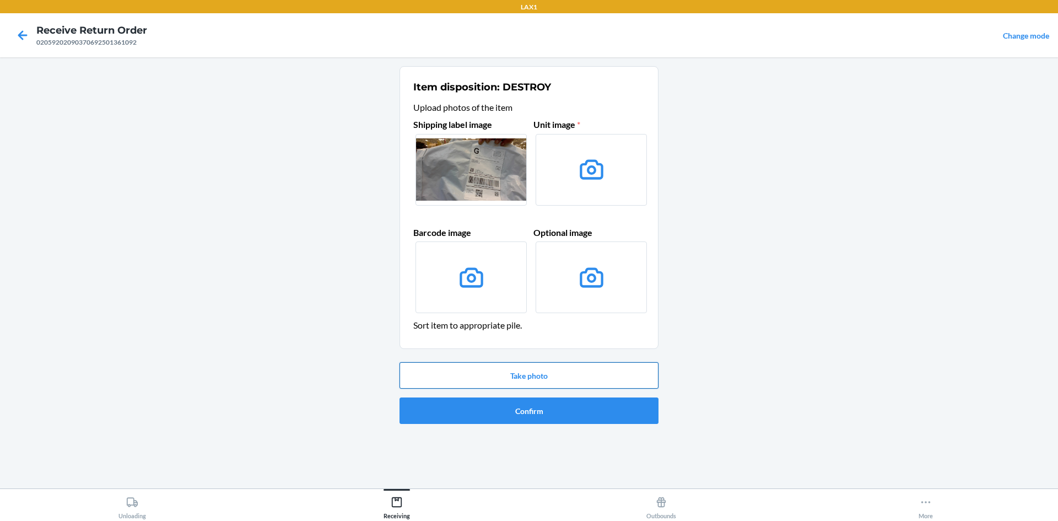
click at [474, 374] on button "Take photo" at bounding box center [528, 375] width 259 height 26
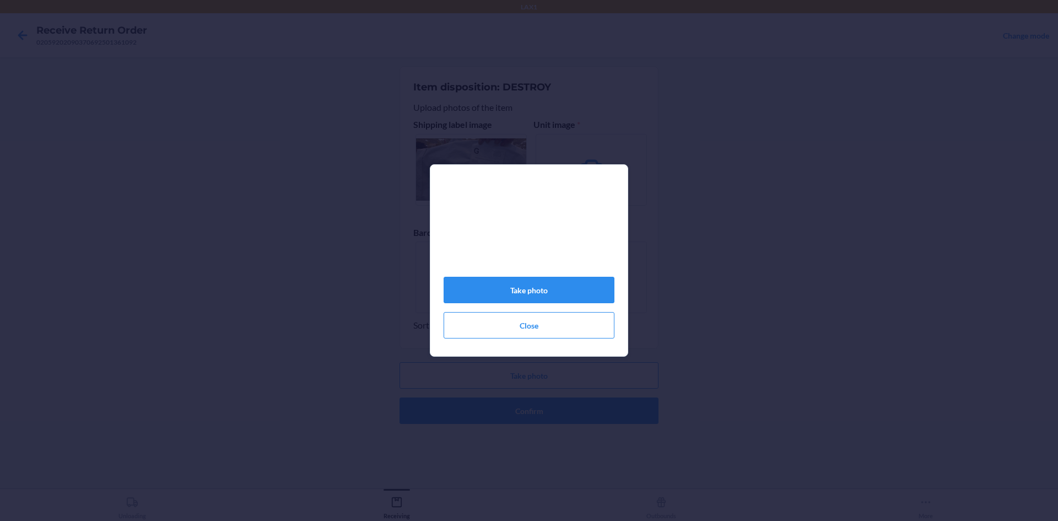
click at [568, 281] on div "Take photo Close" at bounding box center [529, 265] width 171 height 156
click at [571, 292] on button "Take photo" at bounding box center [529, 290] width 171 height 26
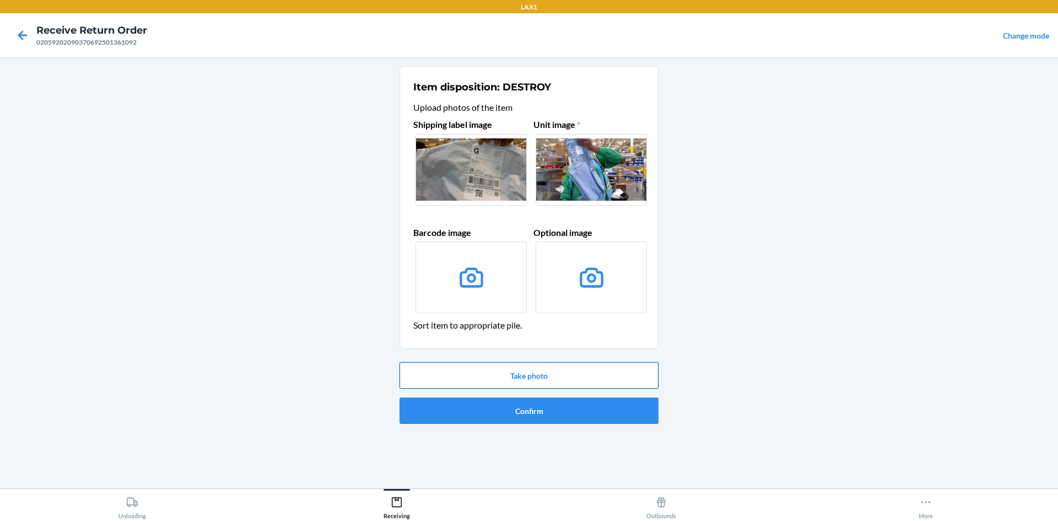
click at [545, 387] on button "Take photo" at bounding box center [528, 375] width 259 height 26
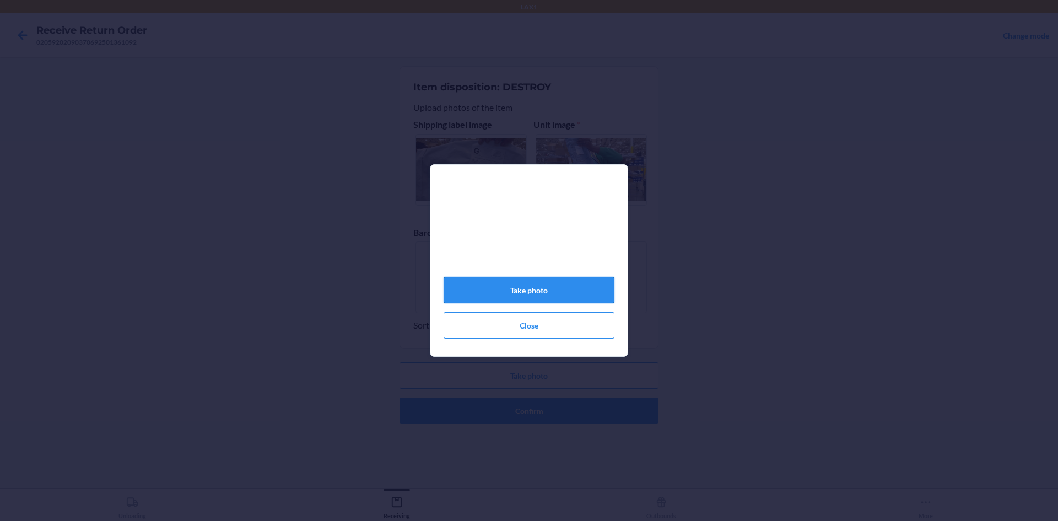
click at [543, 300] on button "Take photo" at bounding box center [529, 290] width 171 height 26
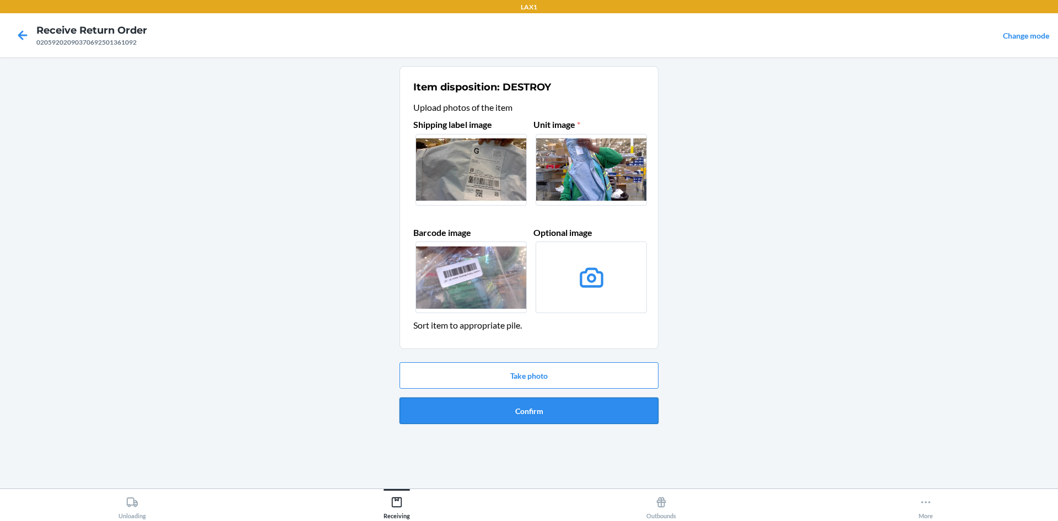
click at [437, 410] on button "Confirm" at bounding box center [528, 410] width 259 height 26
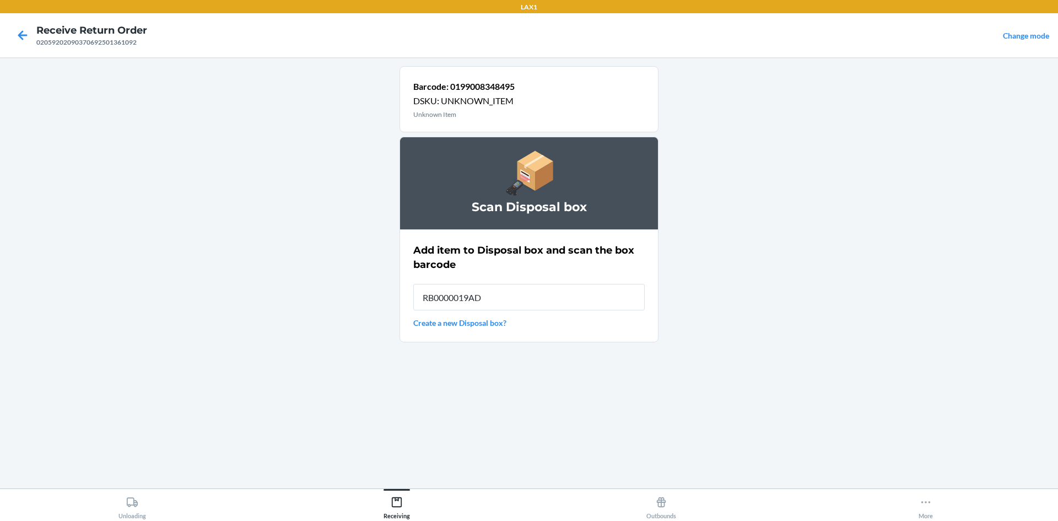
type input "RB0000019AD"
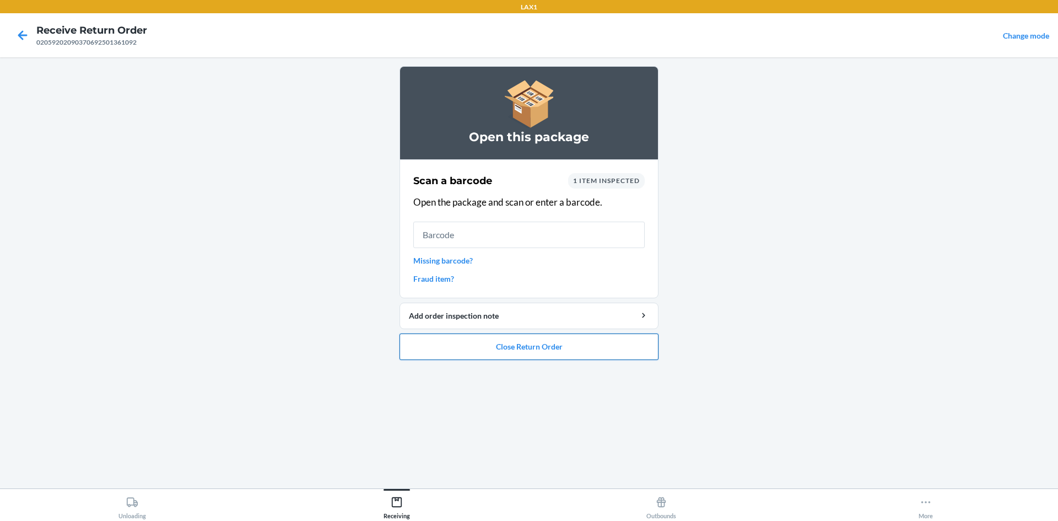
click at [531, 348] on button "Close Return Order" at bounding box center [528, 346] width 259 height 26
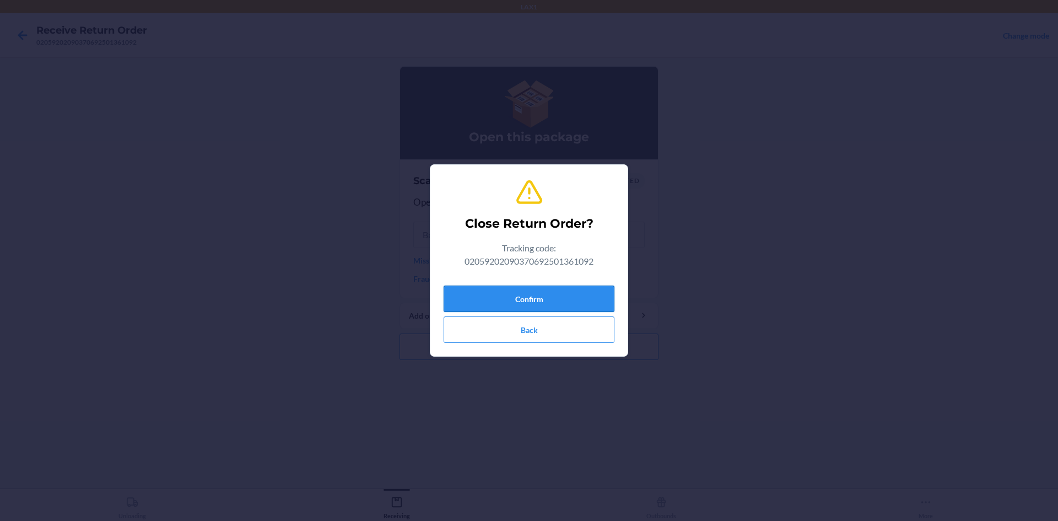
click at [536, 300] on button "Confirm" at bounding box center [529, 298] width 171 height 26
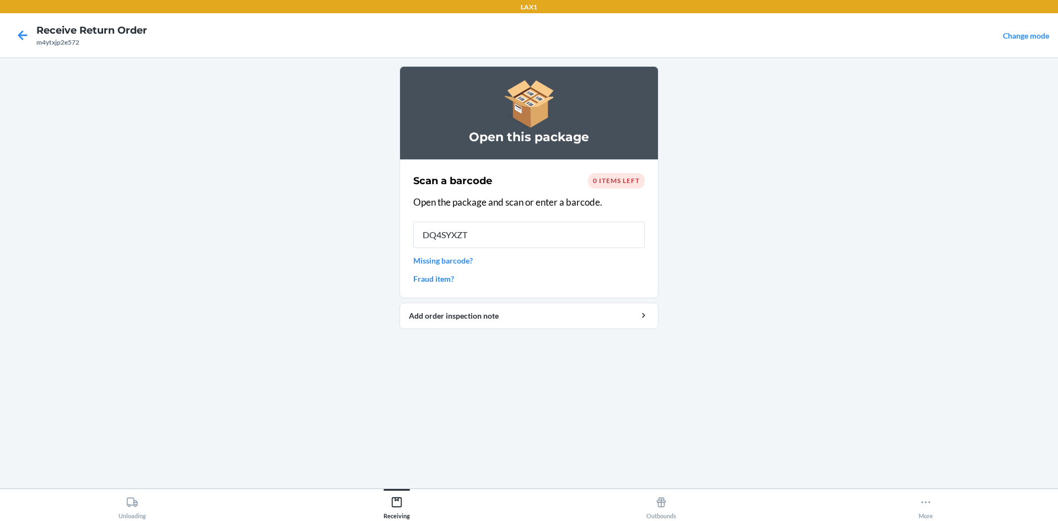
type input "DQ4SYXZTJ"
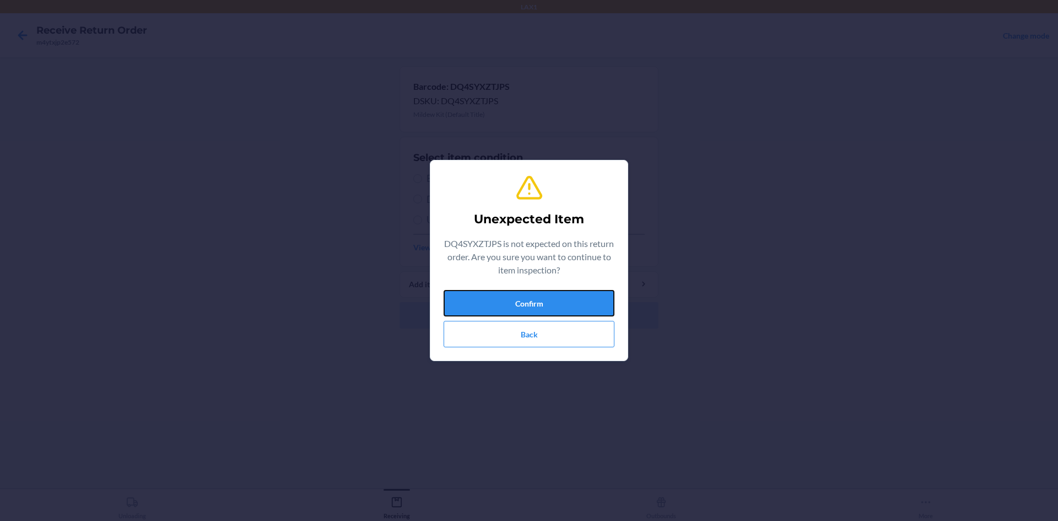
click at [534, 300] on button "Confirm" at bounding box center [529, 303] width 171 height 26
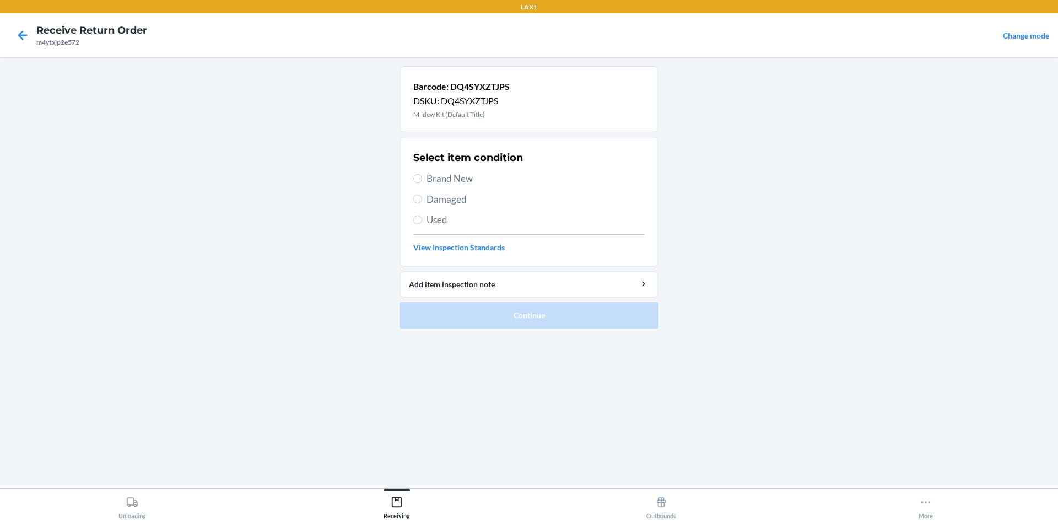
click at [454, 183] on span "Brand New" at bounding box center [535, 178] width 218 height 14
click at [422, 183] on input "Brand New" at bounding box center [417, 178] width 9 height 9
radio input "true"
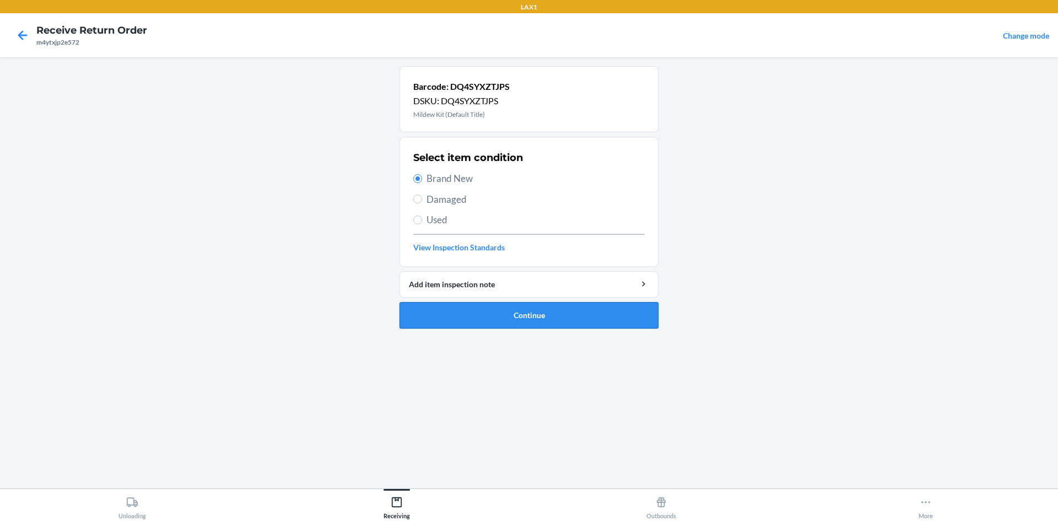
click at [478, 318] on button "Continue" at bounding box center [528, 315] width 259 height 26
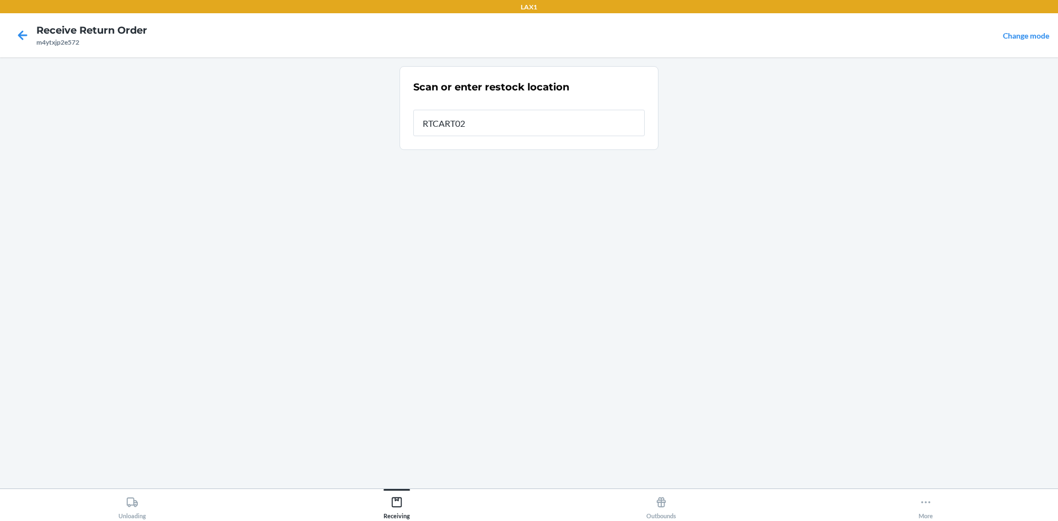
type input "RTCART024"
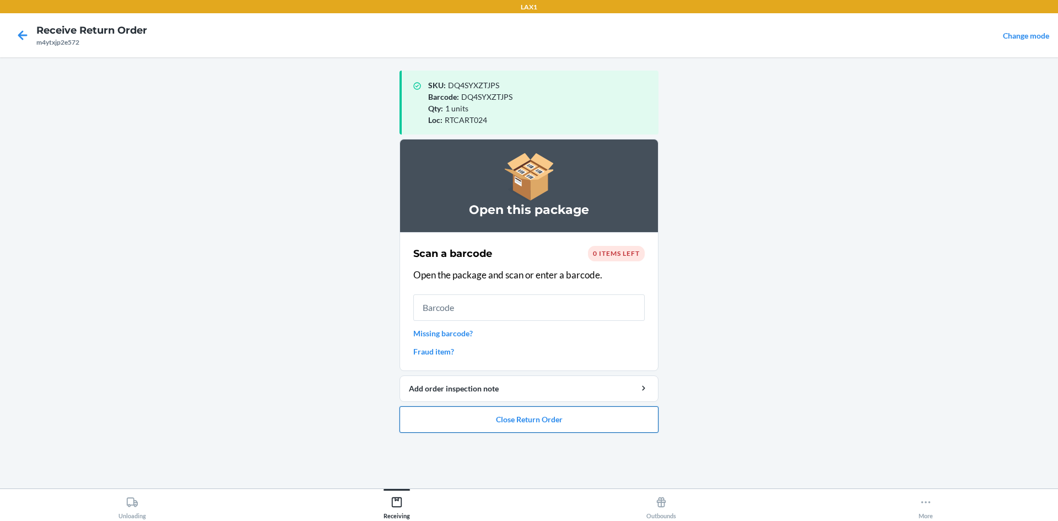
click at [575, 426] on button "Close Return Order" at bounding box center [528, 419] width 259 height 26
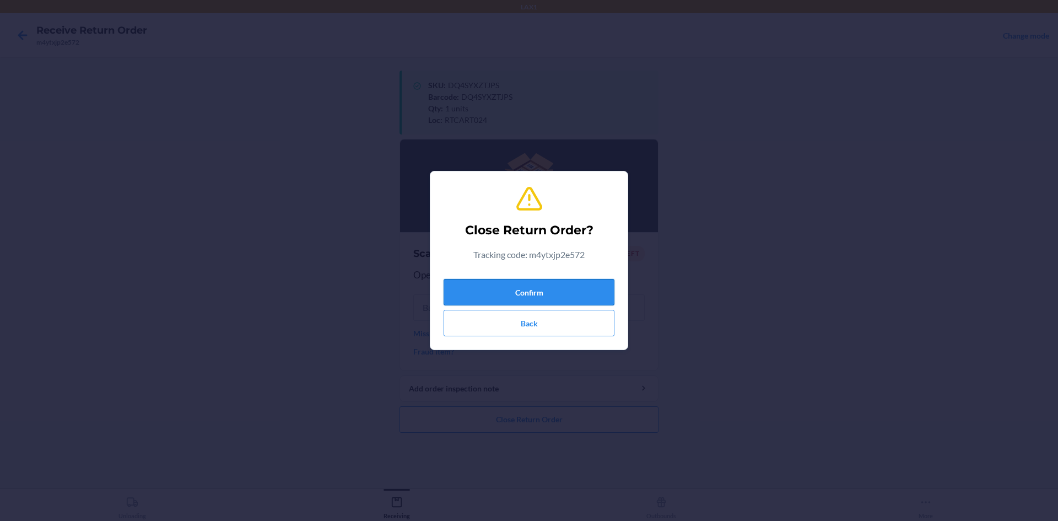
click at [569, 293] on button "Confirm" at bounding box center [529, 292] width 171 height 26
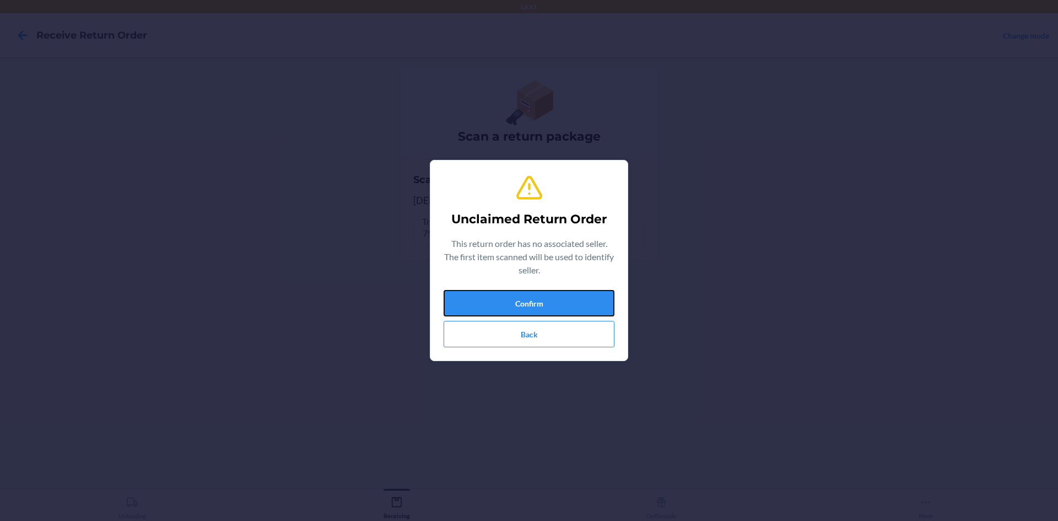
drag, startPoint x: 543, startPoint y: 291, endPoint x: 535, endPoint y: 281, distance: 13.3
click at [543, 288] on div "Unclaimed Return Order This return order has no associated seller. The first it…" at bounding box center [529, 260] width 171 height 182
click at [458, 296] on button "Confirm" at bounding box center [529, 303] width 171 height 26
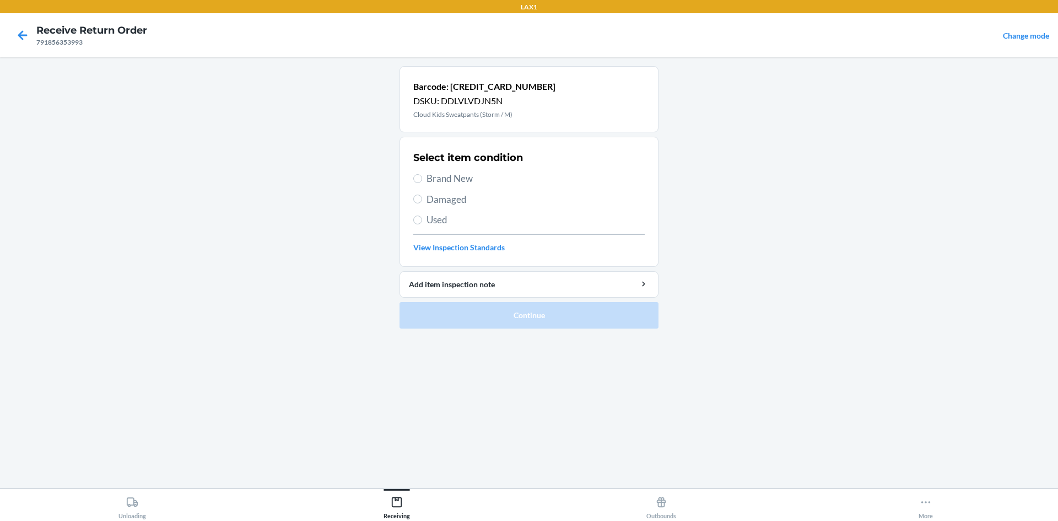
click at [463, 180] on span "Brand New" at bounding box center [535, 178] width 218 height 14
click at [422, 180] on input "Brand New" at bounding box center [417, 178] width 9 height 9
radio input "true"
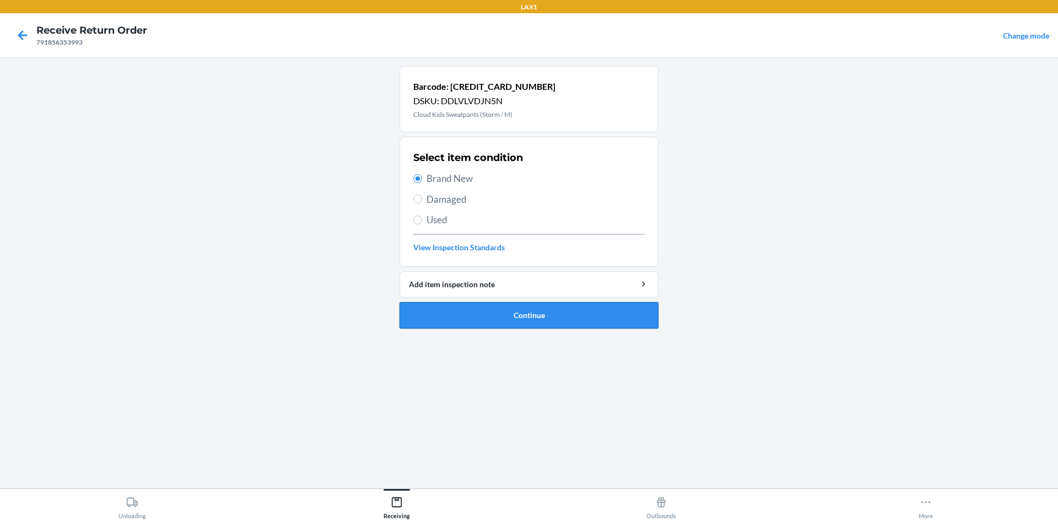
click at [522, 315] on button "Continue" at bounding box center [528, 315] width 259 height 26
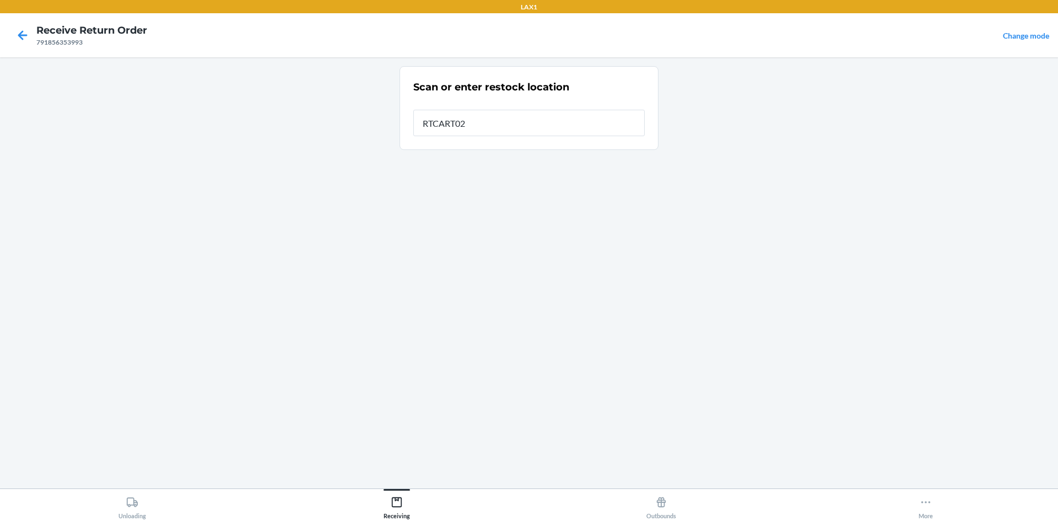
type input "RTCART024"
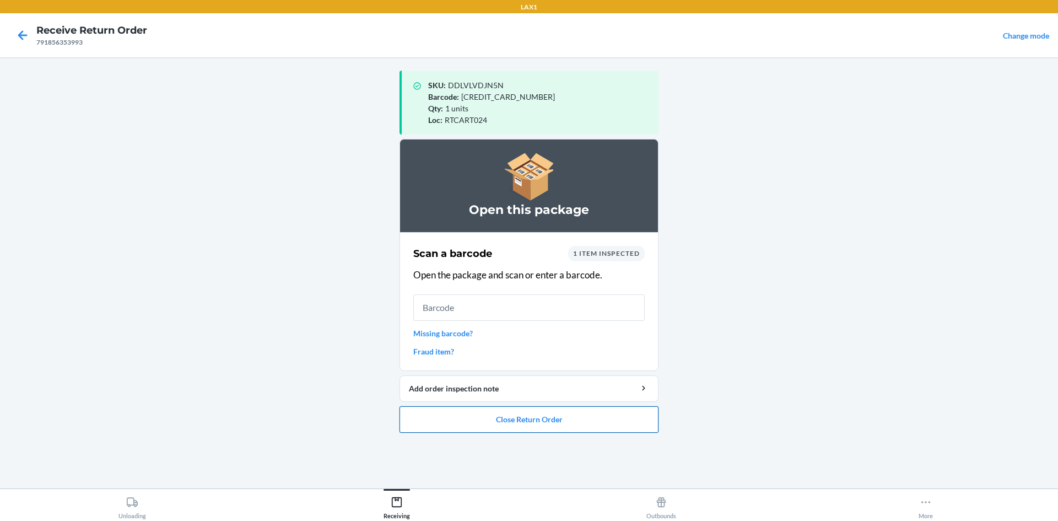
click at [545, 412] on button "Close Return Order" at bounding box center [528, 419] width 259 height 26
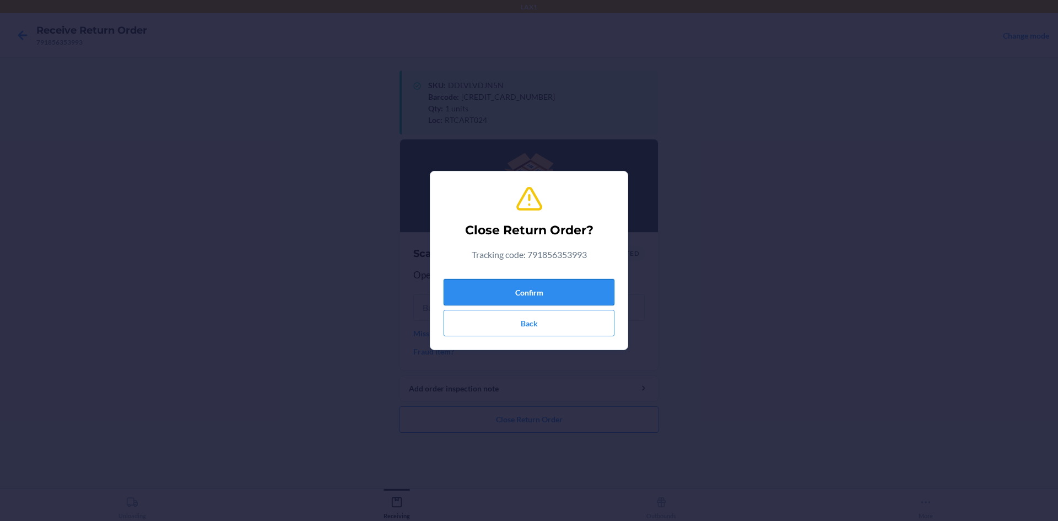
click at [590, 288] on button "Confirm" at bounding box center [529, 292] width 171 height 26
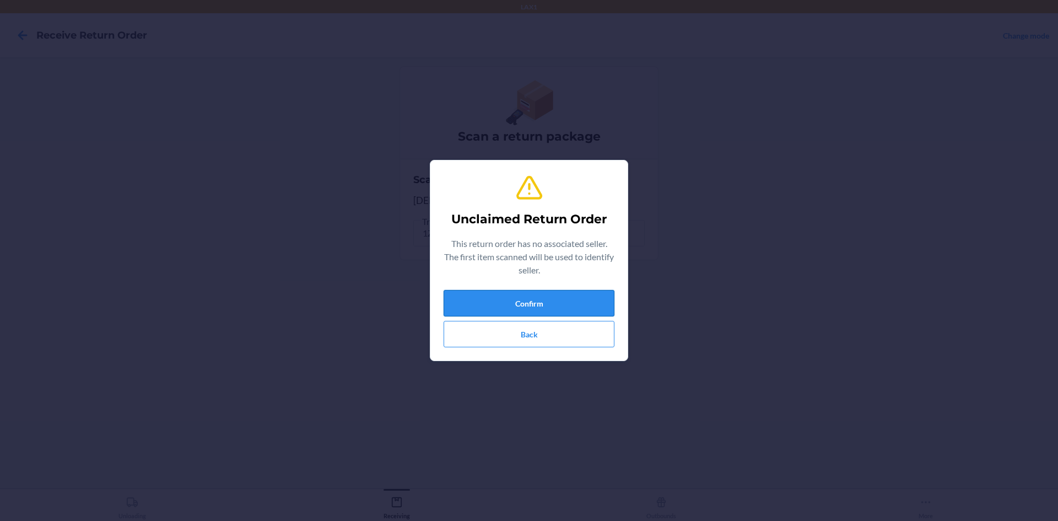
click at [490, 299] on button "Confirm" at bounding box center [529, 303] width 171 height 26
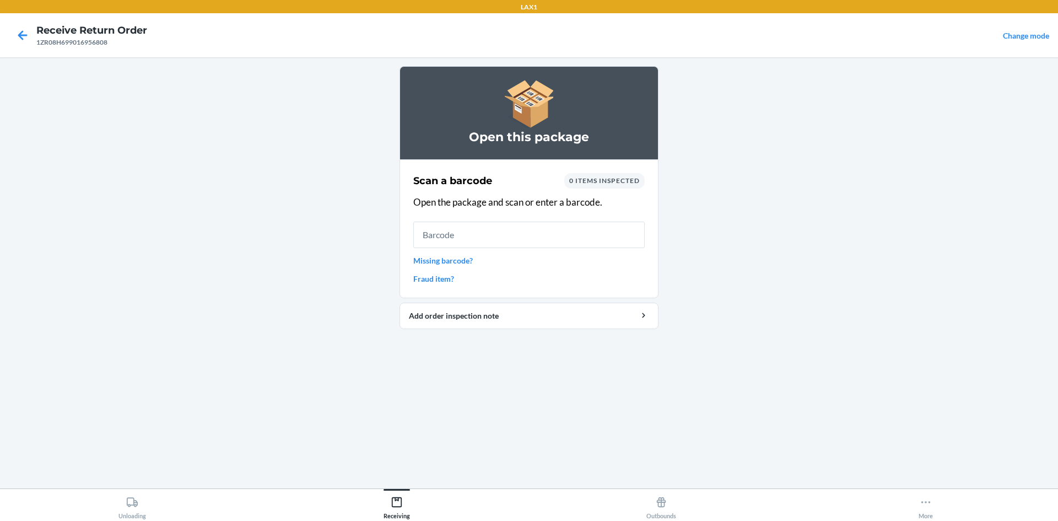
click at [430, 257] on link "Missing barcode?" at bounding box center [528, 261] width 231 height 12
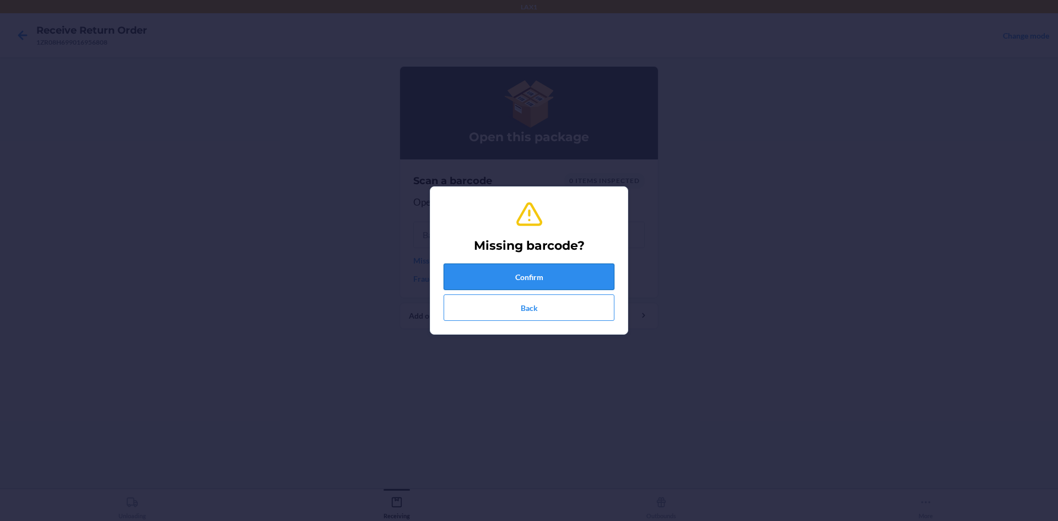
click at [519, 273] on button "Confirm" at bounding box center [529, 276] width 171 height 26
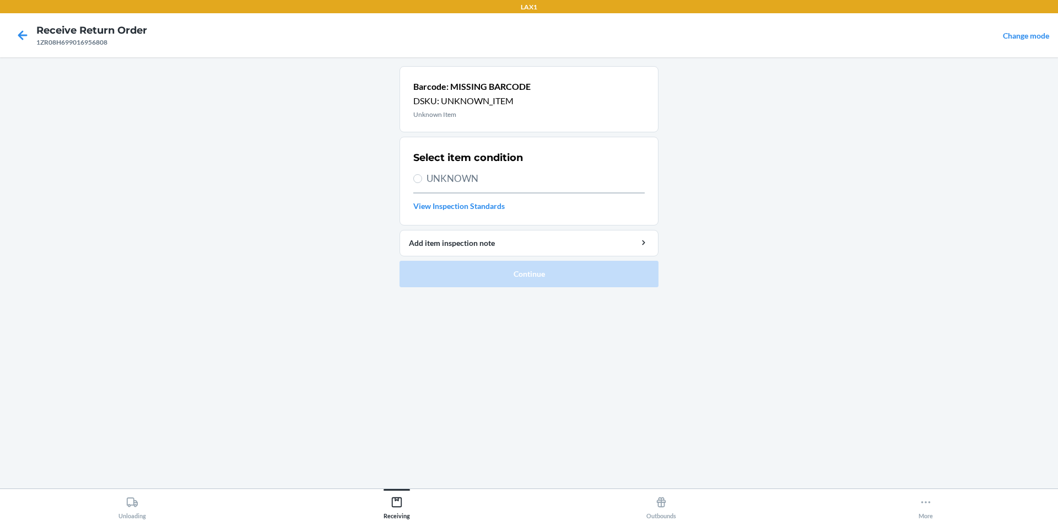
click at [430, 180] on span "UNKNOWN" at bounding box center [535, 178] width 218 height 14
click at [422, 180] on input "UNKNOWN" at bounding box center [417, 178] width 9 height 9
radio input "true"
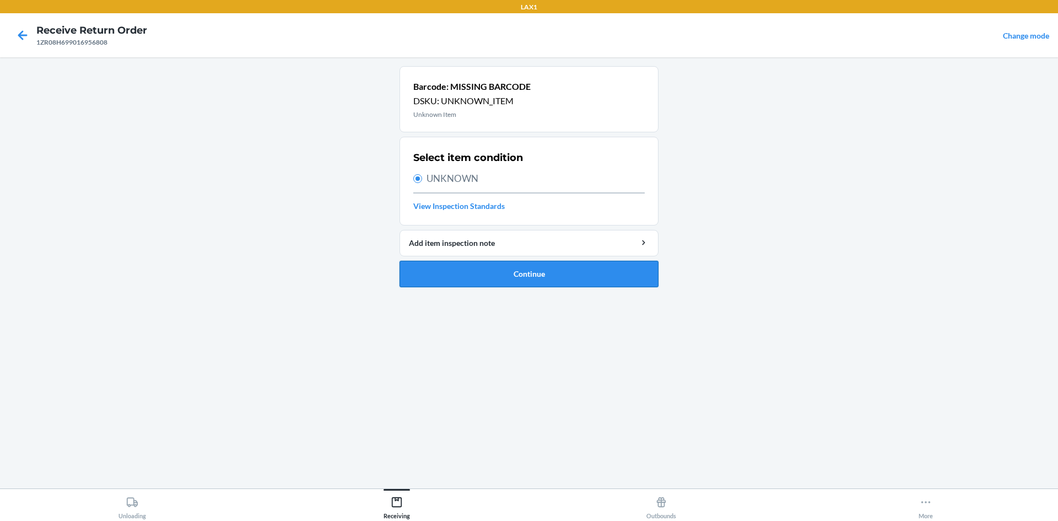
click at [450, 264] on button "Continue" at bounding box center [528, 274] width 259 height 26
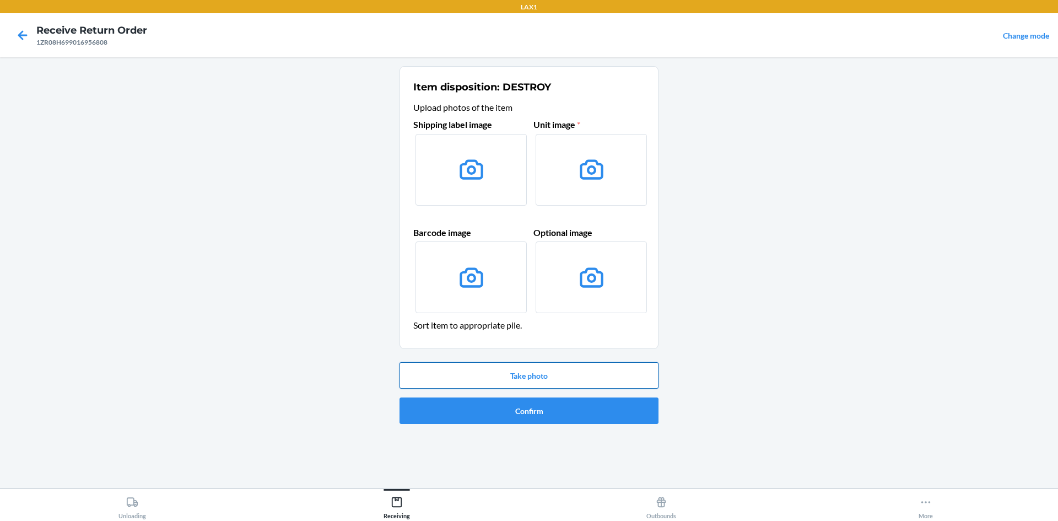
click at [409, 377] on button "Take photo" at bounding box center [528, 375] width 259 height 26
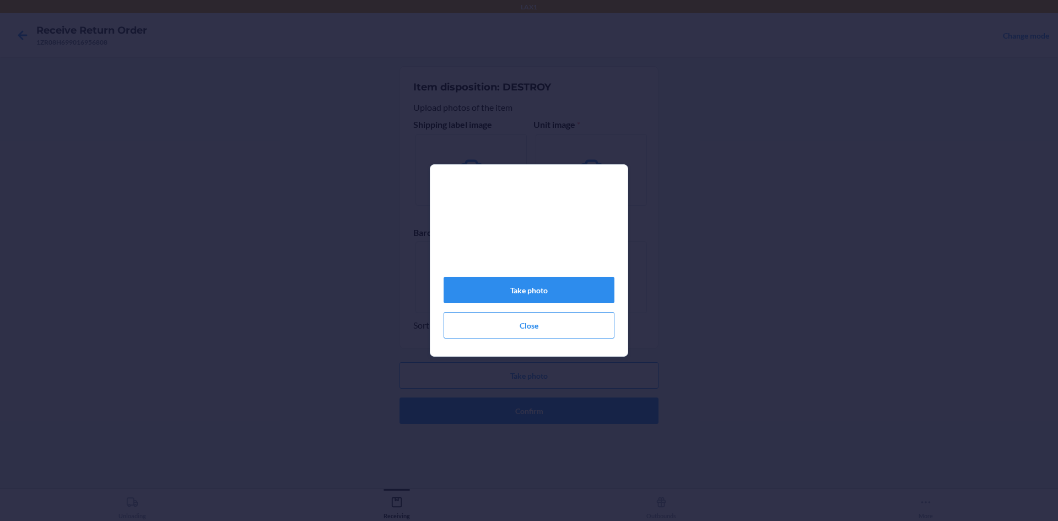
click at [564, 279] on div "Take photo Close" at bounding box center [529, 265] width 171 height 156
click at [575, 285] on button "Take photo" at bounding box center [529, 290] width 171 height 26
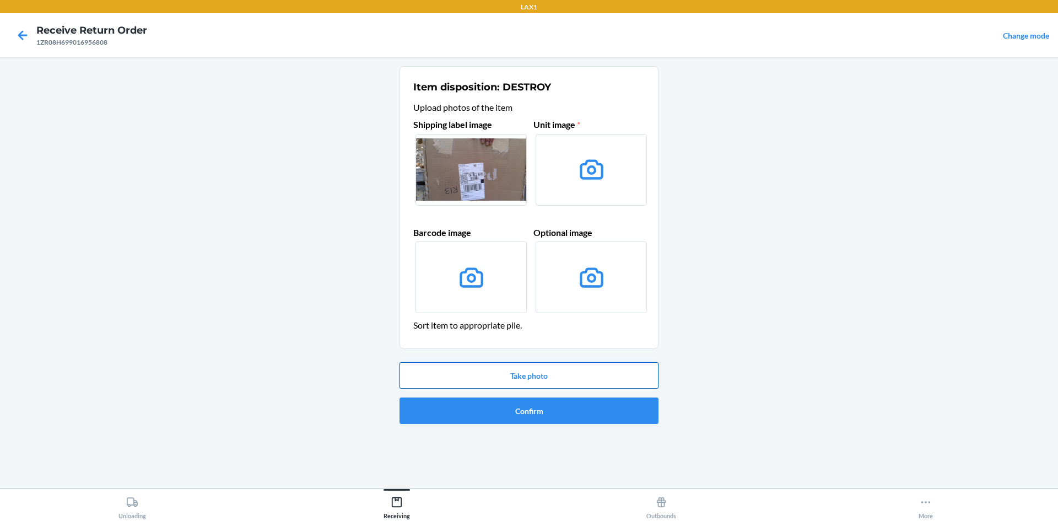
click at [611, 372] on button "Take photo" at bounding box center [528, 375] width 259 height 26
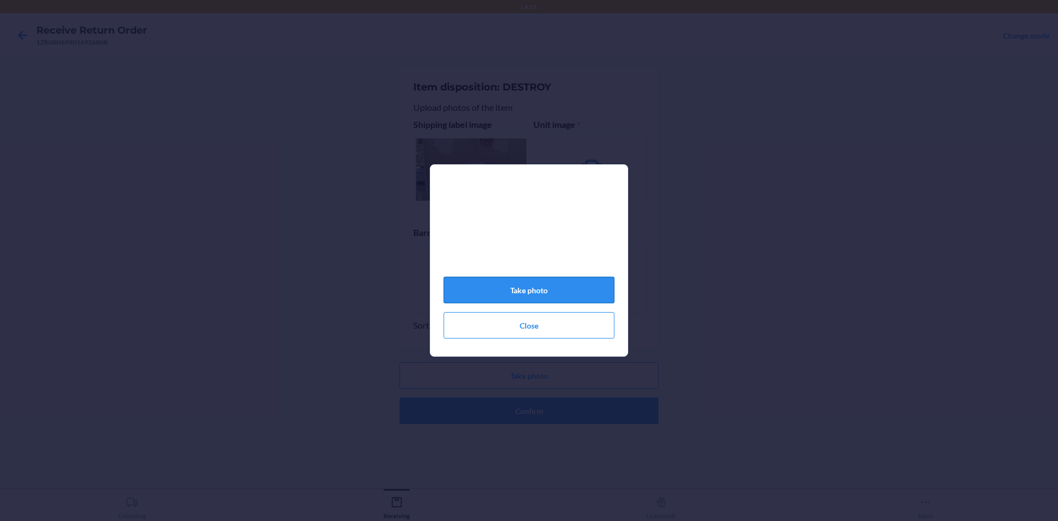
click at [584, 296] on button "Take photo" at bounding box center [529, 290] width 171 height 26
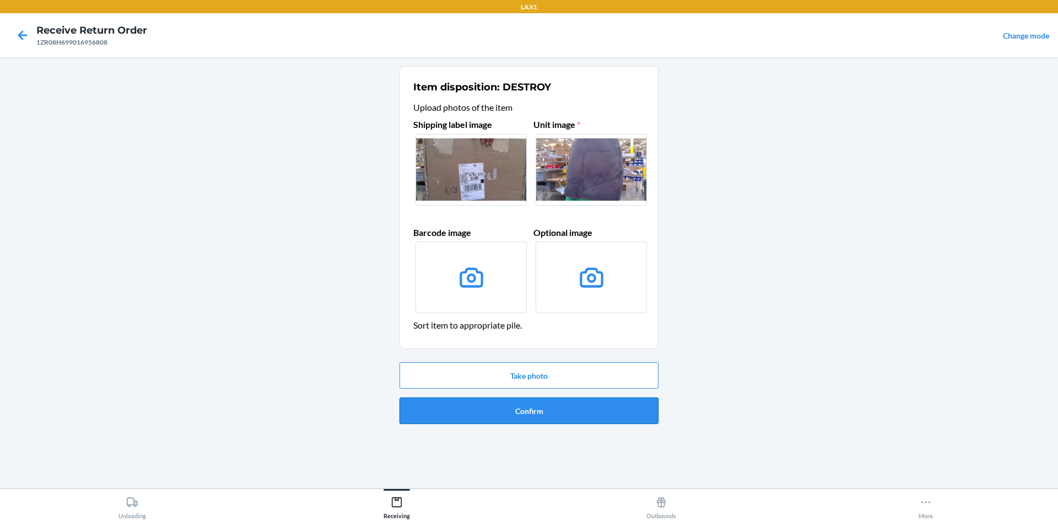
click at [513, 402] on button "Confirm" at bounding box center [528, 410] width 259 height 26
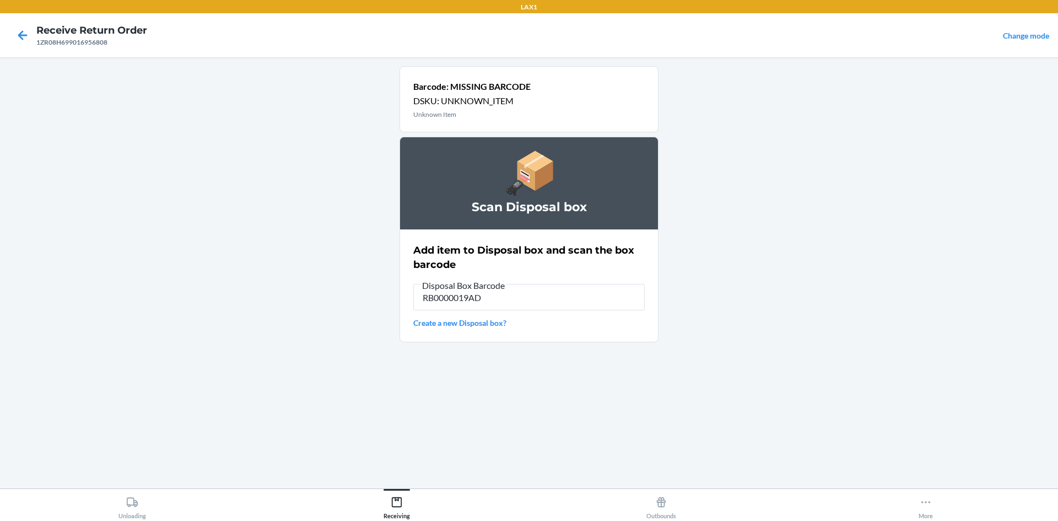
type input "RB0000019AD"
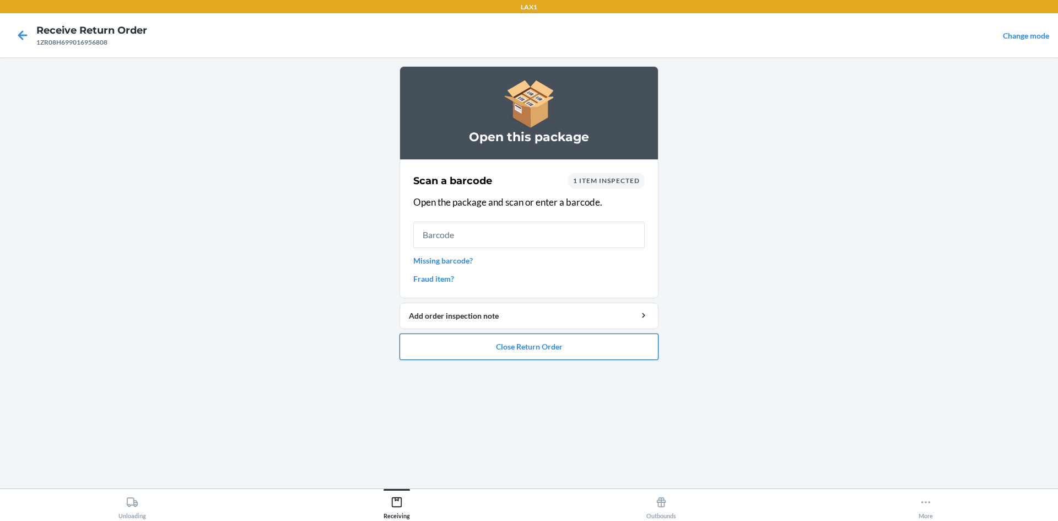
click at [586, 347] on button "Close Return Order" at bounding box center [528, 346] width 259 height 26
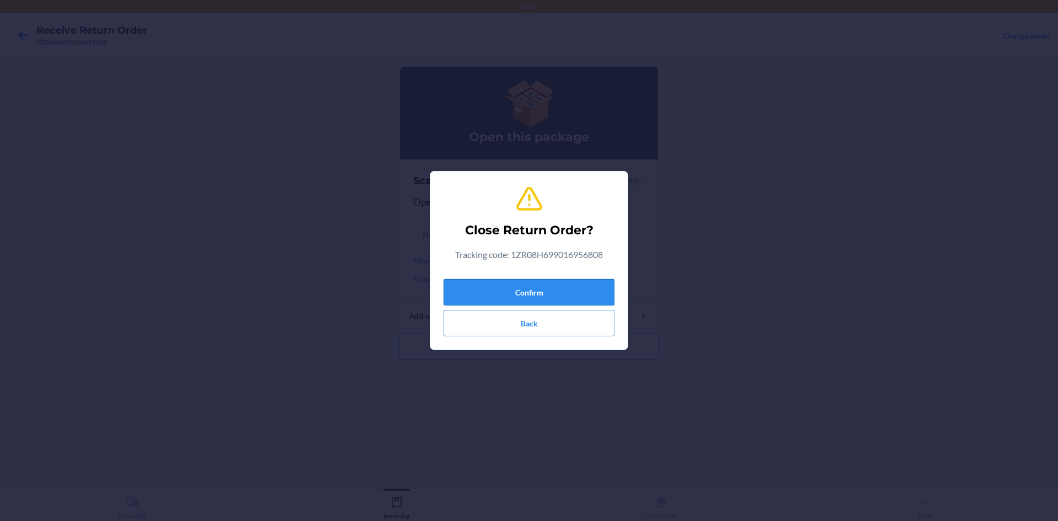
click at [591, 299] on button "Confirm" at bounding box center [529, 292] width 171 height 26
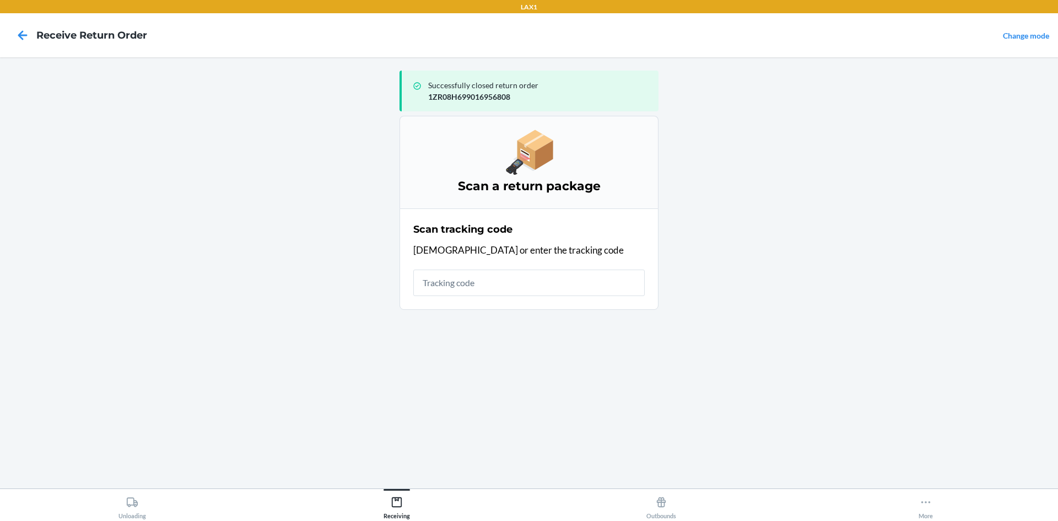
type input "\"
type input "1Z440F3"
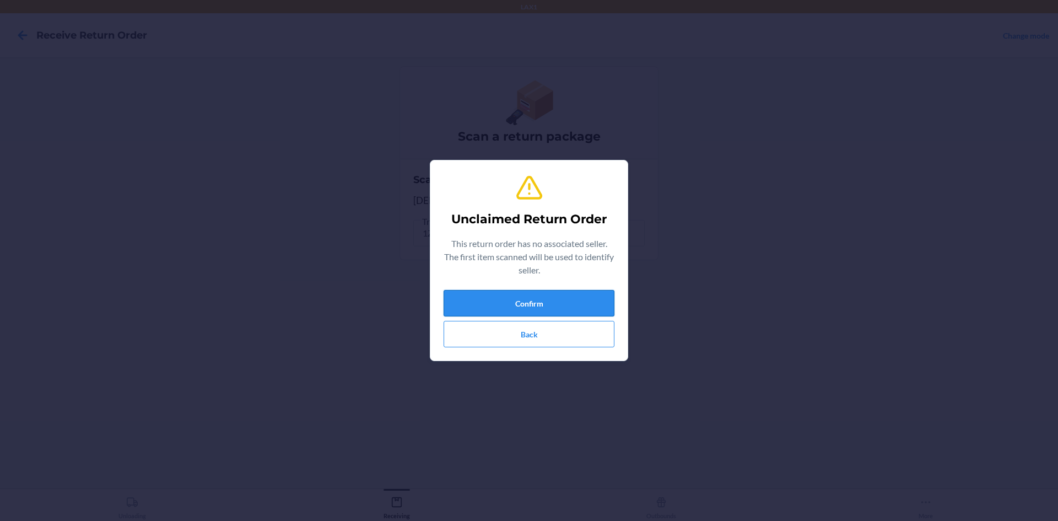
click at [545, 301] on button "Confirm" at bounding box center [529, 303] width 171 height 26
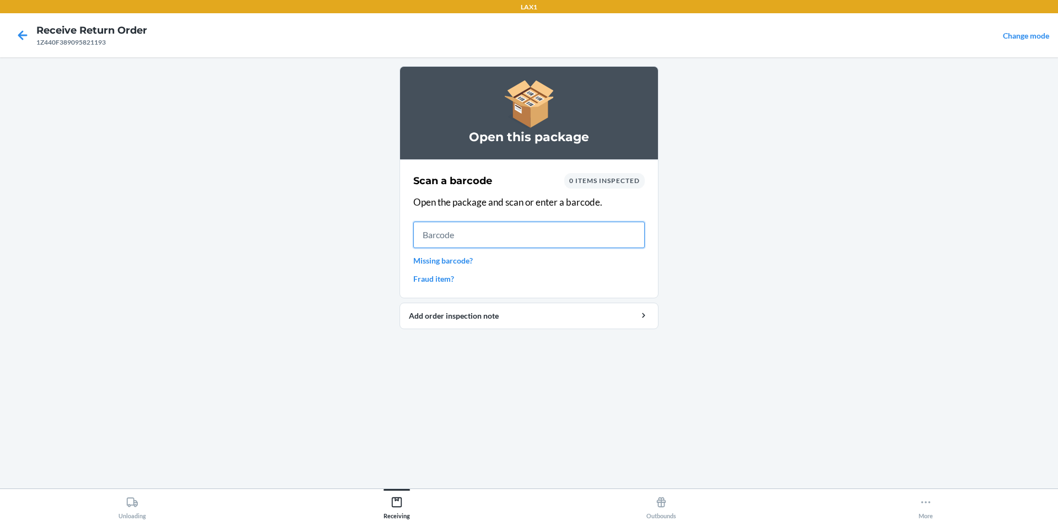
click at [576, 236] on input "text" at bounding box center [528, 234] width 231 height 26
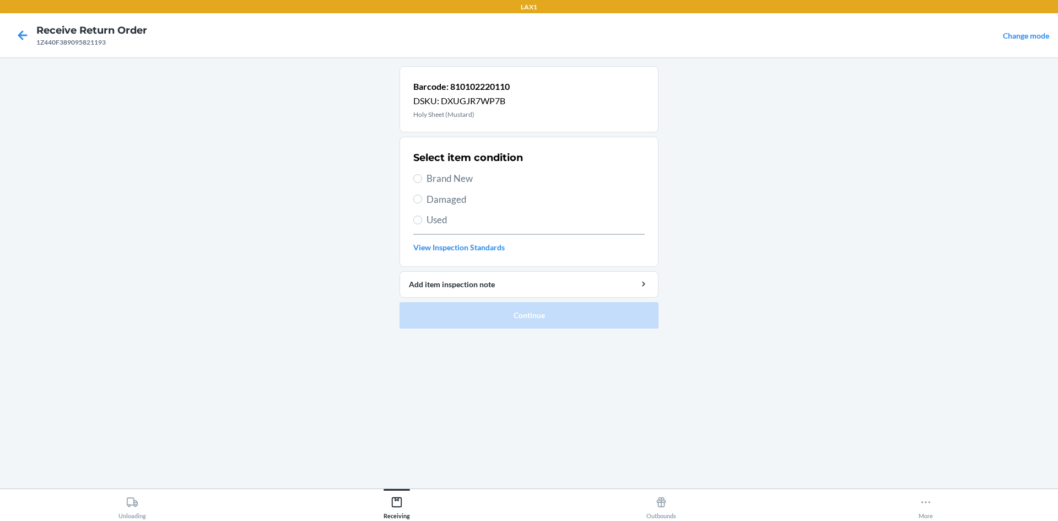
click at [454, 185] on span "Brand New" at bounding box center [535, 178] width 218 height 14
click at [422, 183] on input "Brand New" at bounding box center [417, 178] width 9 height 9
radio input "true"
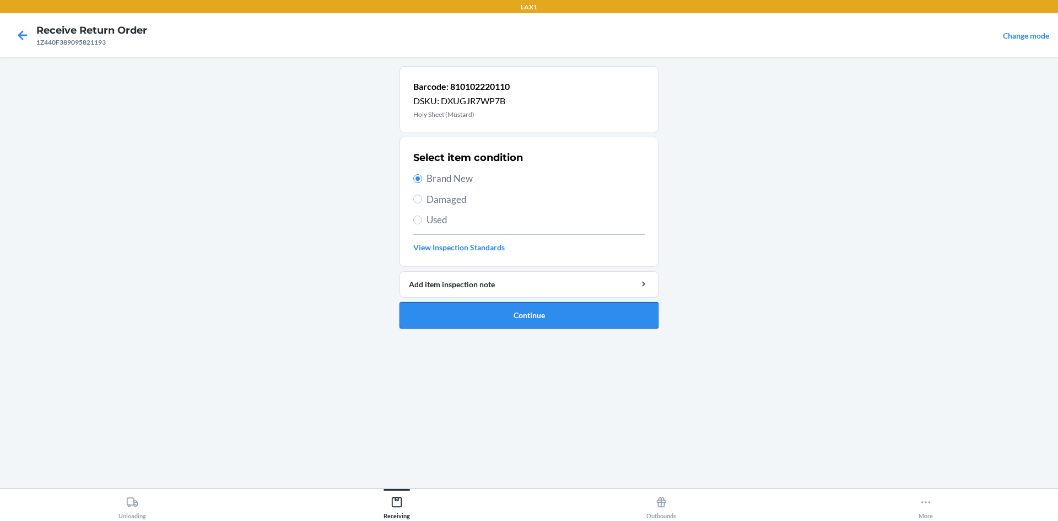
click at [458, 305] on button "Continue" at bounding box center [528, 315] width 259 height 26
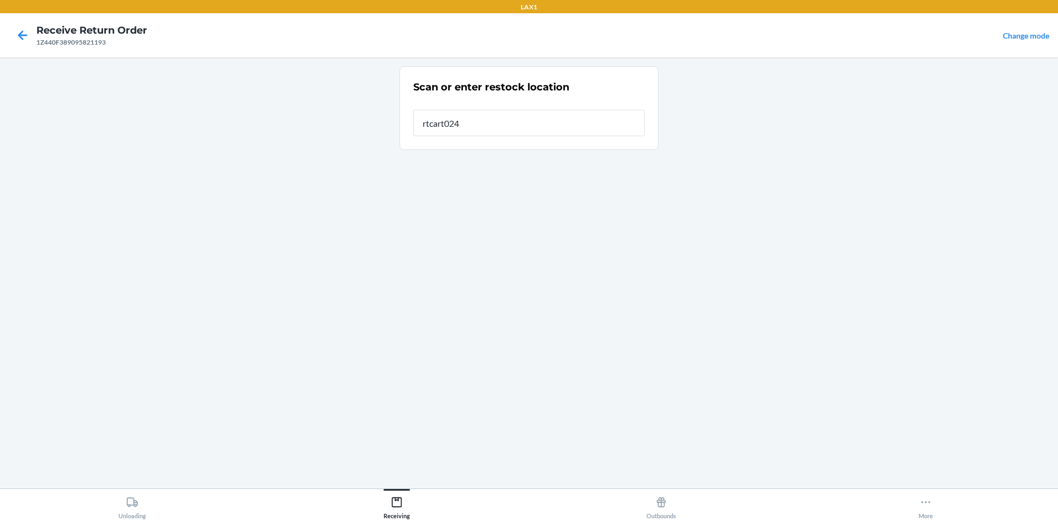
type input "rtcart024"
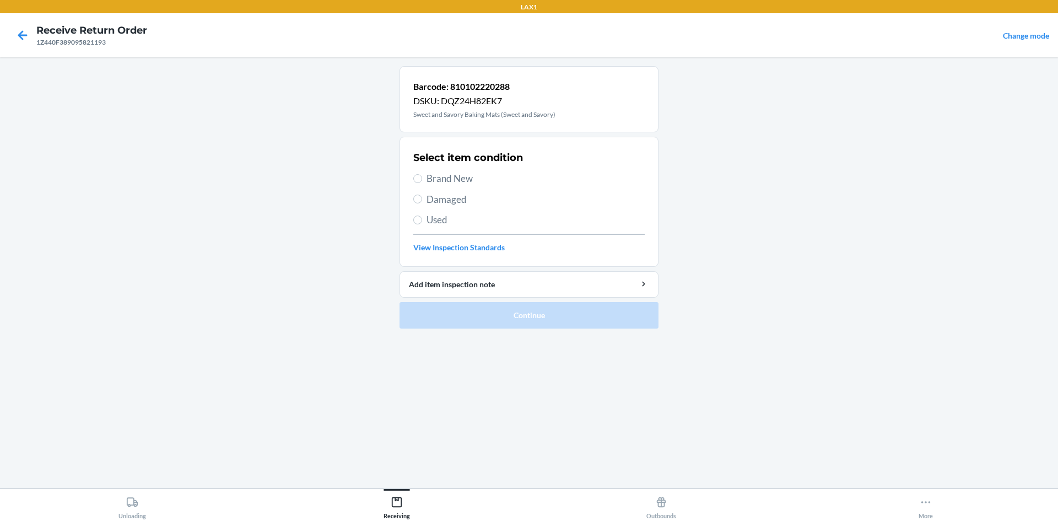
click at [460, 198] on span "Damaged" at bounding box center [535, 199] width 218 height 14
click at [422, 198] on input "Damaged" at bounding box center [417, 198] width 9 height 9
radio input "true"
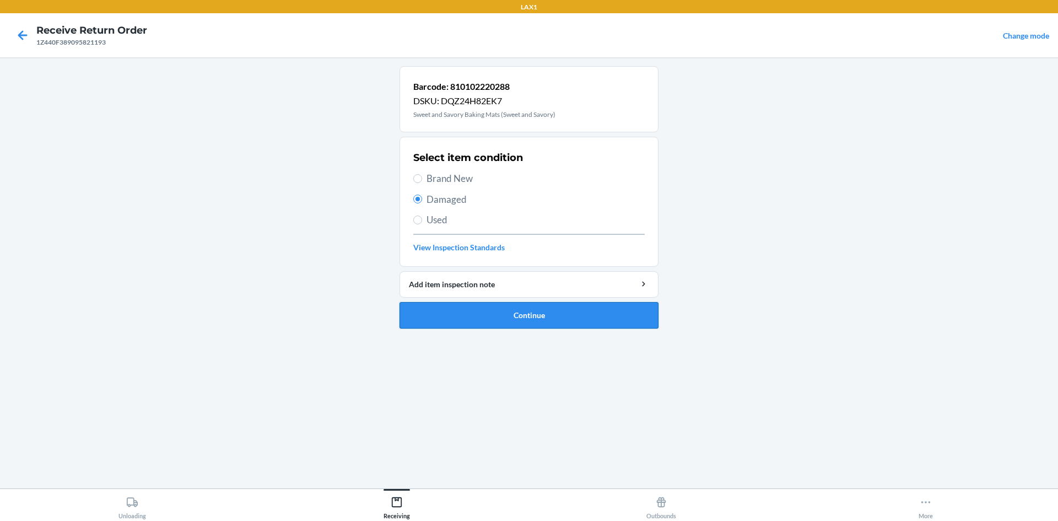
click at [499, 313] on button "Continue" at bounding box center [528, 315] width 259 height 26
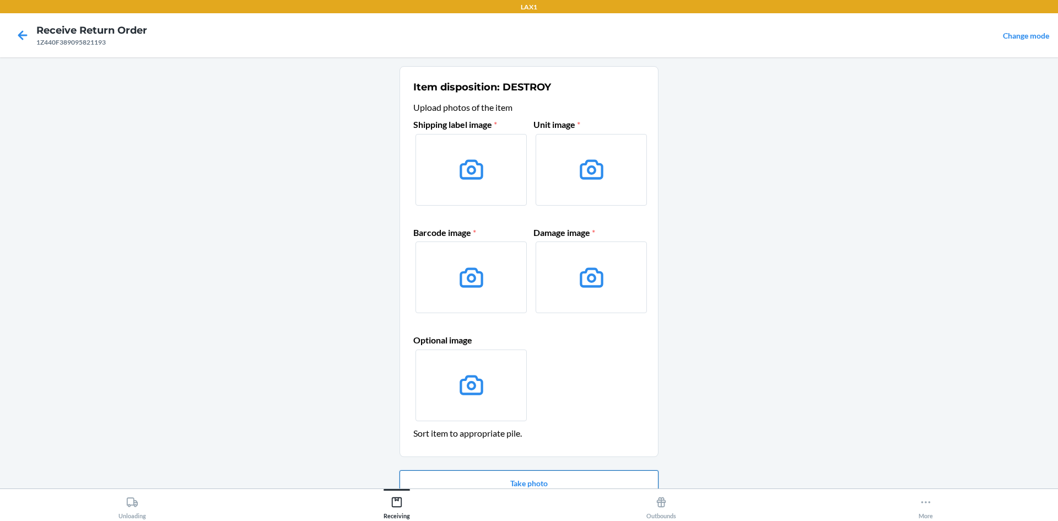
click at [528, 477] on button "Take photo" at bounding box center [528, 483] width 259 height 26
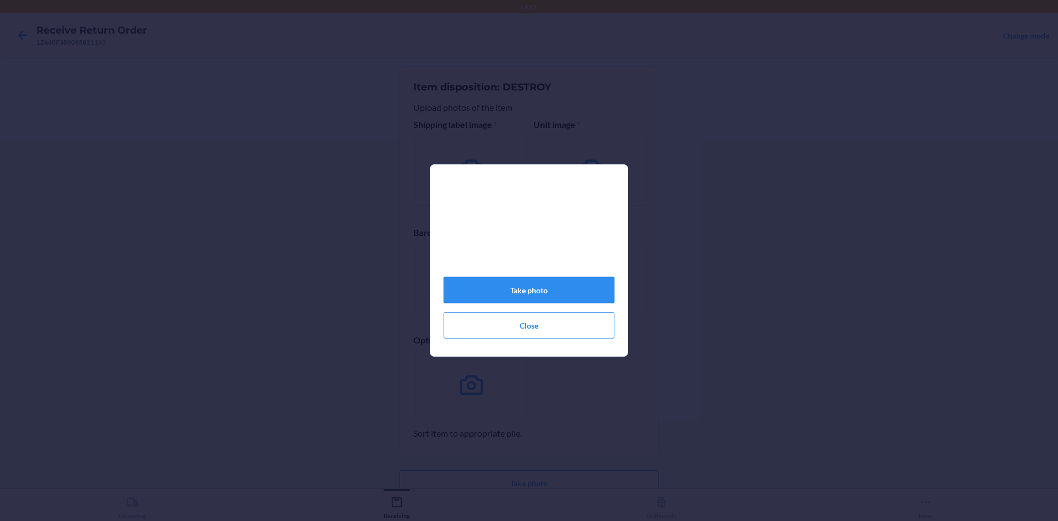
click at [531, 298] on button "Take photo" at bounding box center [529, 290] width 171 height 26
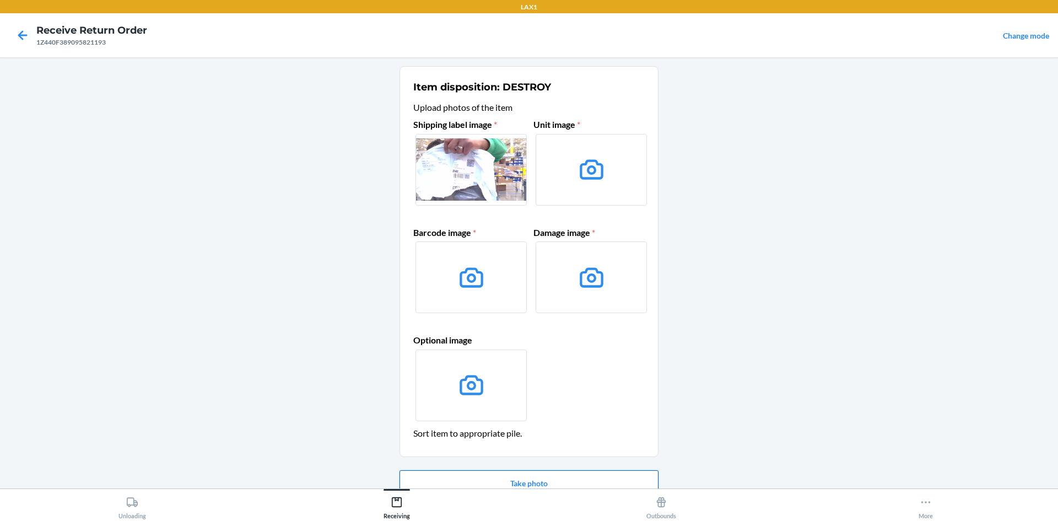
click at [533, 479] on button "Take photo" at bounding box center [528, 483] width 259 height 26
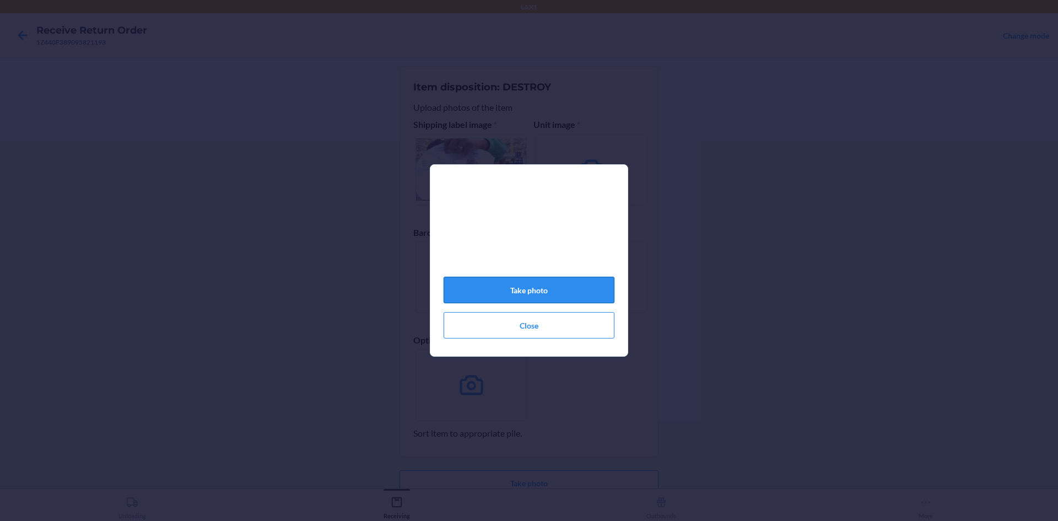
click at [555, 291] on button "Take photo" at bounding box center [529, 290] width 171 height 26
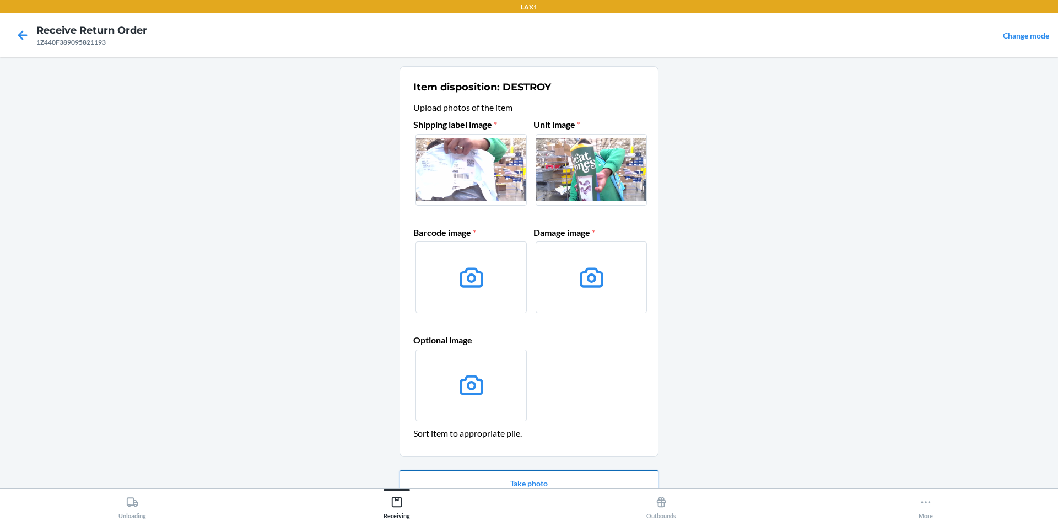
click at [510, 482] on button "Take photo" at bounding box center [528, 483] width 259 height 26
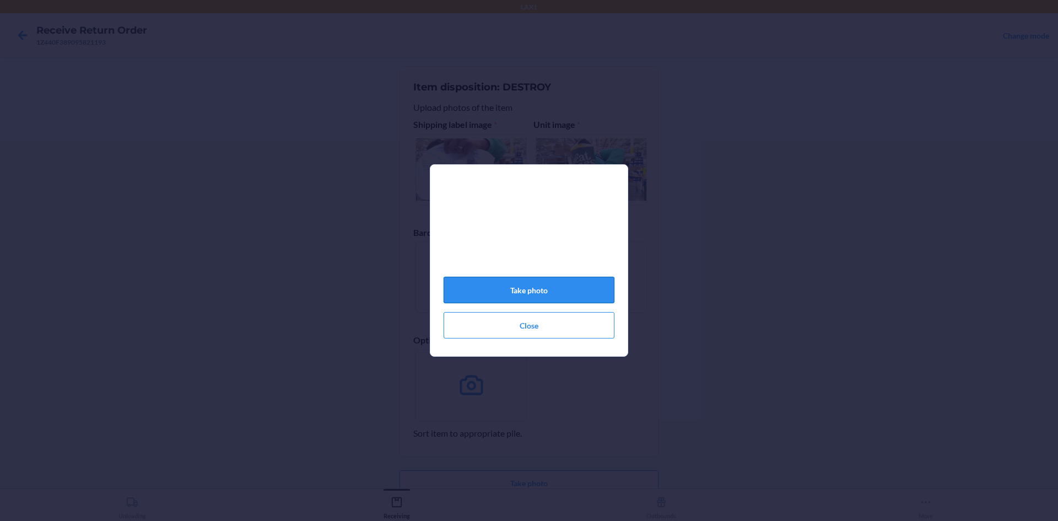
click at [587, 295] on button "Take photo" at bounding box center [529, 290] width 171 height 26
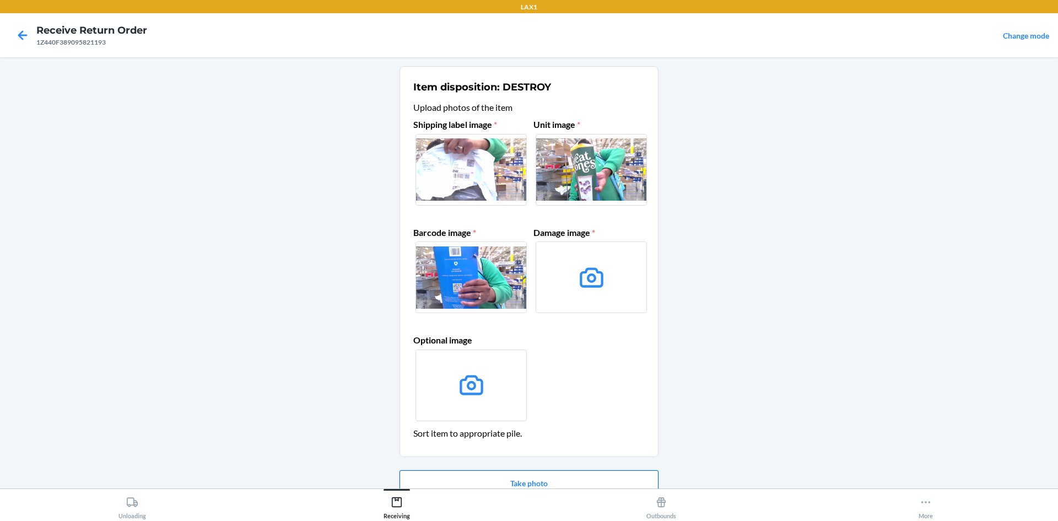
click at [561, 471] on button "Take photo" at bounding box center [528, 483] width 259 height 26
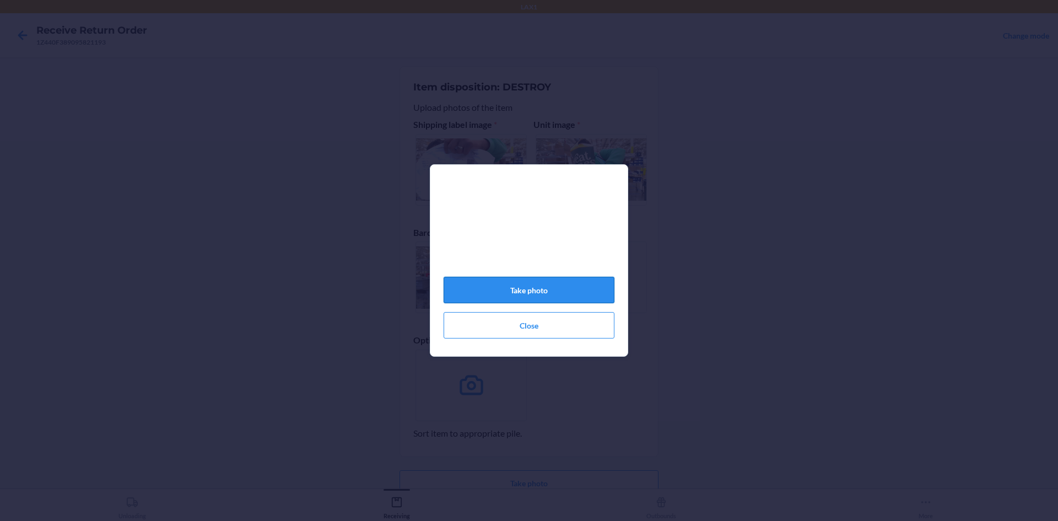
click at [581, 299] on button "Take photo" at bounding box center [529, 290] width 171 height 26
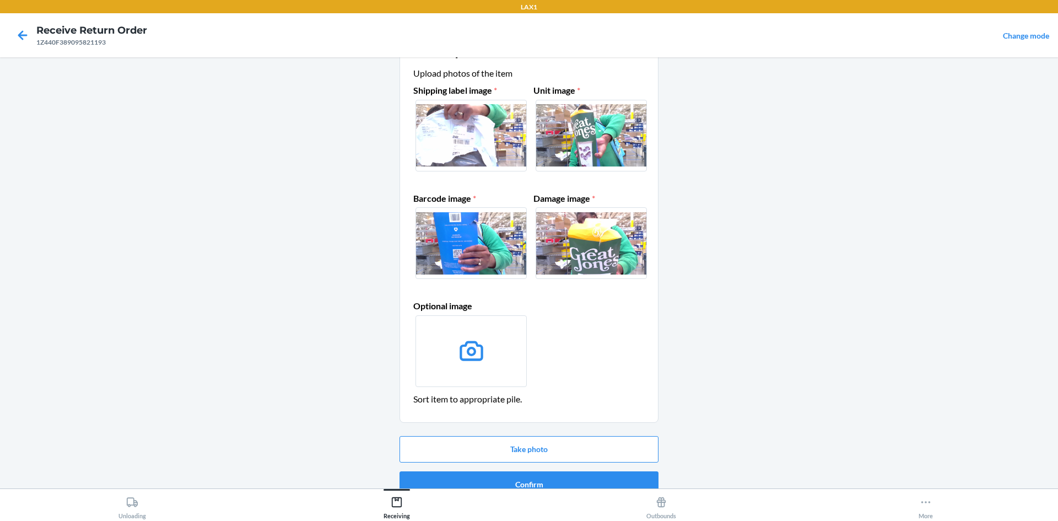
scroll to position [52, 0]
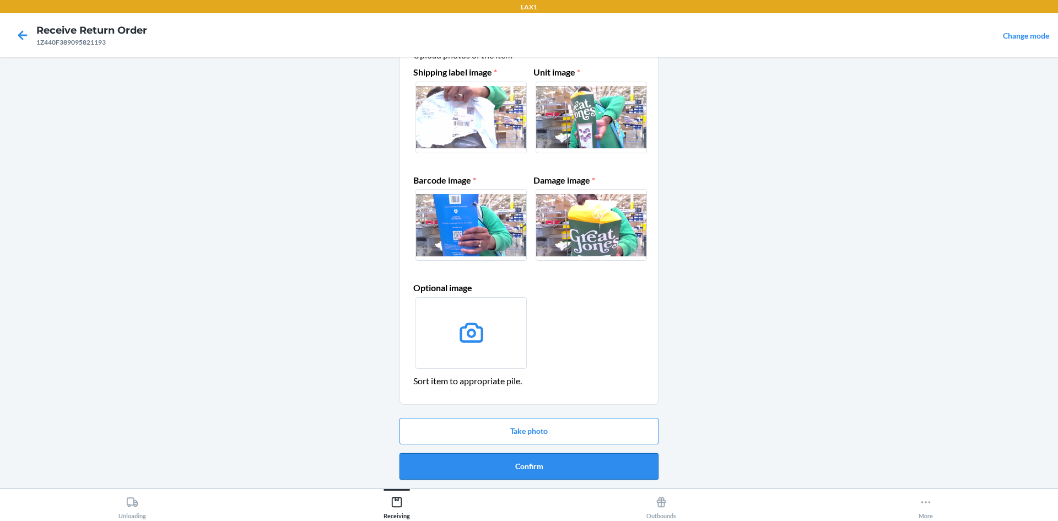
click at [592, 467] on button "Confirm" at bounding box center [528, 466] width 259 height 26
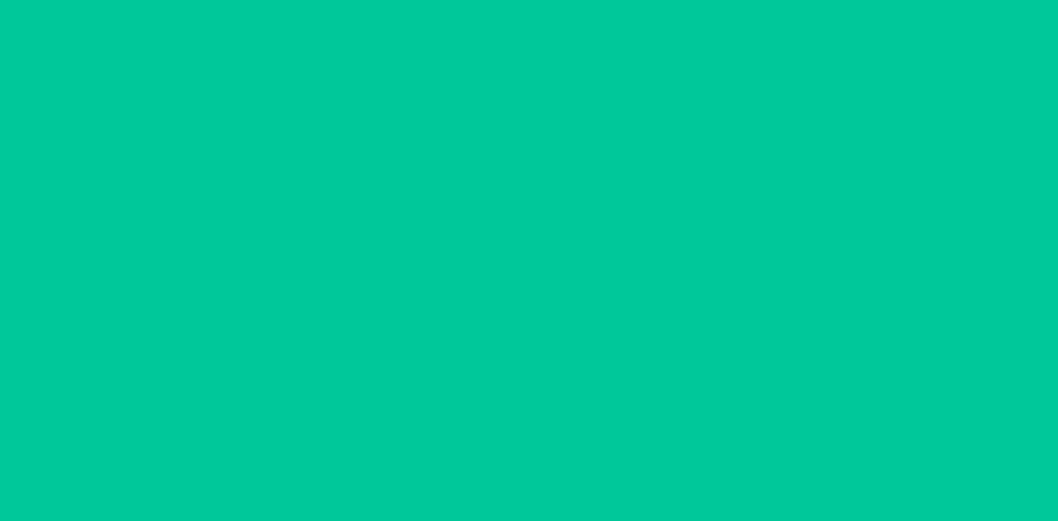
scroll to position [0, 0]
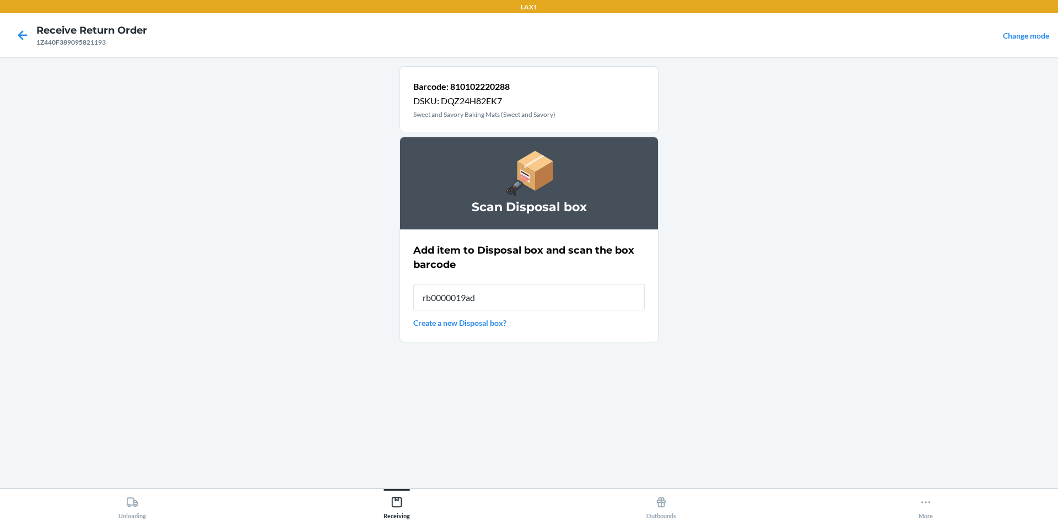
type input "rb0000019ad"
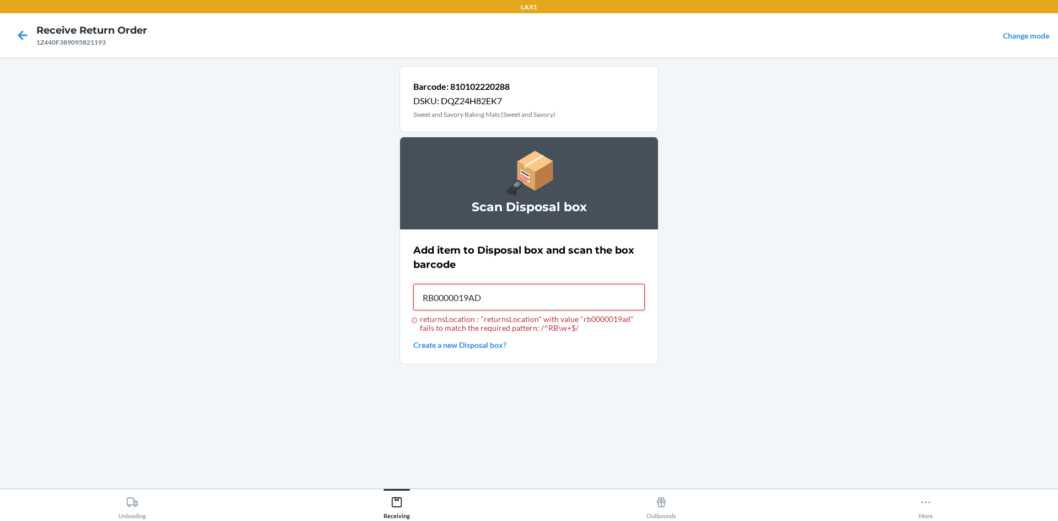
type input "RB0000019AD"
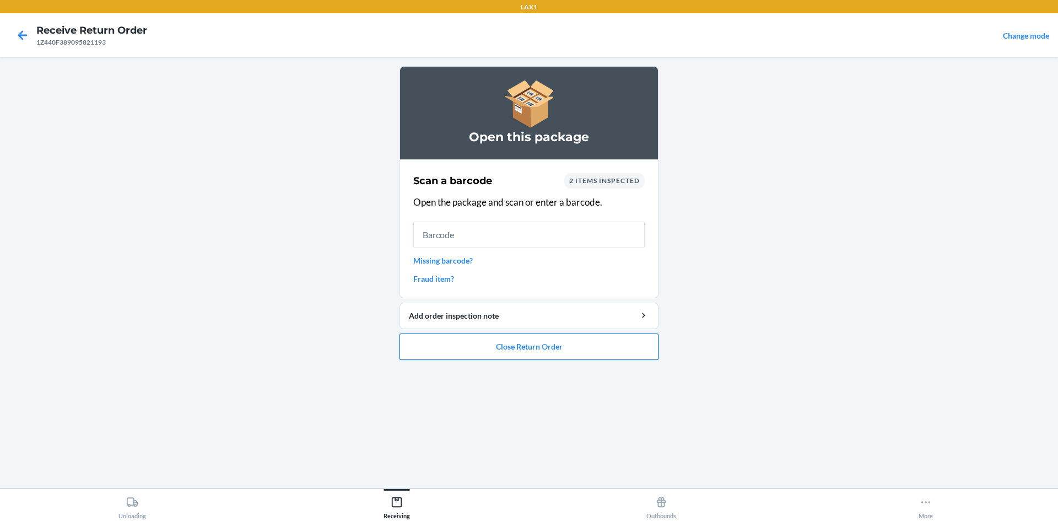
click at [428, 358] on button "Close Return Order" at bounding box center [528, 346] width 259 height 26
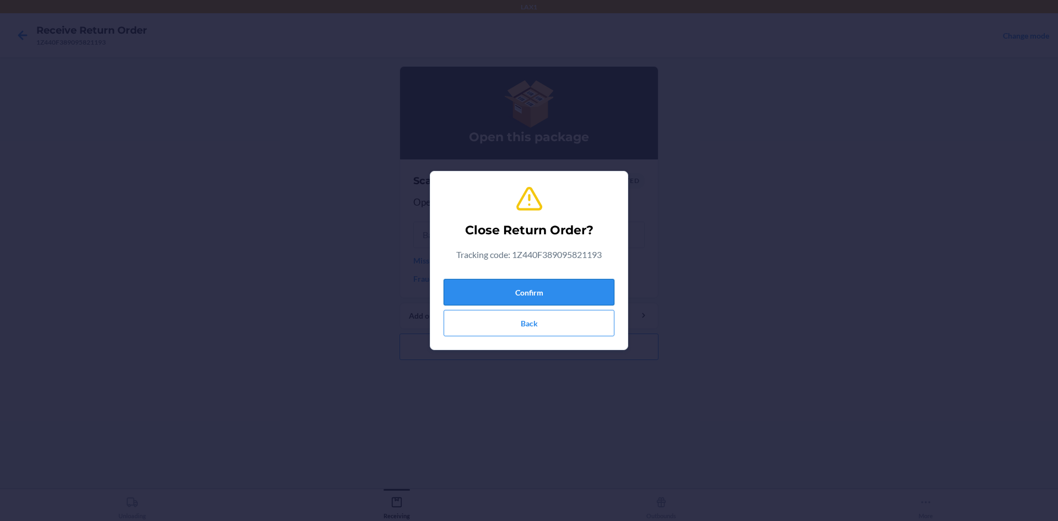
click at [487, 300] on button "Confirm" at bounding box center [529, 292] width 171 height 26
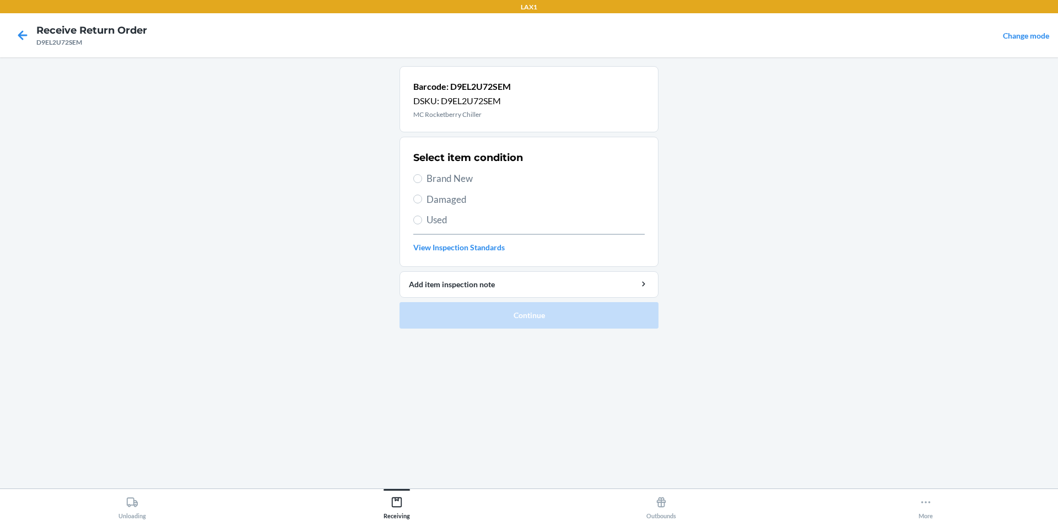
click at [440, 183] on span "Brand New" at bounding box center [535, 178] width 218 height 14
click at [422, 183] on input "Brand New" at bounding box center [417, 178] width 9 height 9
radio input "true"
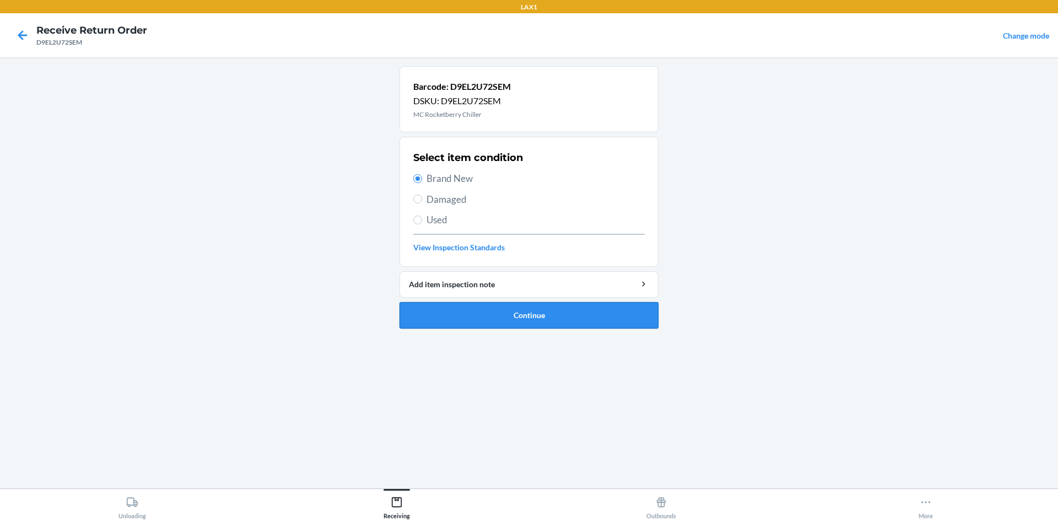
click at [484, 319] on button "Continue" at bounding box center [528, 315] width 259 height 26
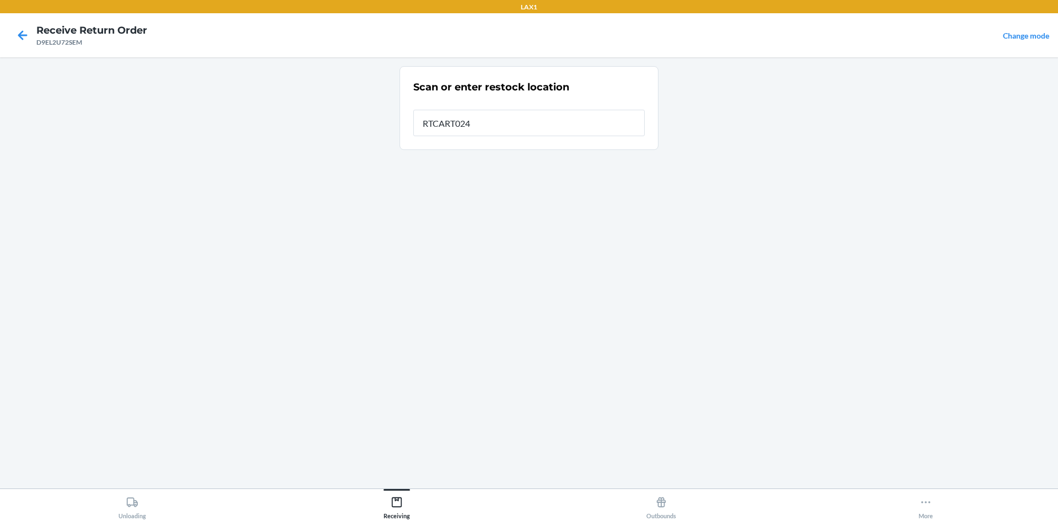
type input "RTCART024"
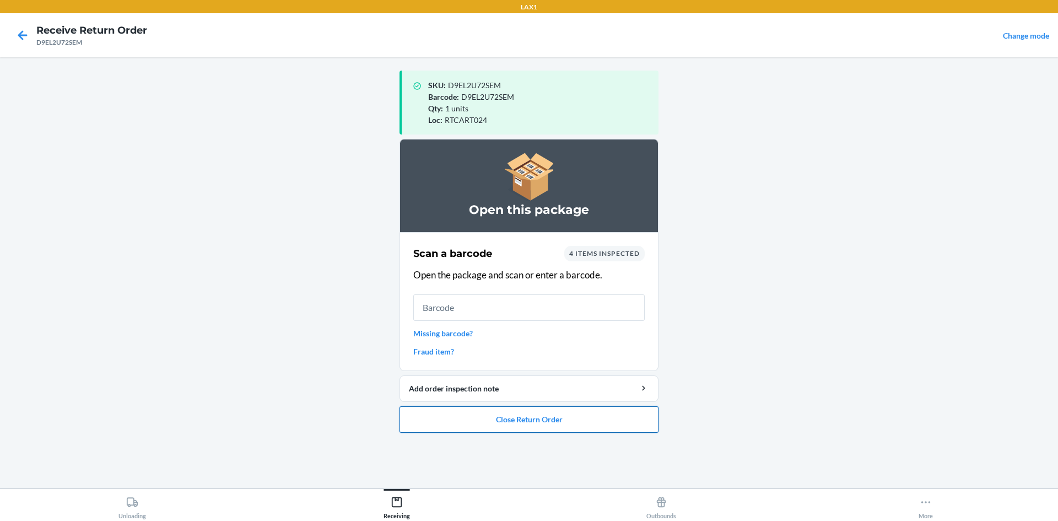
click at [617, 428] on button "Close Return Order" at bounding box center [528, 419] width 259 height 26
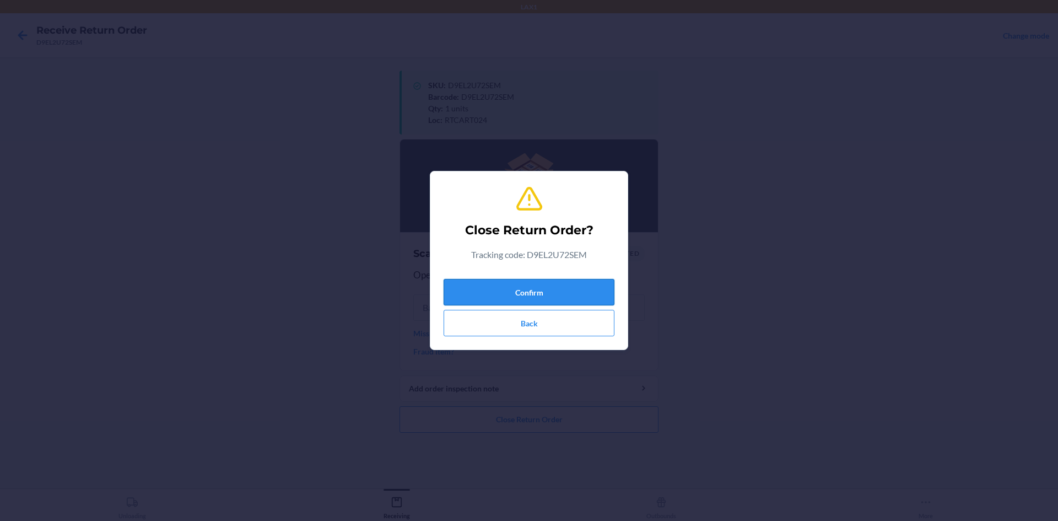
click at [556, 295] on button "Confirm" at bounding box center [529, 292] width 171 height 26
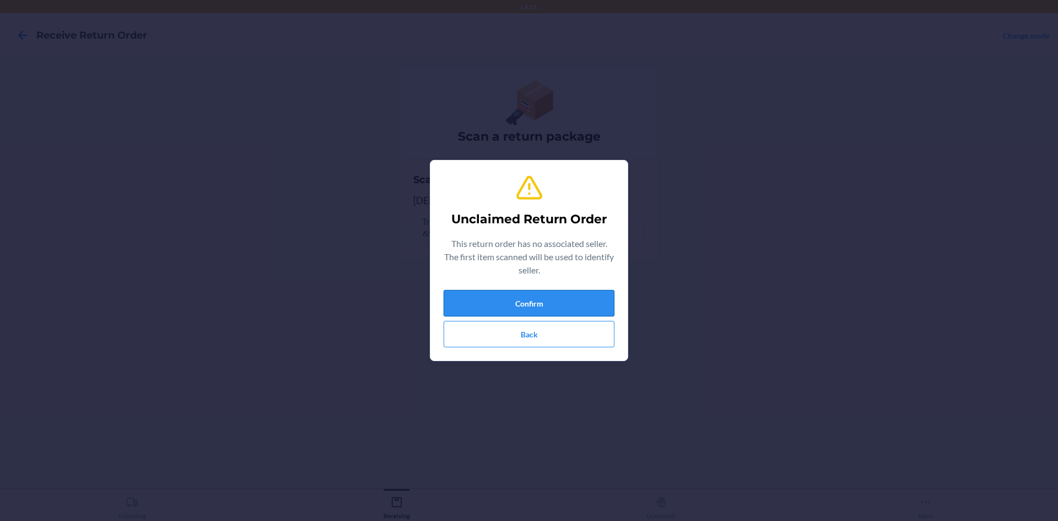
click at [503, 305] on button "Confirm" at bounding box center [529, 303] width 171 height 26
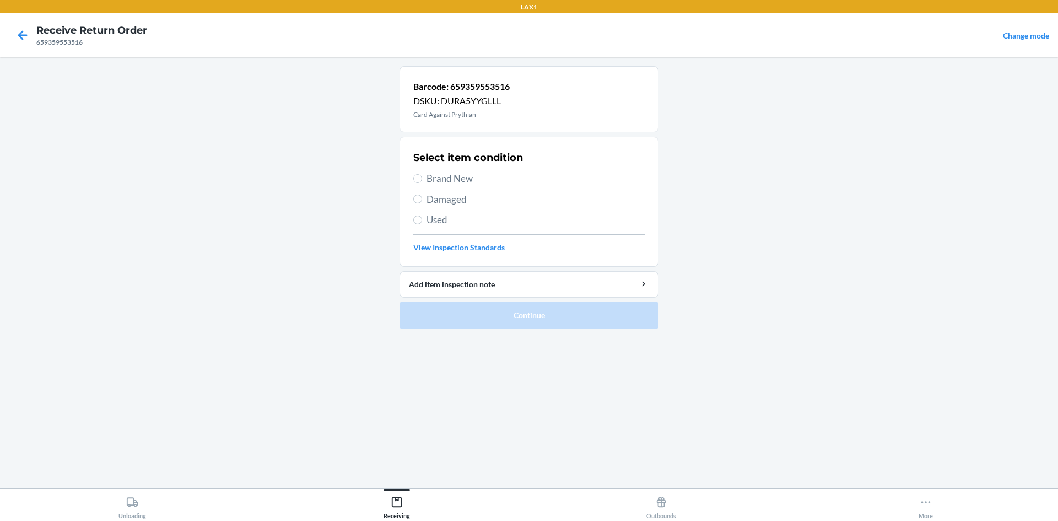
click at [448, 180] on span "Brand New" at bounding box center [535, 178] width 218 height 14
click at [422, 180] on input "Brand New" at bounding box center [417, 178] width 9 height 9
radio input "true"
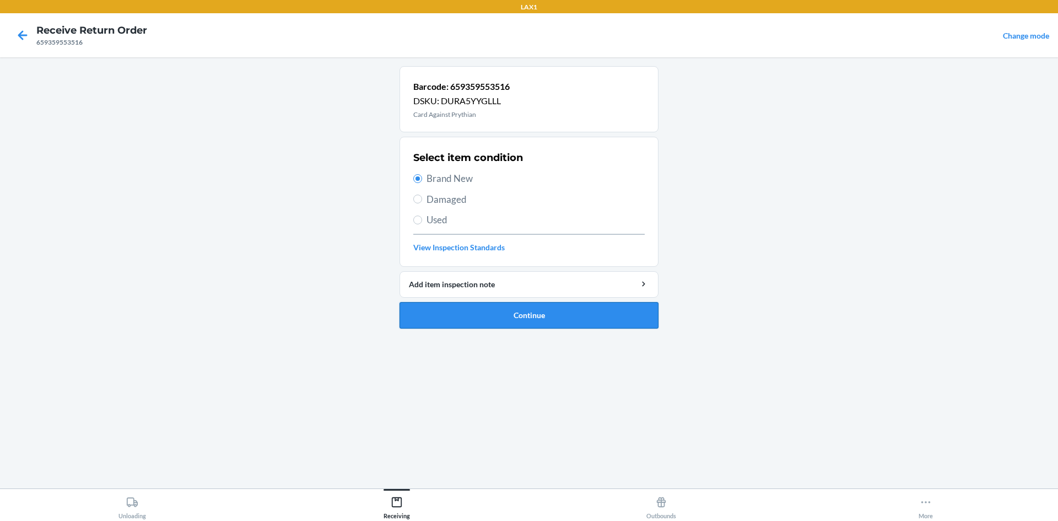
click at [445, 304] on button "Continue" at bounding box center [528, 315] width 259 height 26
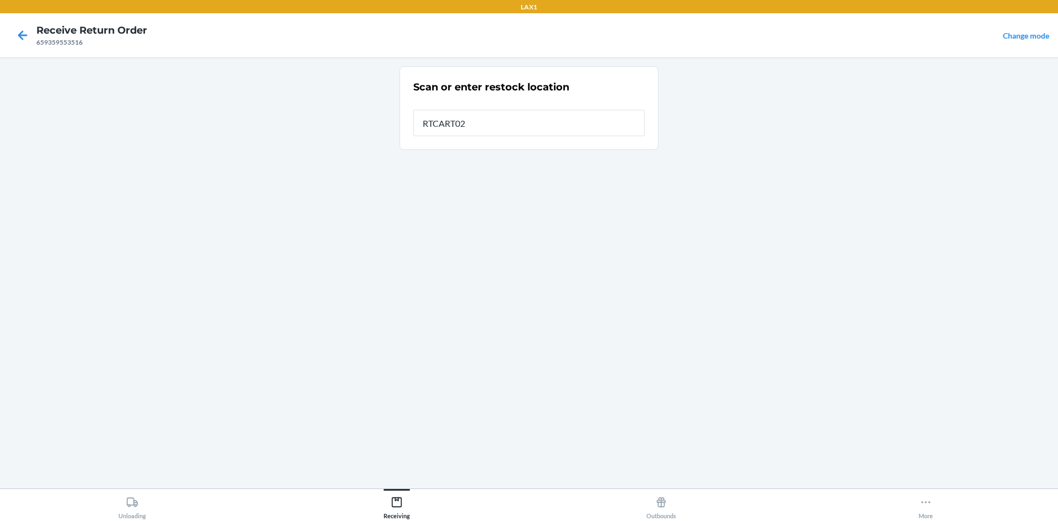
type input "RTCART024"
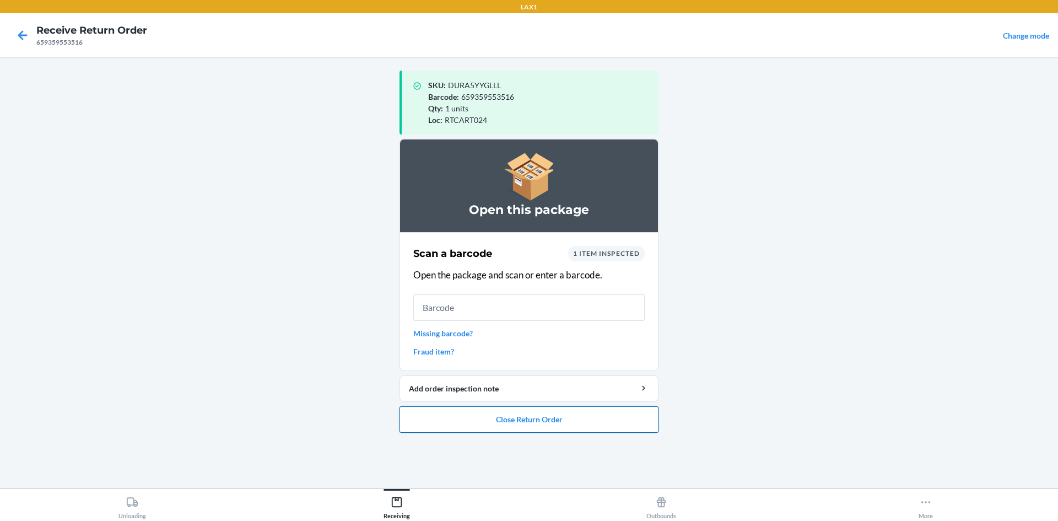
click at [457, 412] on button "Close Return Order" at bounding box center [528, 419] width 259 height 26
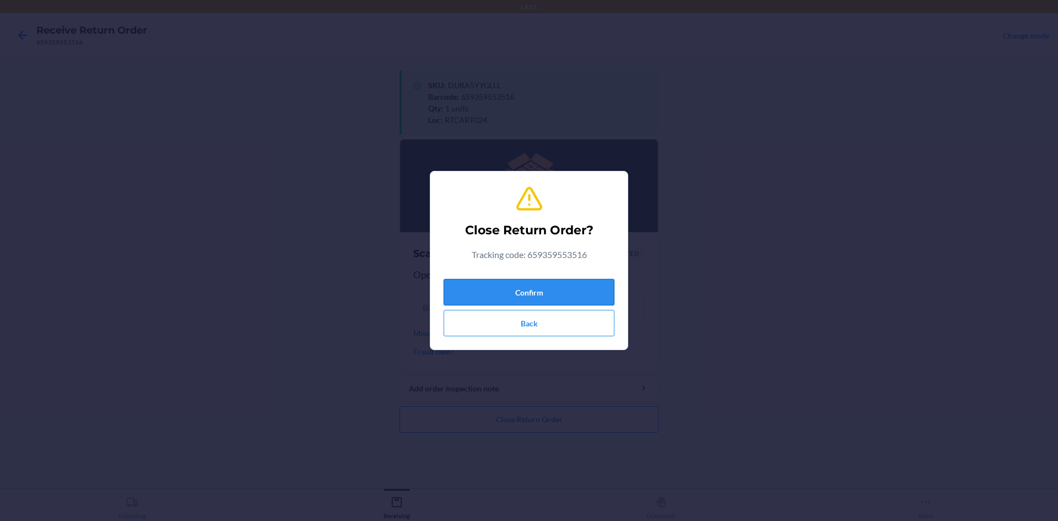
click at [523, 300] on button "Confirm" at bounding box center [529, 292] width 171 height 26
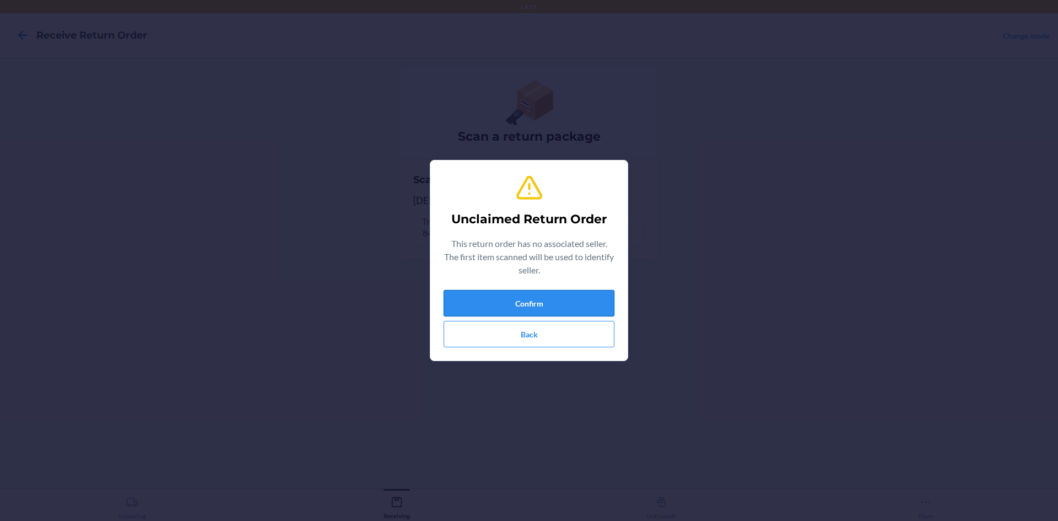
click at [563, 301] on button "Confirm" at bounding box center [529, 303] width 171 height 26
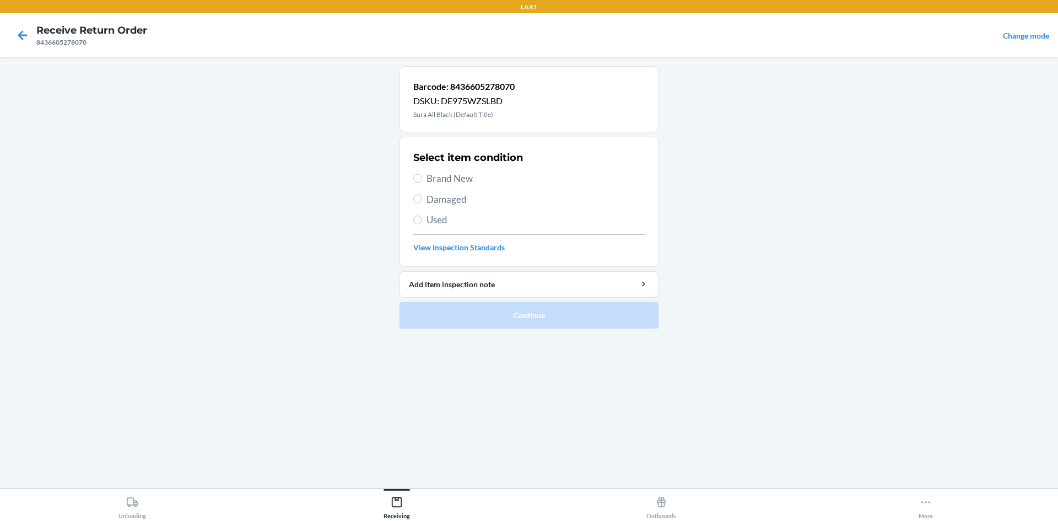
drag, startPoint x: 460, startPoint y: 178, endPoint x: 482, endPoint y: 207, distance: 35.8
click at [461, 178] on span "Brand New" at bounding box center [535, 178] width 218 height 14
click at [422, 178] on input "Brand New" at bounding box center [417, 178] width 9 height 9
radio input "true"
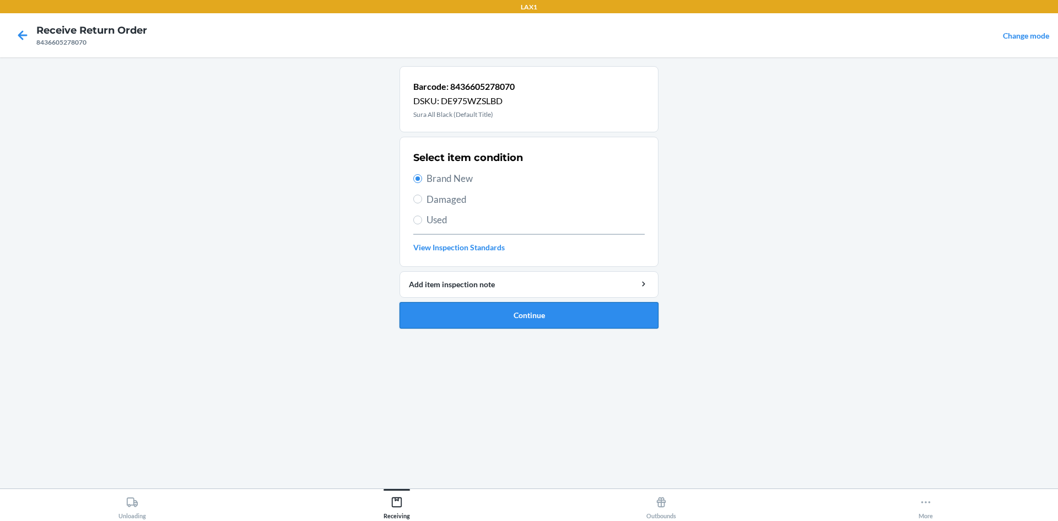
click at [469, 312] on button "Continue" at bounding box center [528, 315] width 259 height 26
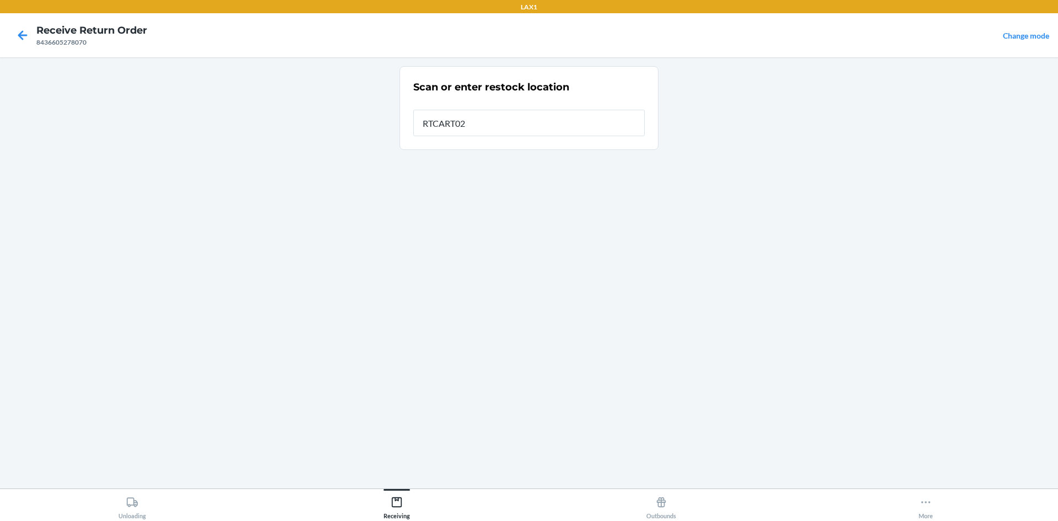
type input "RTCART024"
